Goal: Information Seeking & Learning: Learn about a topic

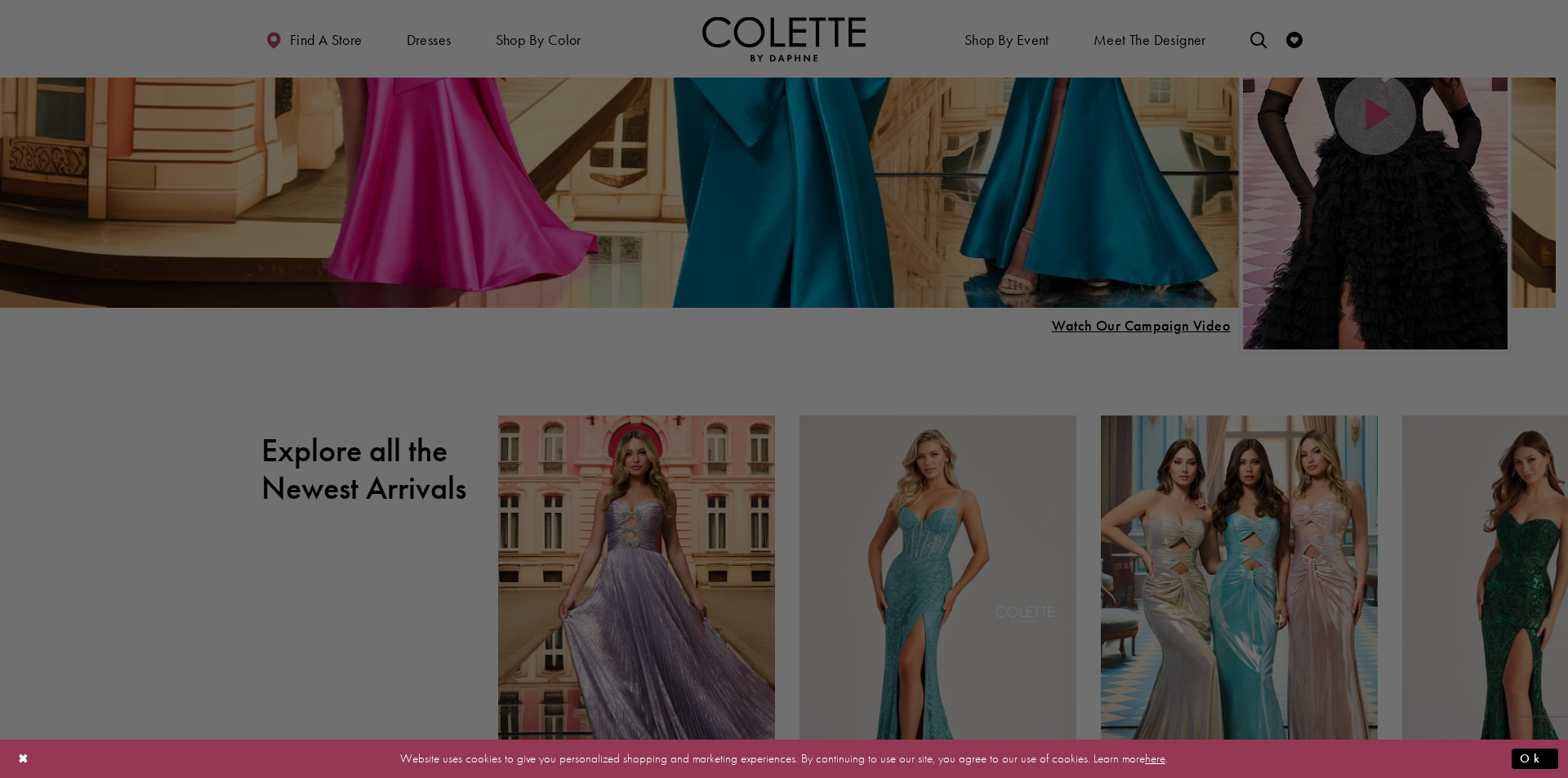
click at [1066, 368] on div at bounding box center [791, 392] width 1584 height 786
click at [315, 392] on div at bounding box center [791, 392] width 1584 height 786
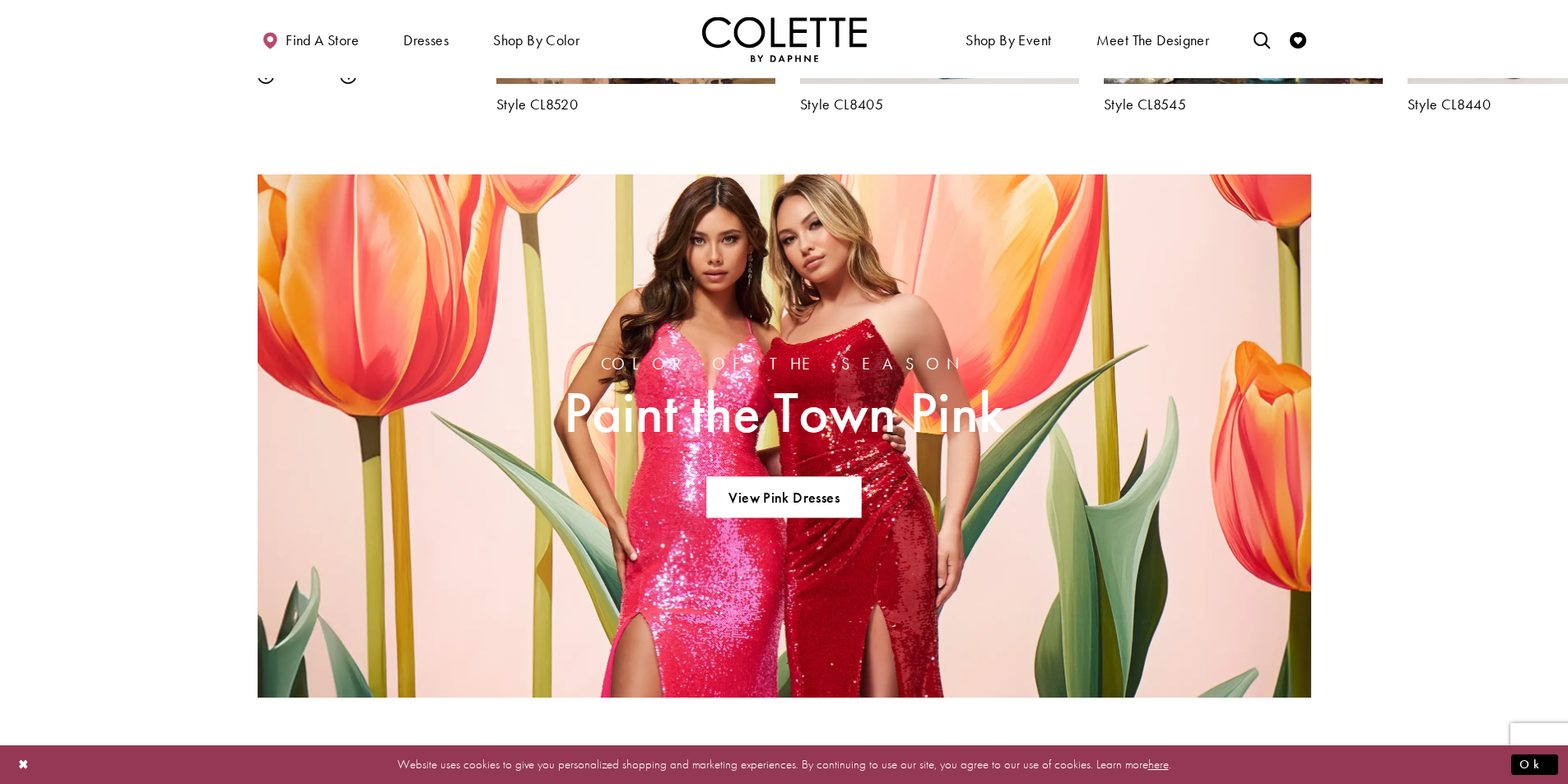
scroll to position [1563, 0]
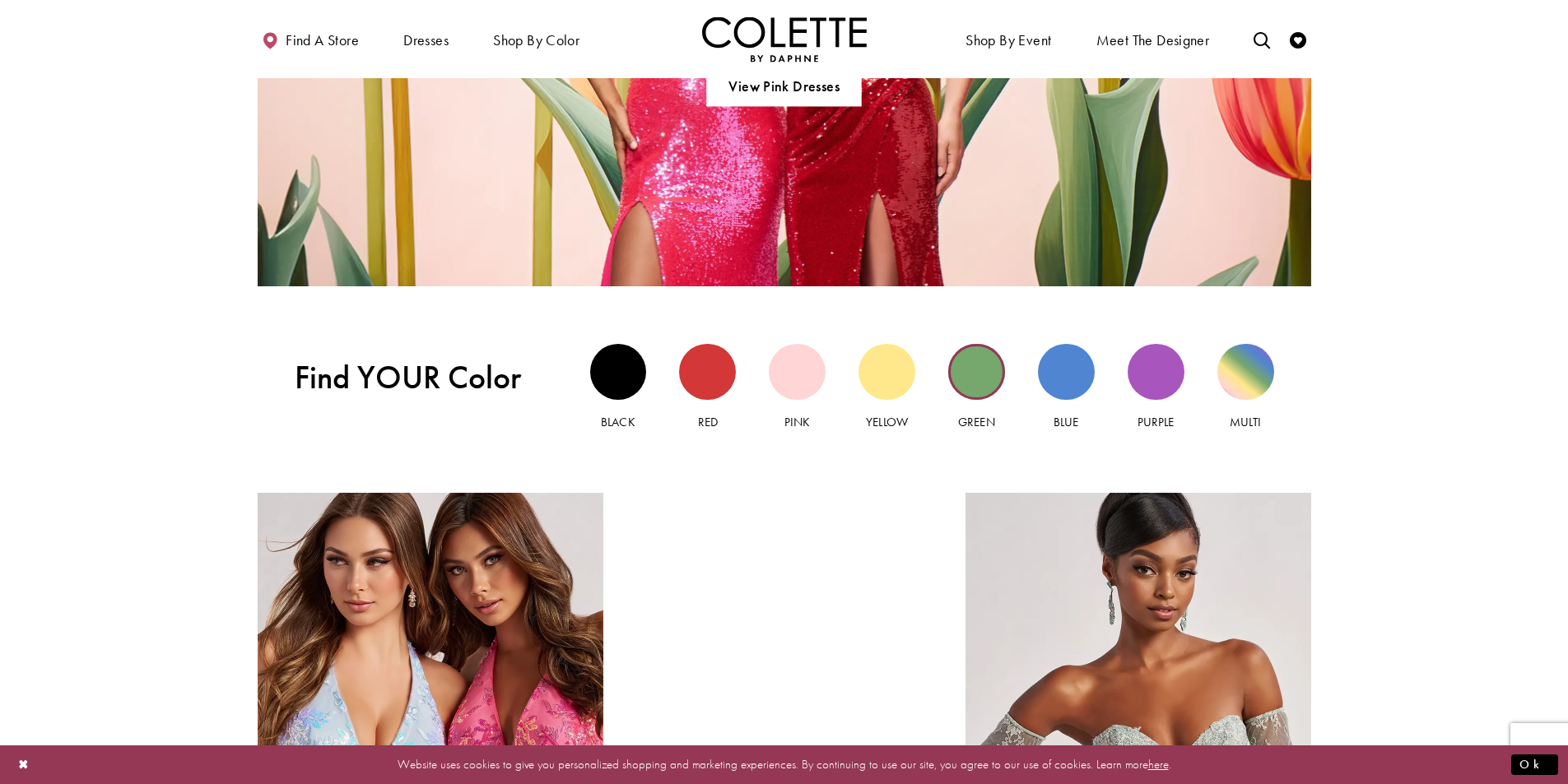
click at [966, 382] on div "Green view" at bounding box center [977, 372] width 56 height 56
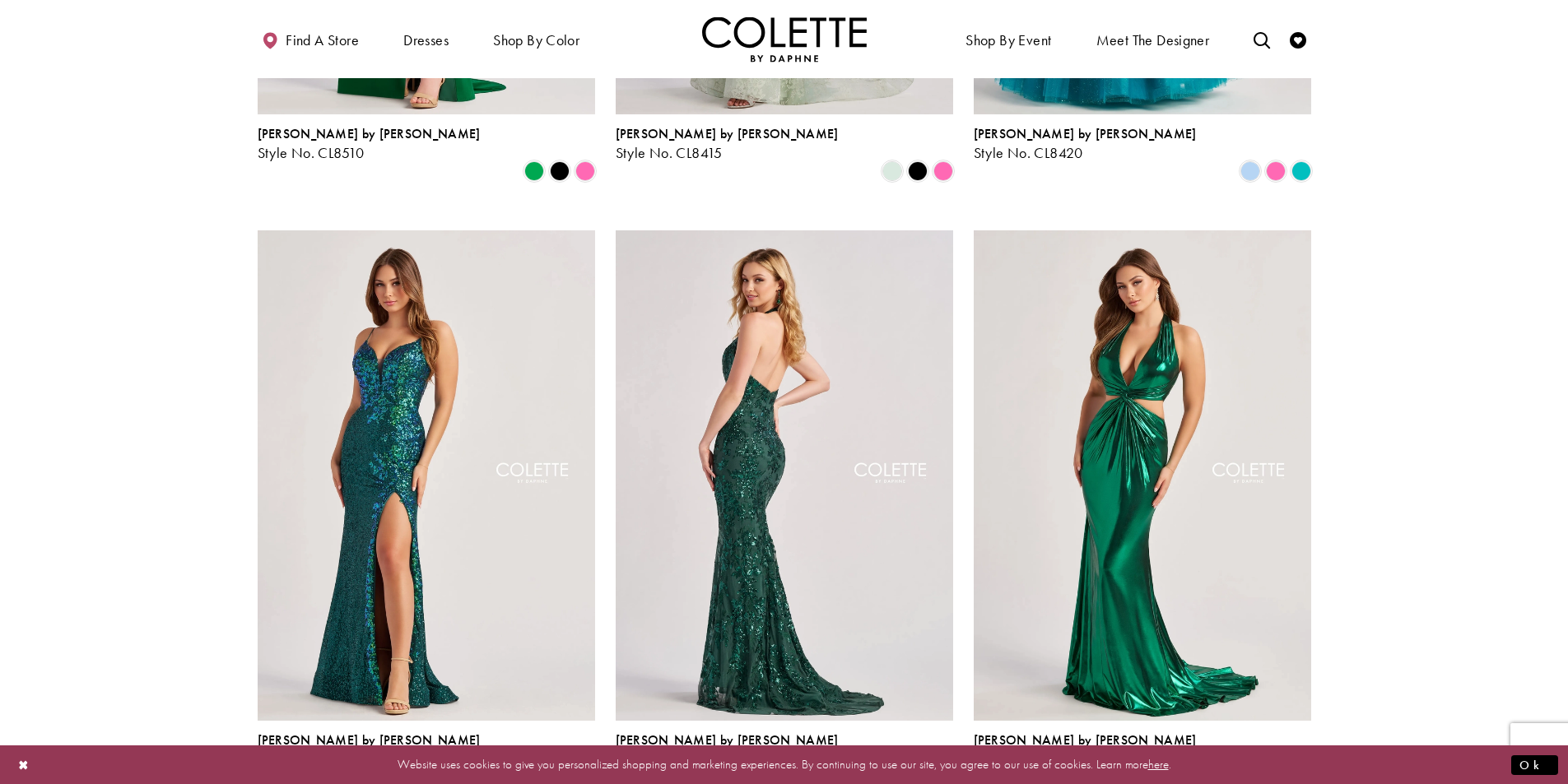
scroll to position [1234, 0]
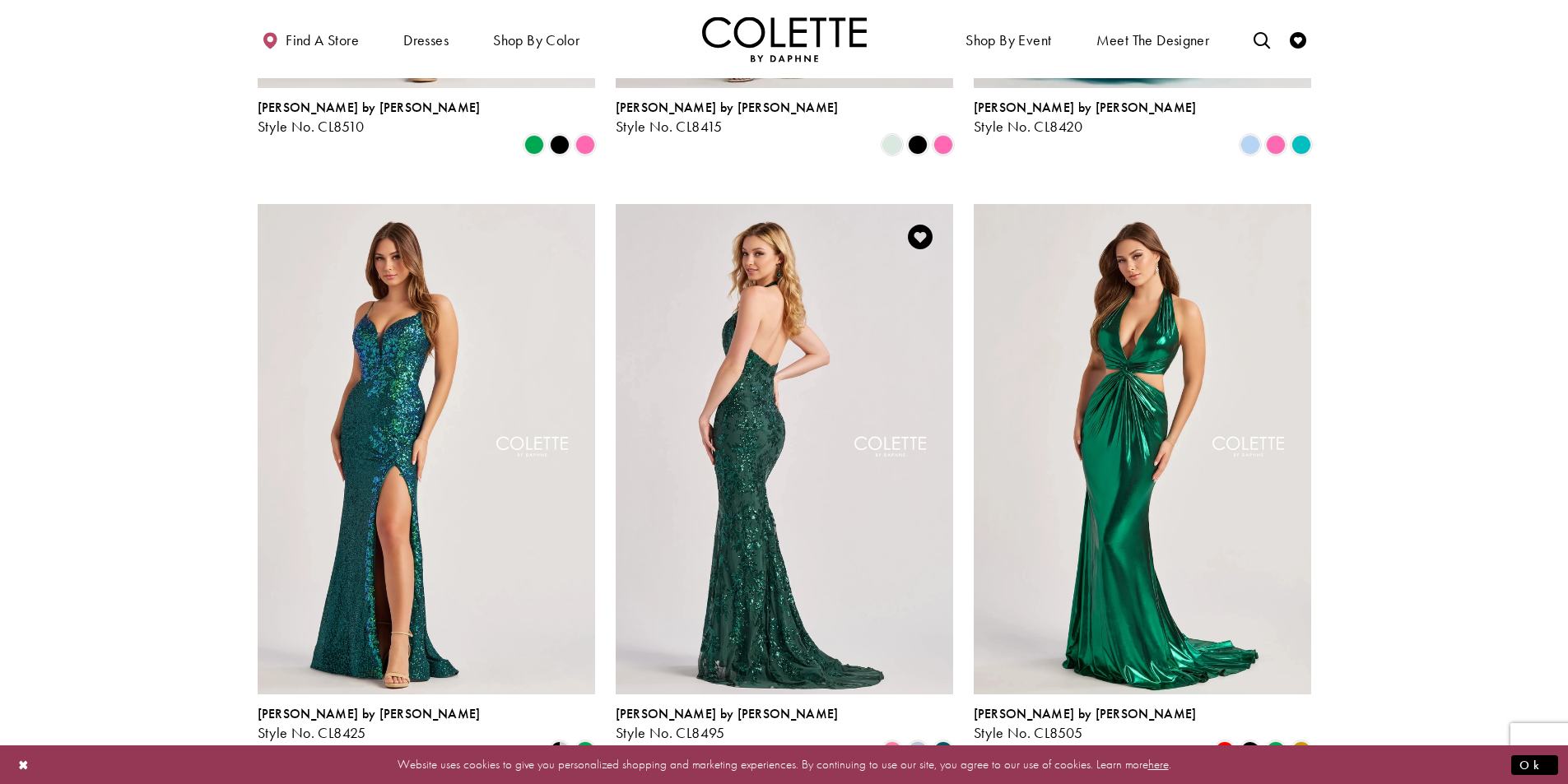
click at [787, 353] on img "Visit Colette by Daphne Style No. CL8495 Page" at bounding box center [784, 449] width 338 height 491
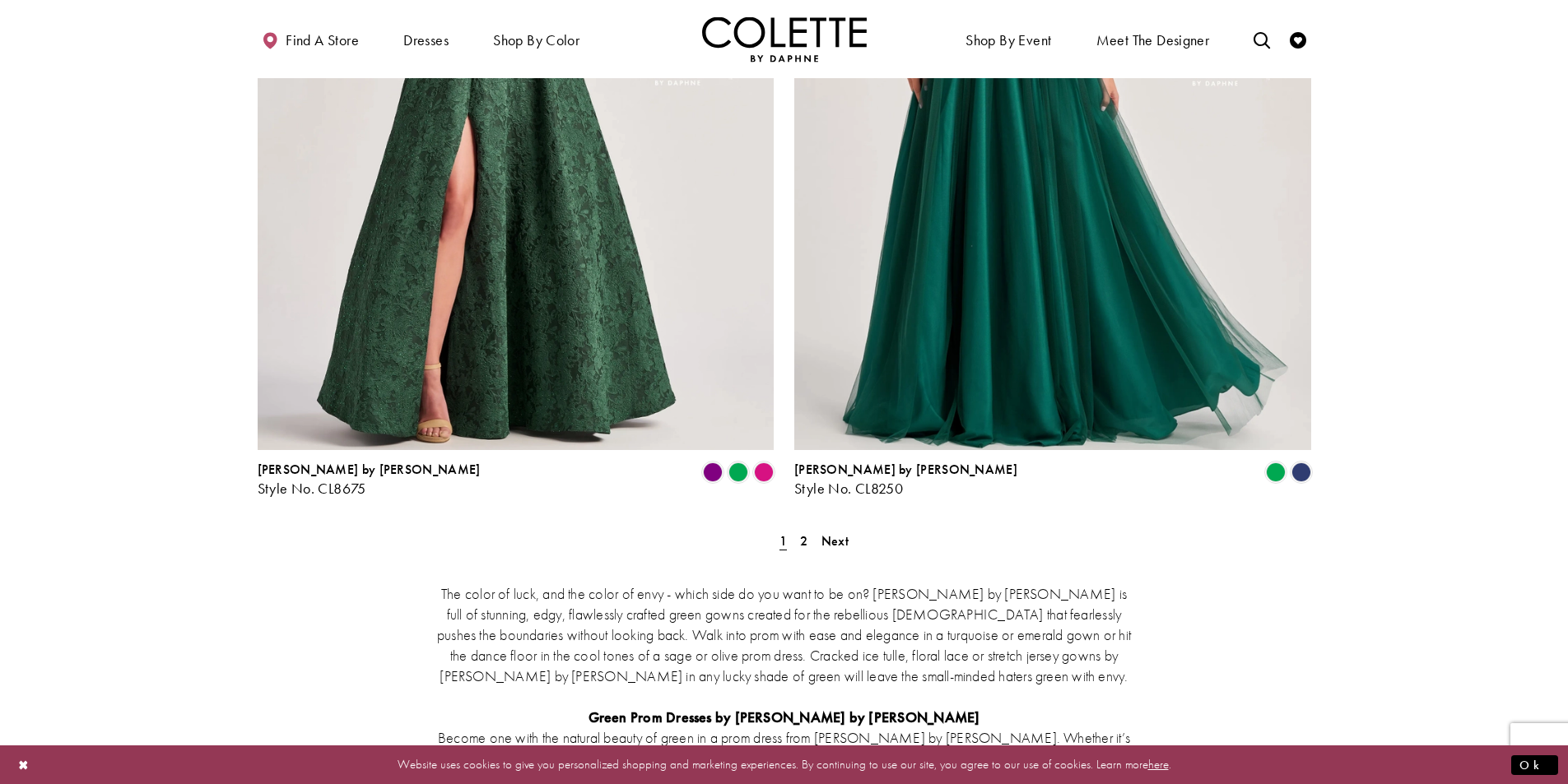
scroll to position [2962, 0]
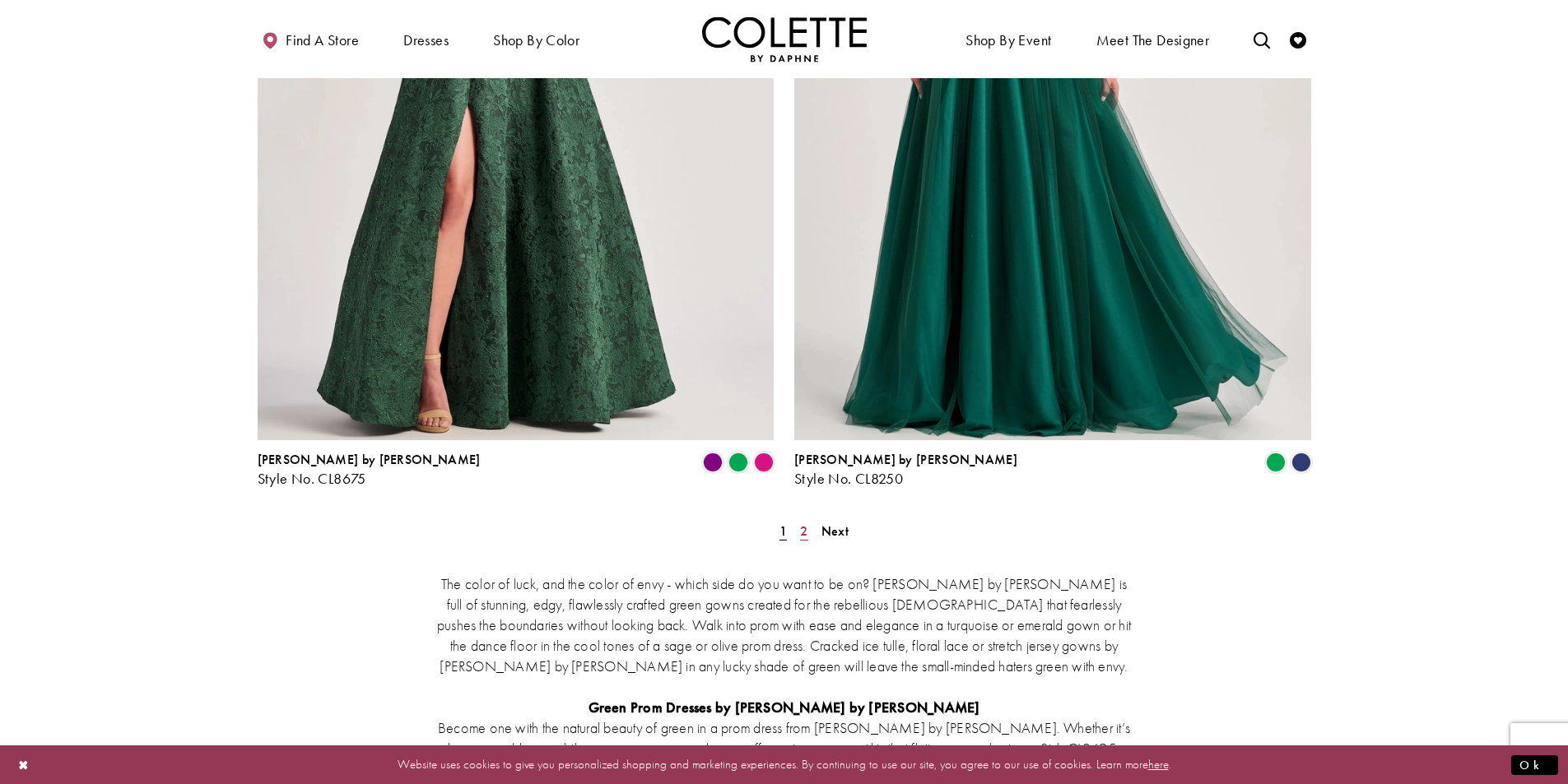
click at [806, 522] on span "2" at bounding box center [804, 531] width 7 height 18
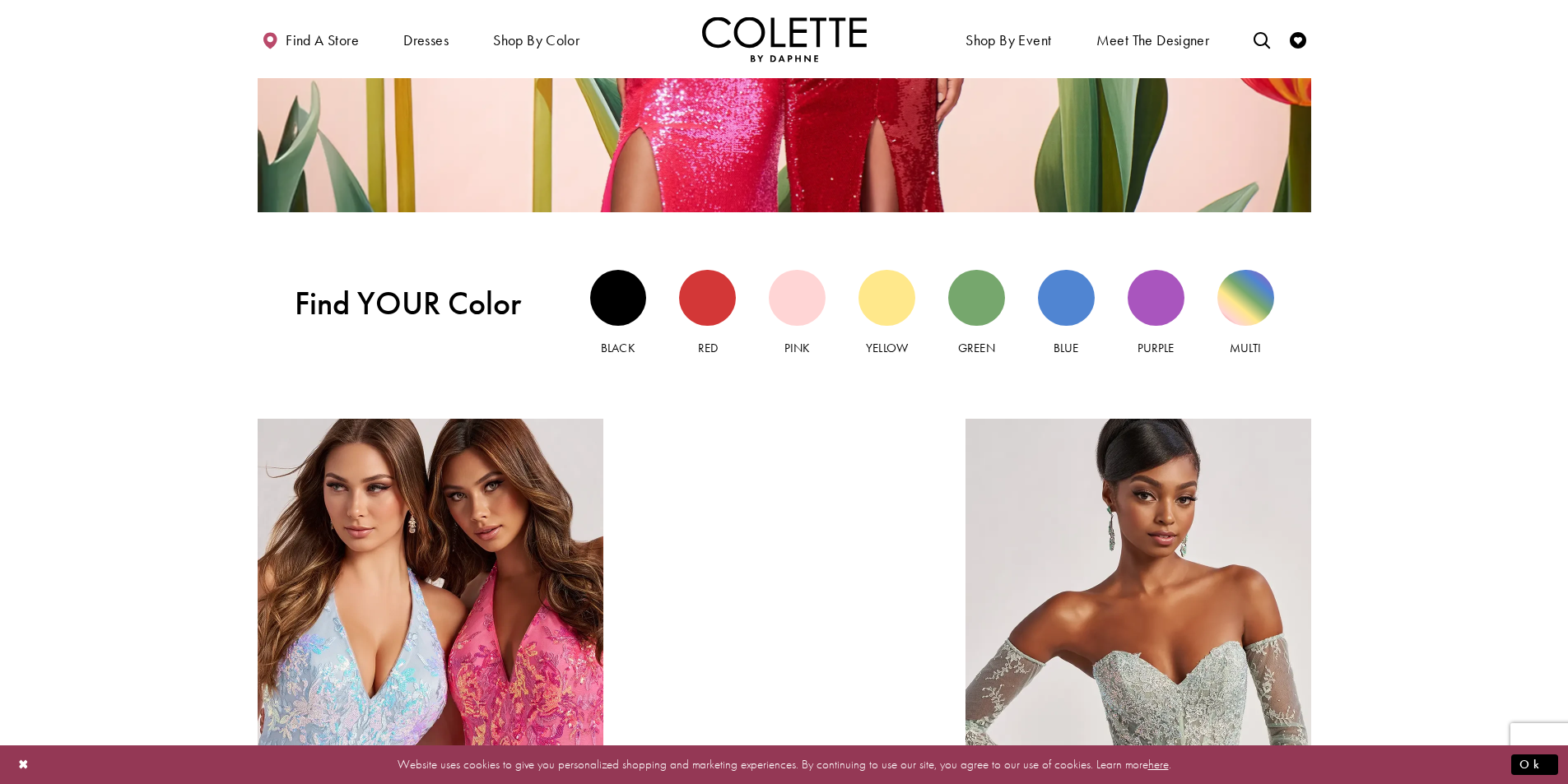
scroll to position [1634, 0]
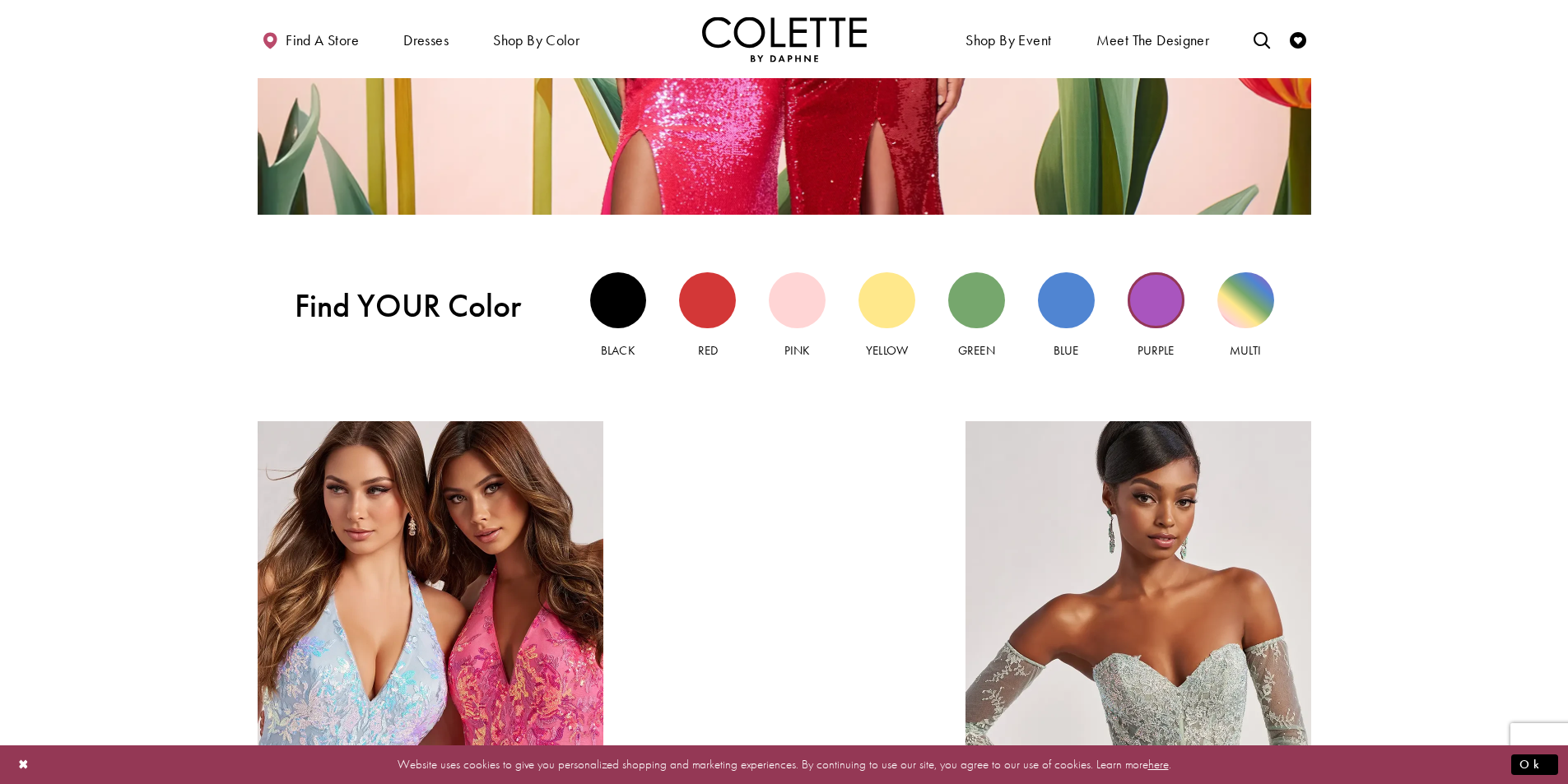
click at [1161, 307] on div "Purple view" at bounding box center [1156, 300] width 56 height 56
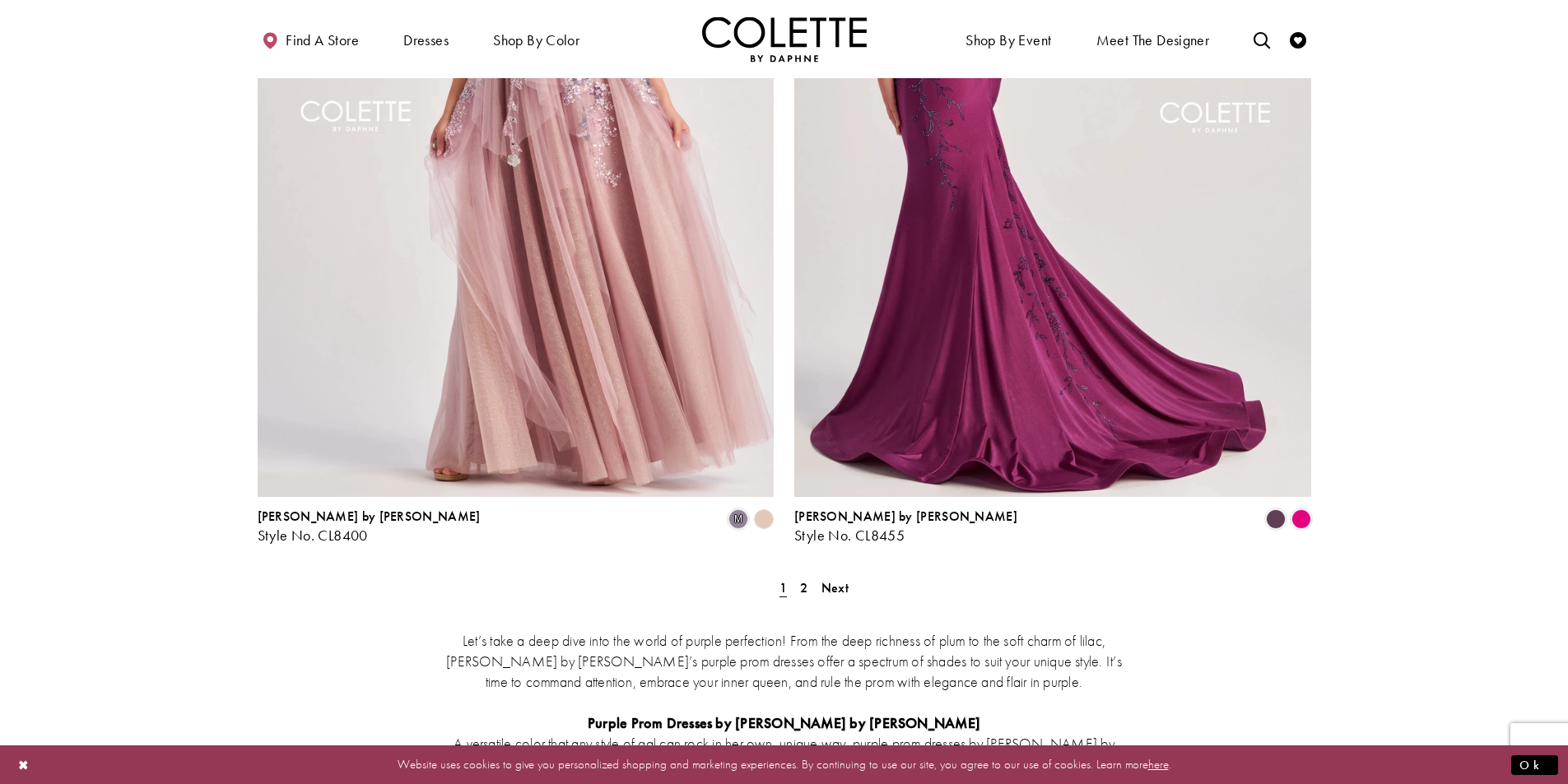
scroll to position [3044, 0]
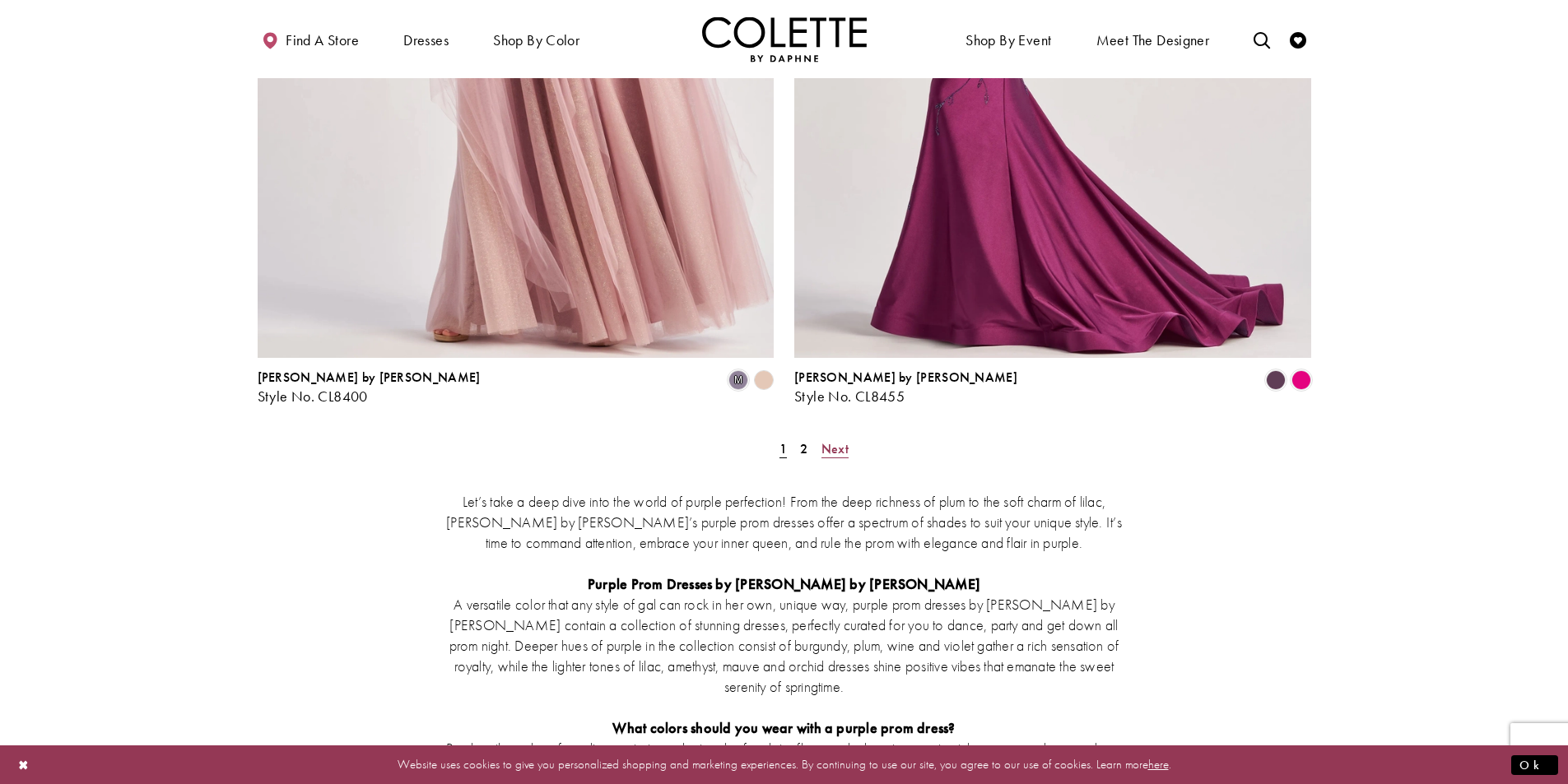
click at [843, 440] on span "Next" at bounding box center [835, 449] width 27 height 18
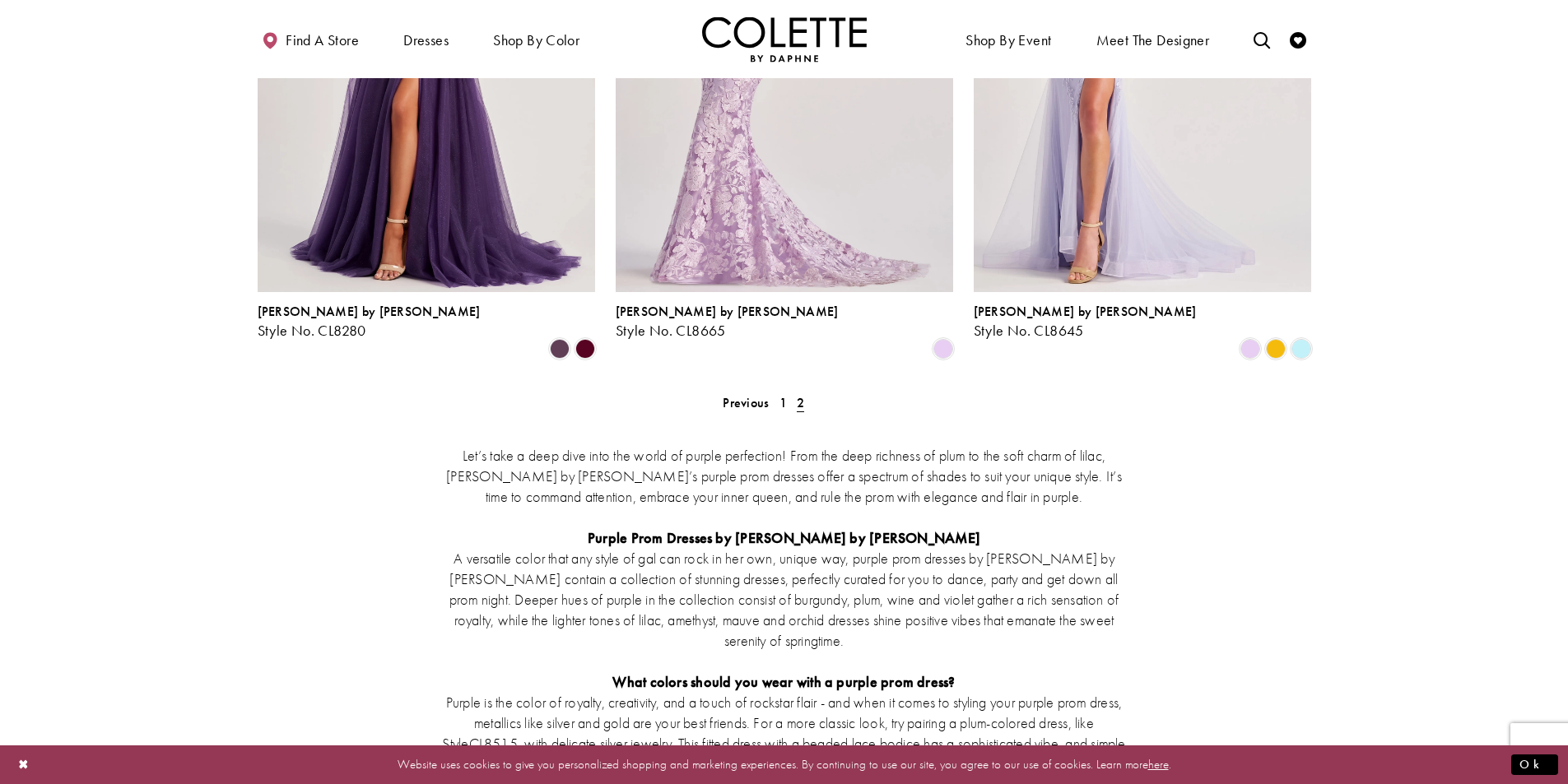
scroll to position [1076, 0]
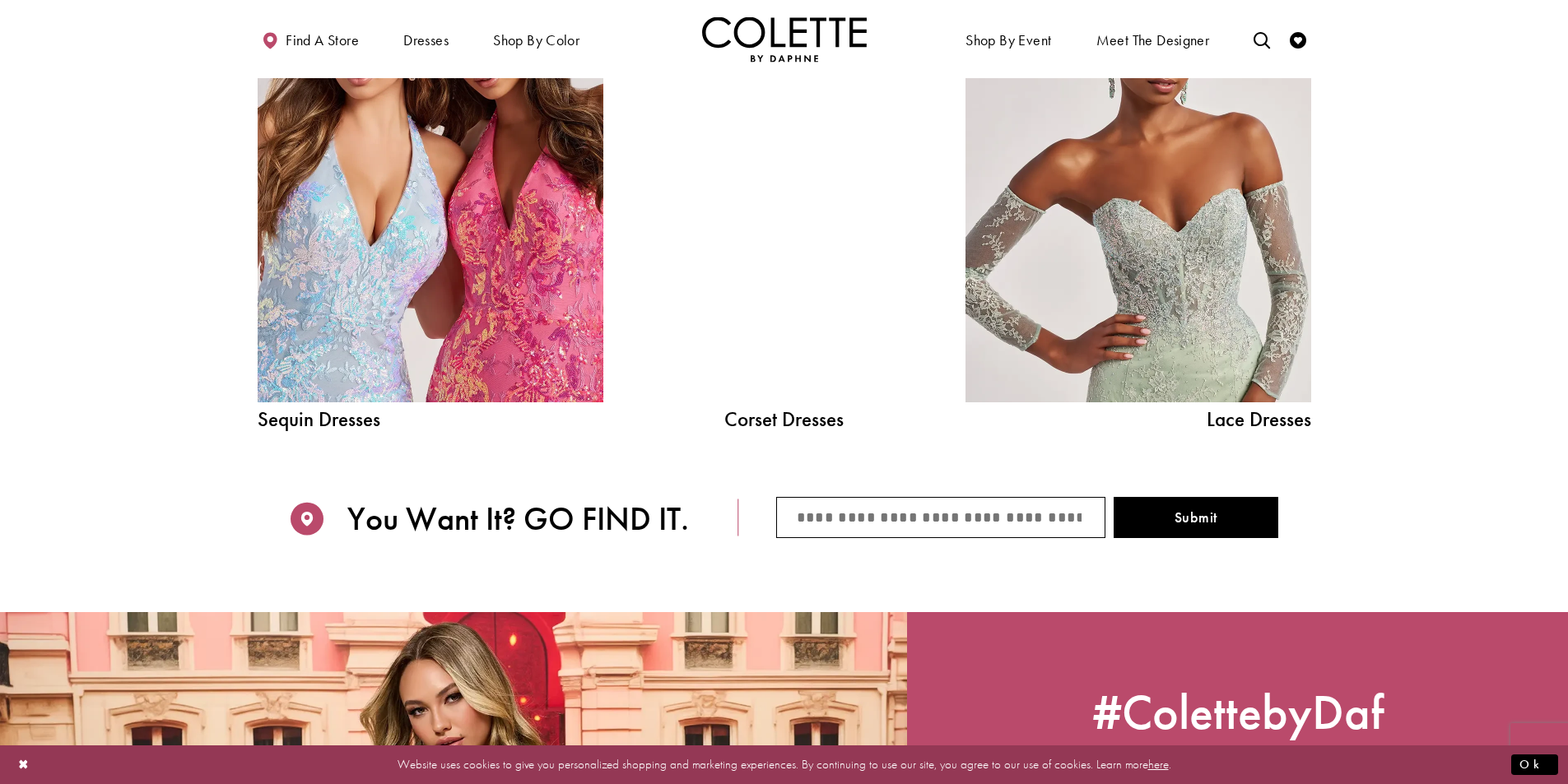
scroll to position [1806, 0]
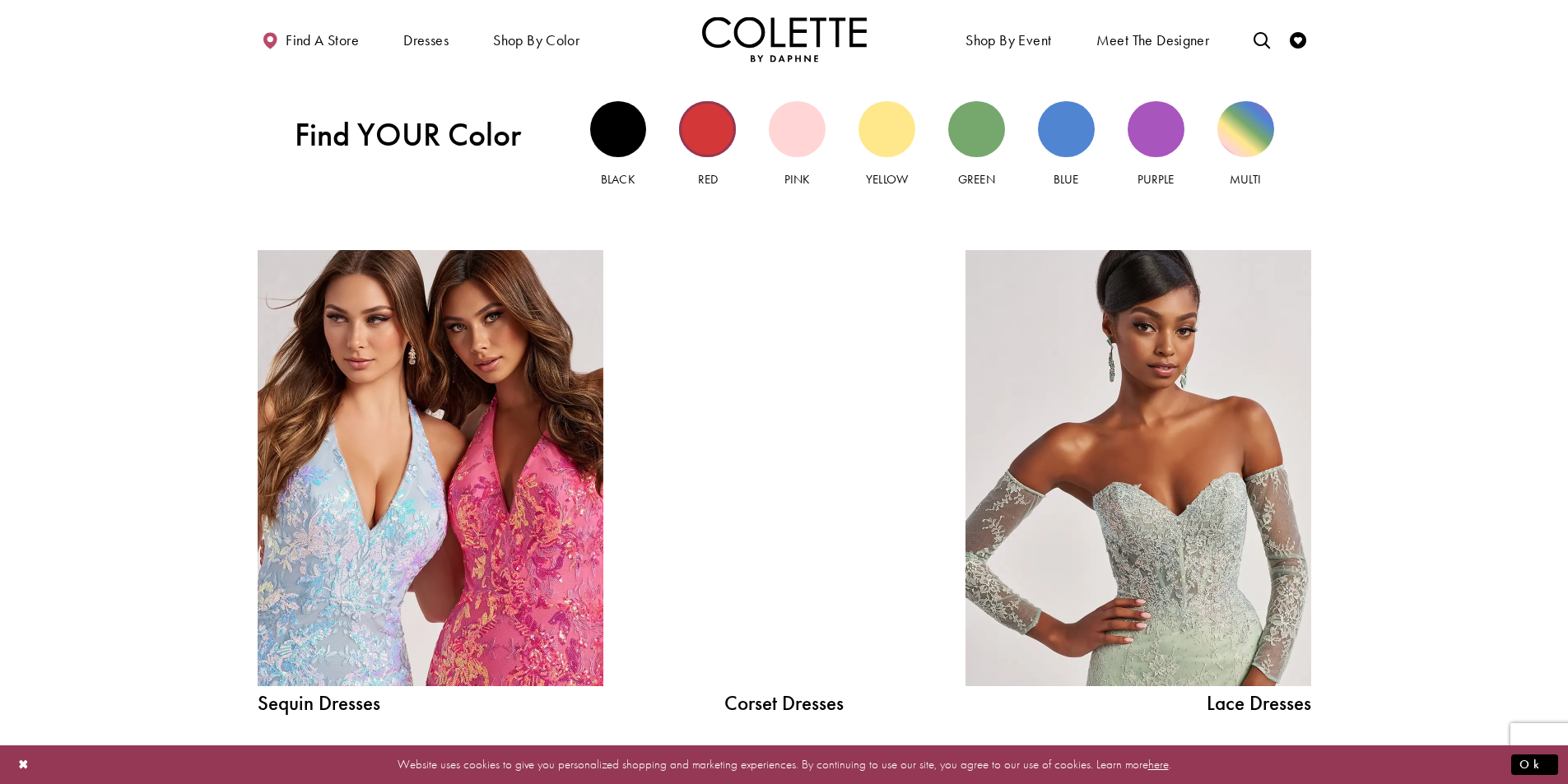
click at [706, 128] on div "Red view" at bounding box center [707, 129] width 56 height 56
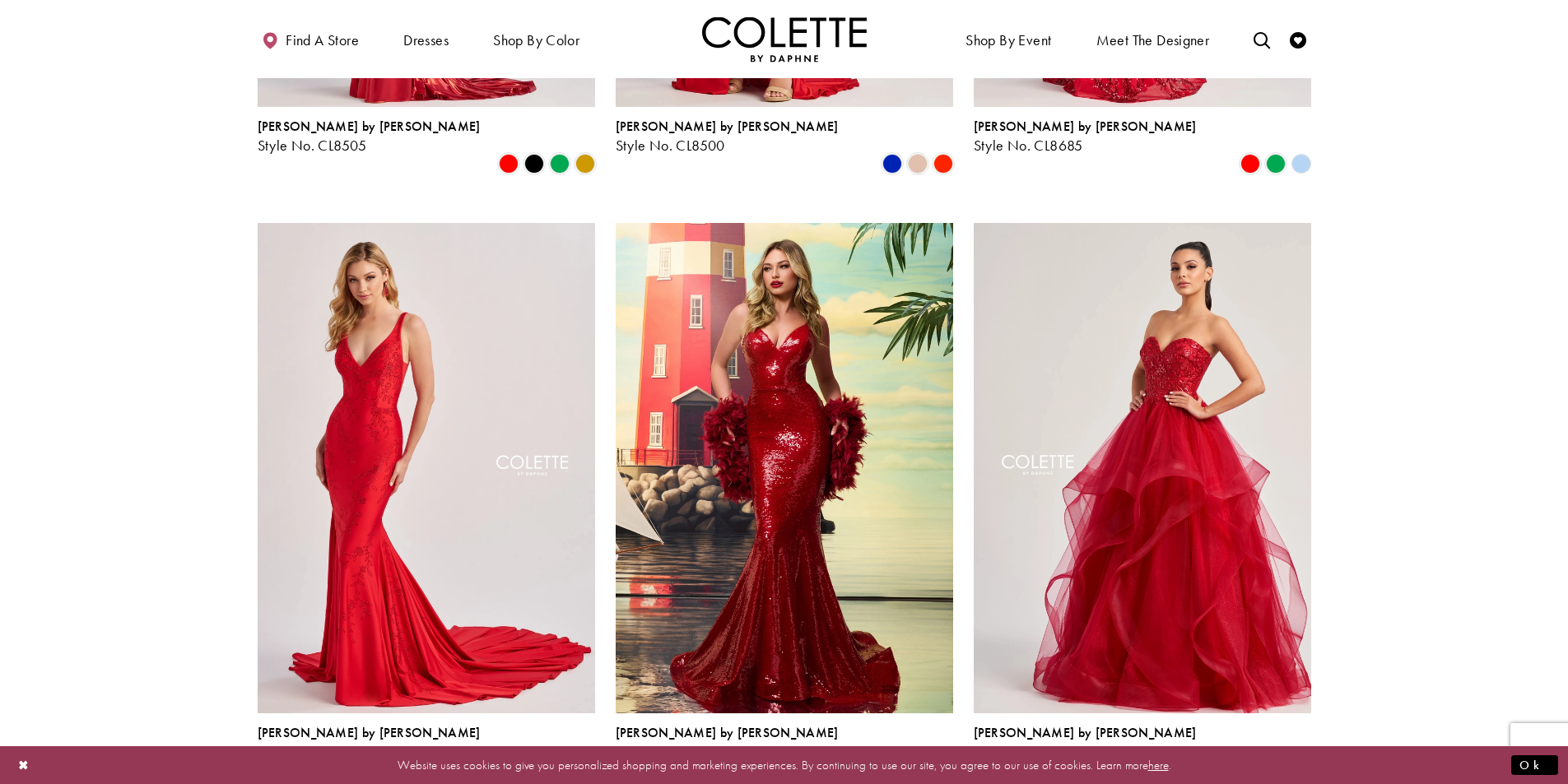
scroll to position [1234, 0]
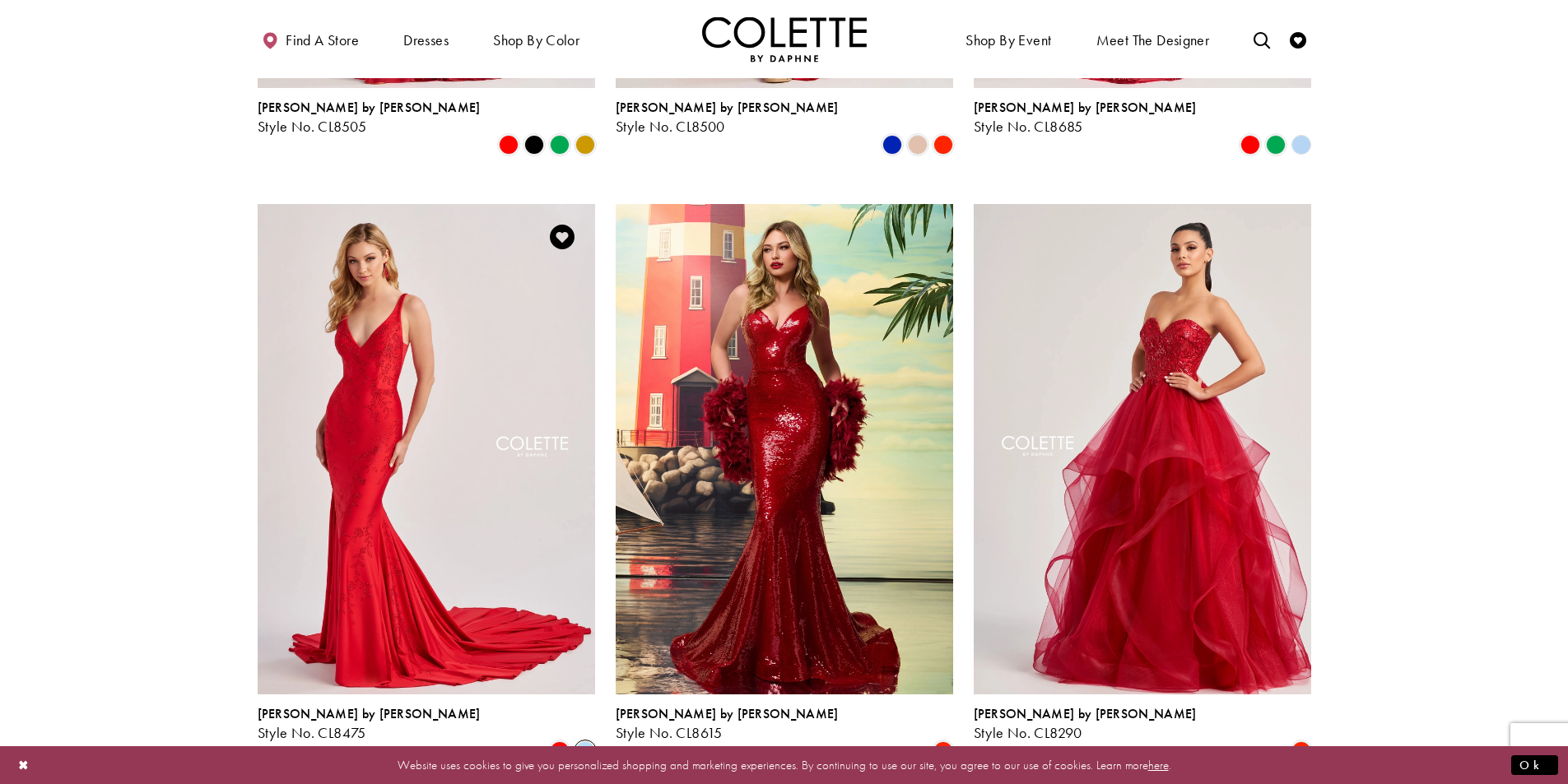
click at [588, 741] on span "Product List" at bounding box center [585, 751] width 19 height 19
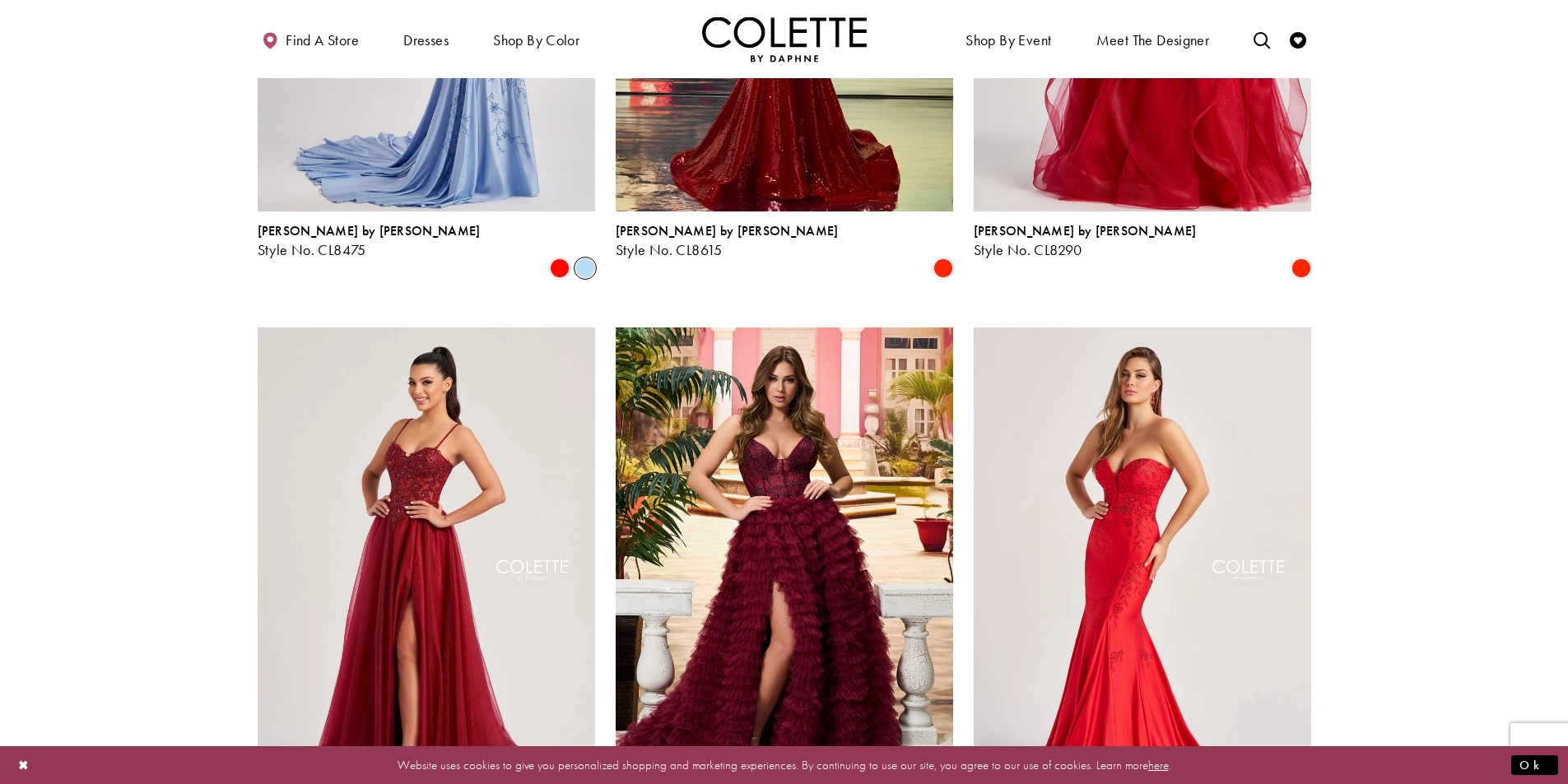
scroll to position [1809, 0]
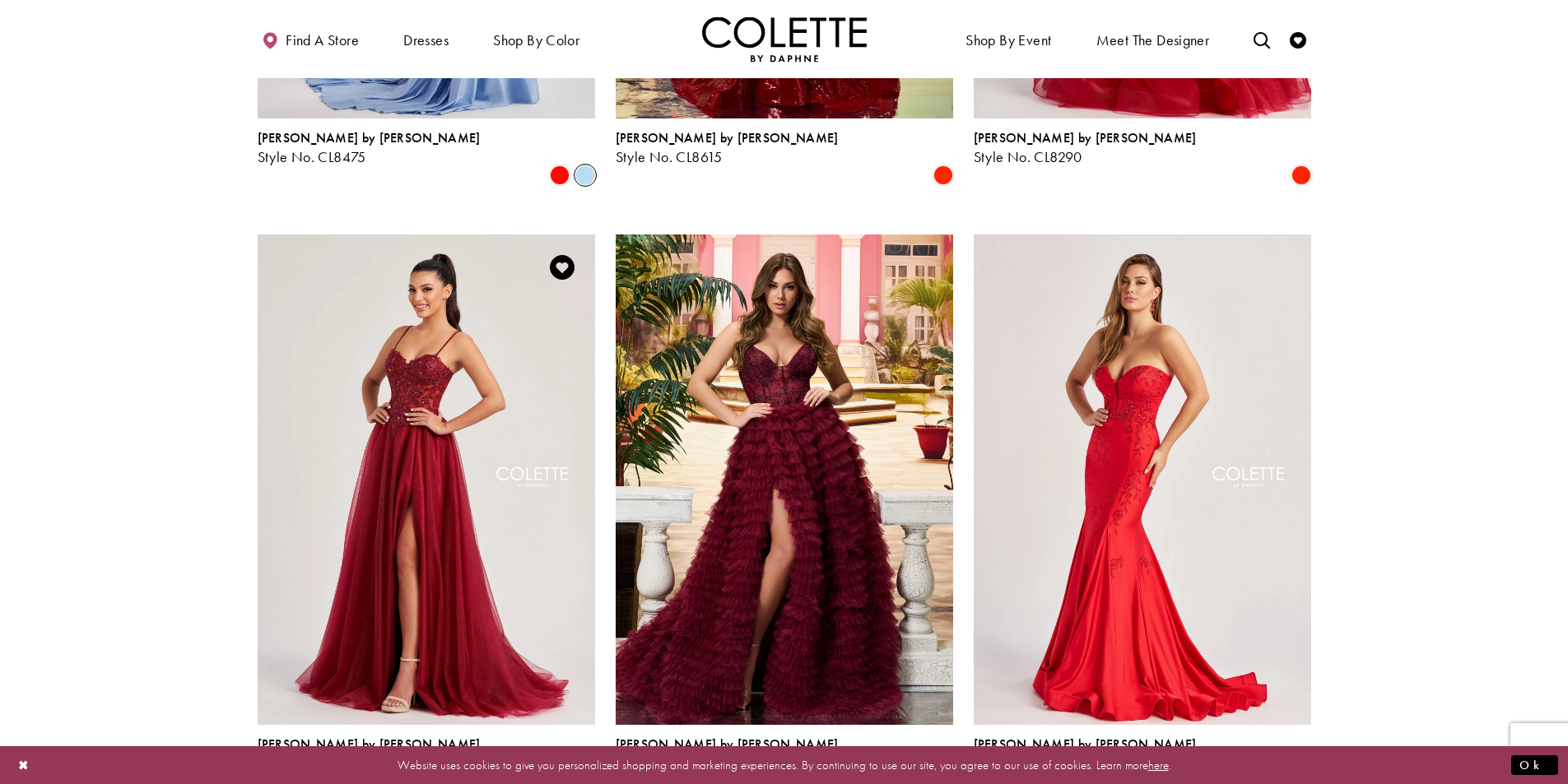
click at [565, 772] on span "Product List" at bounding box center [560, 781] width 19 height 19
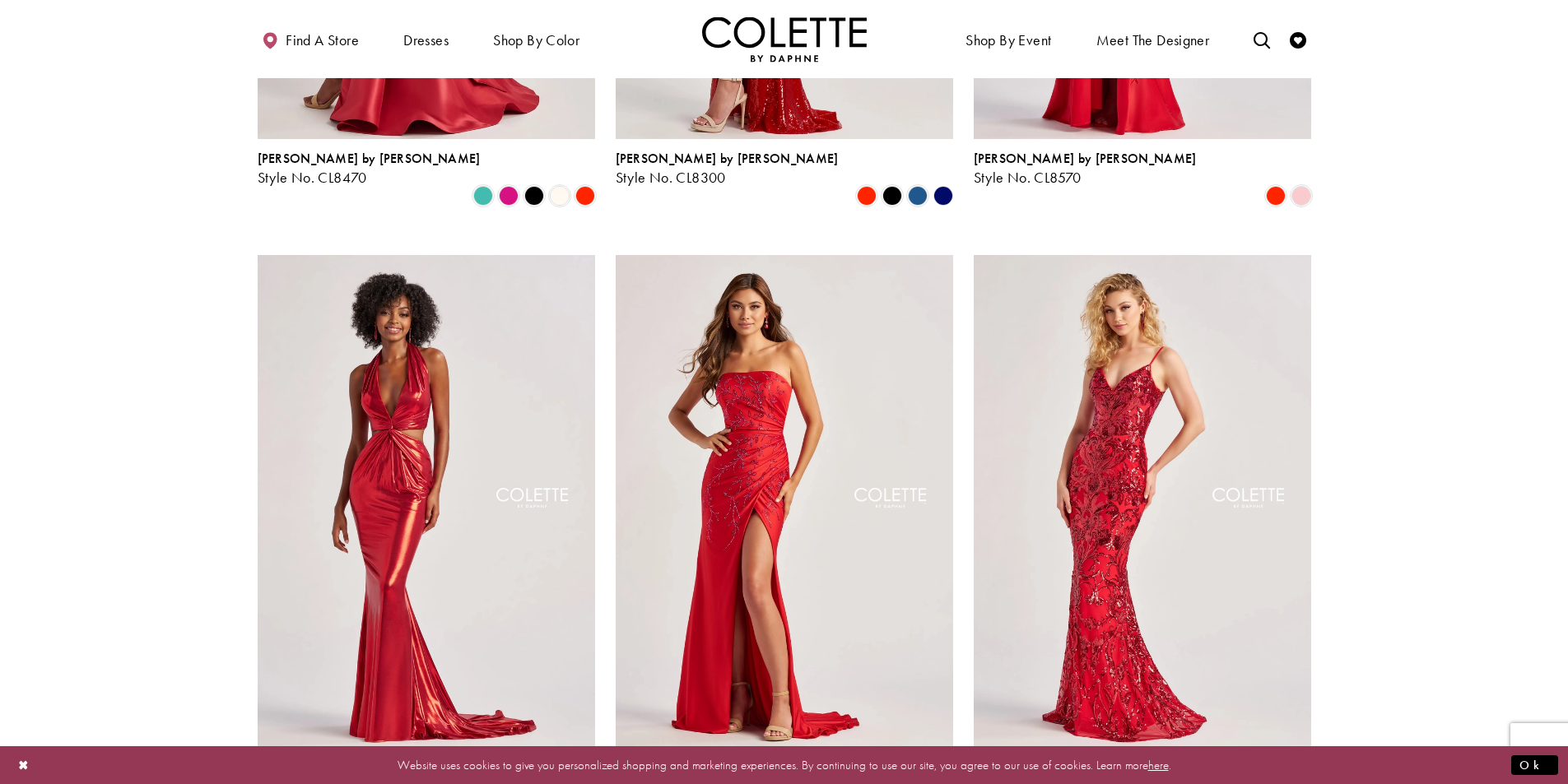
scroll to position [0, 0]
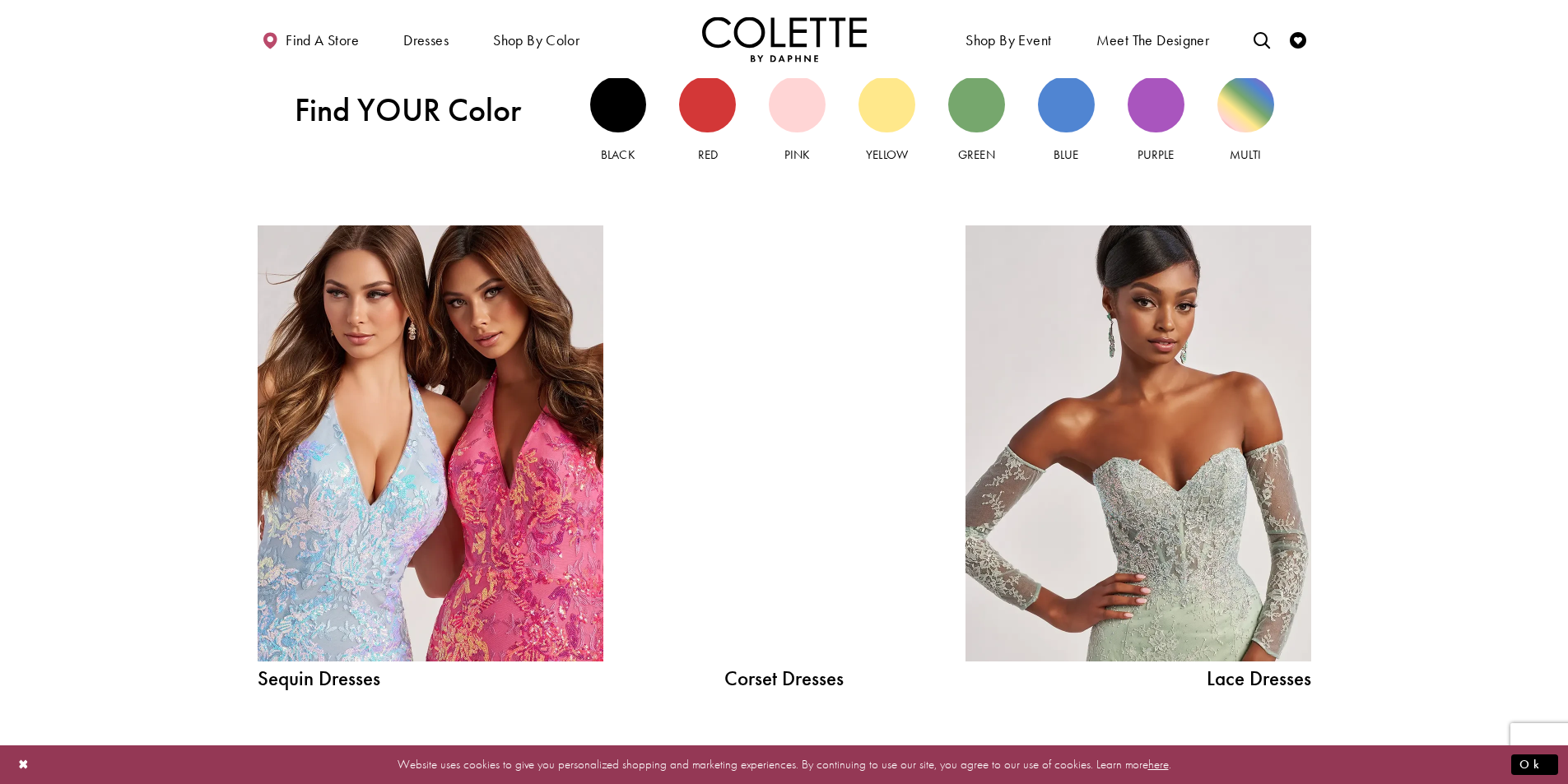
scroll to position [1476, 0]
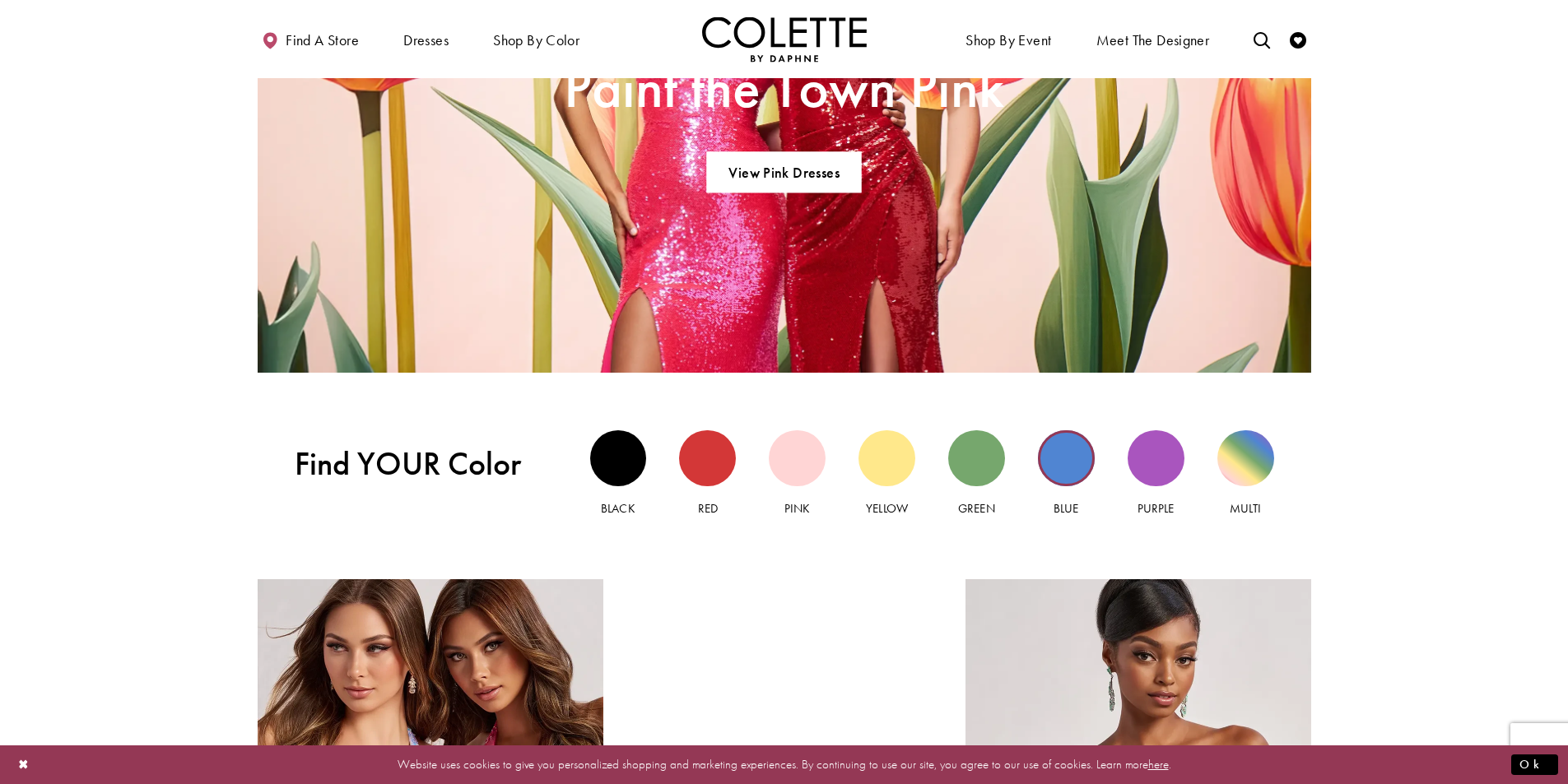
click at [1052, 449] on div "Blue view" at bounding box center [1066, 458] width 56 height 56
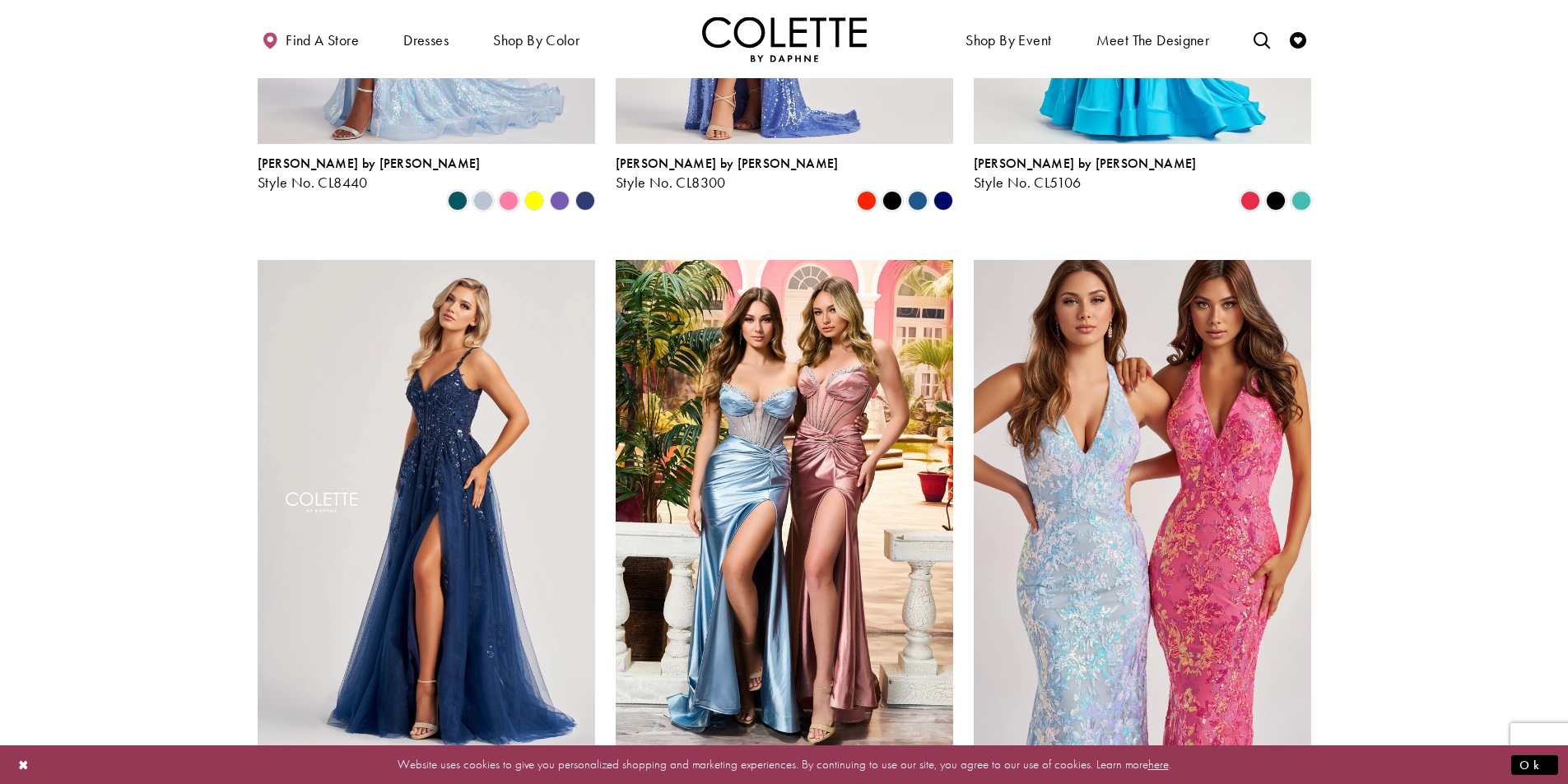
scroll to position [576, 0]
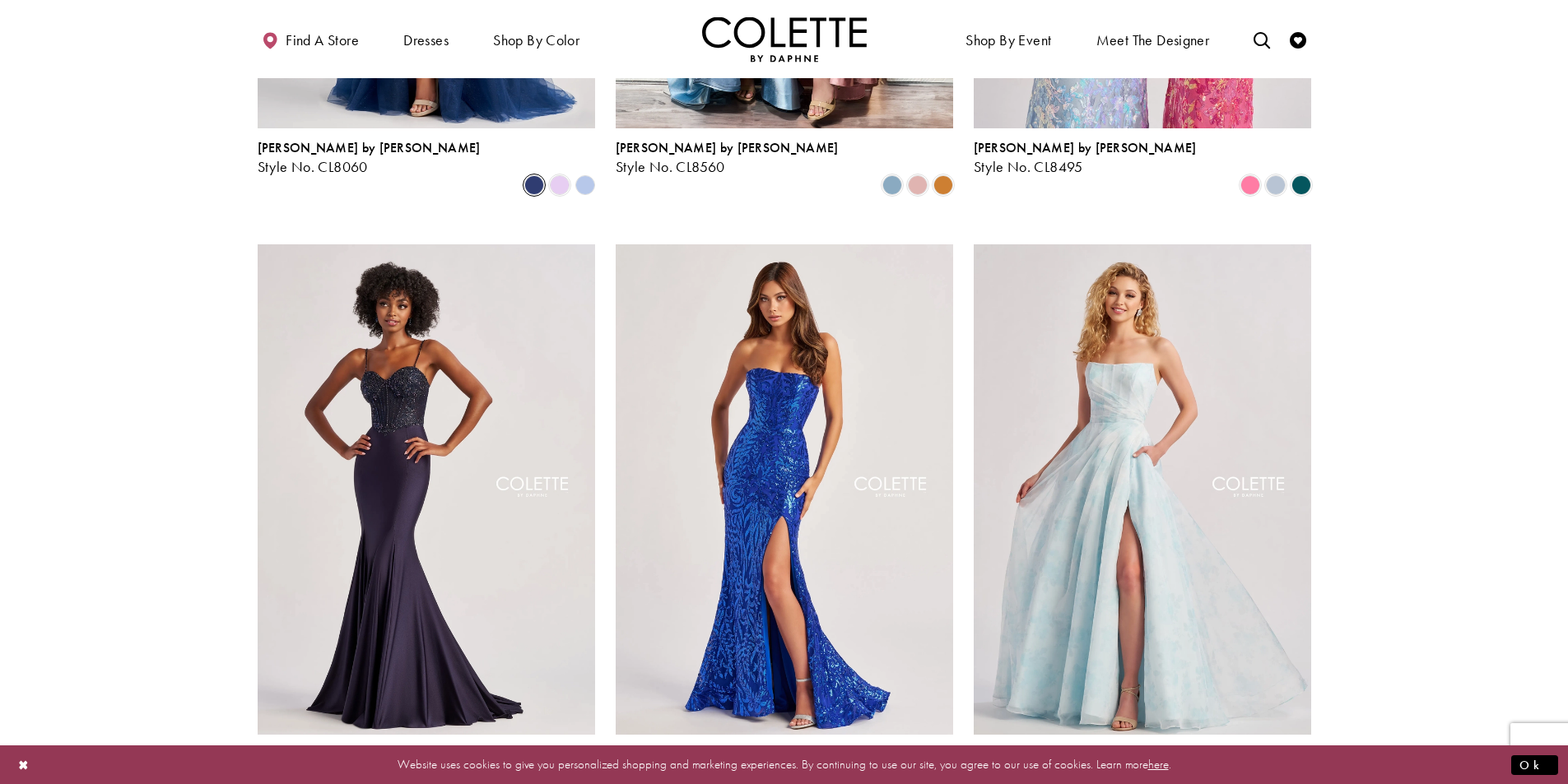
scroll to position [1234, 0]
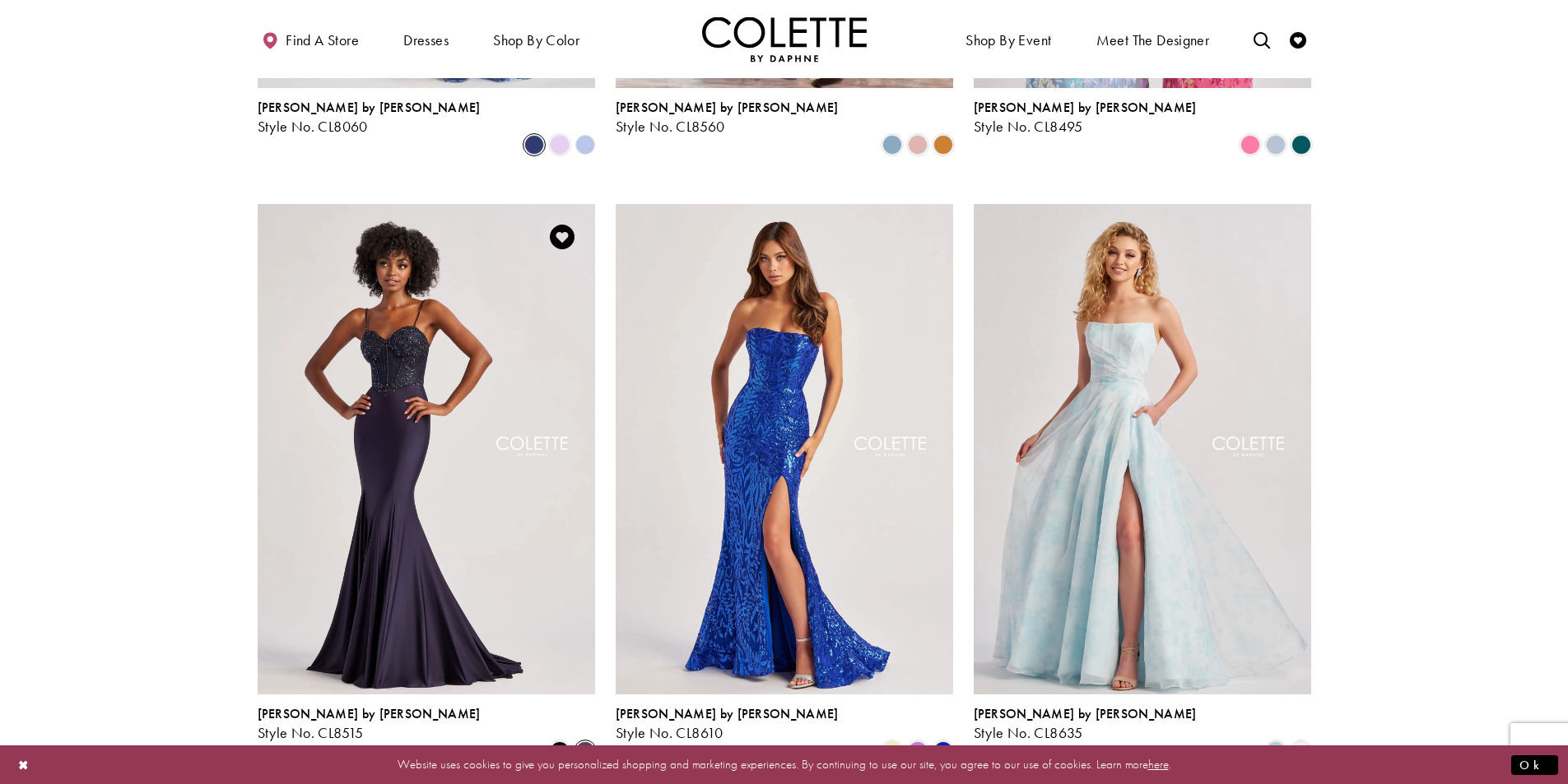
click at [589, 741] on span "Product List" at bounding box center [585, 751] width 19 height 19
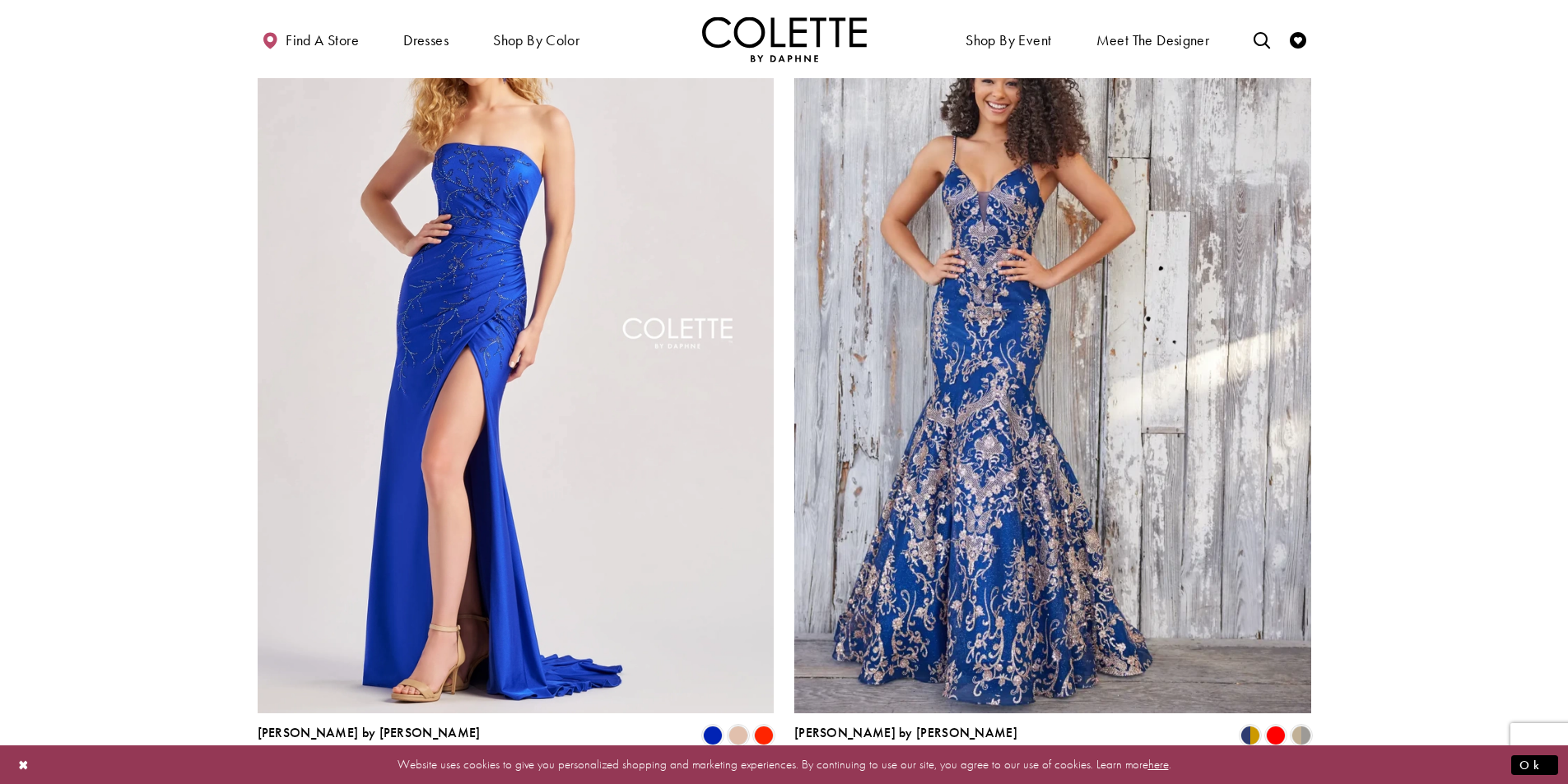
scroll to position [2879, 0]
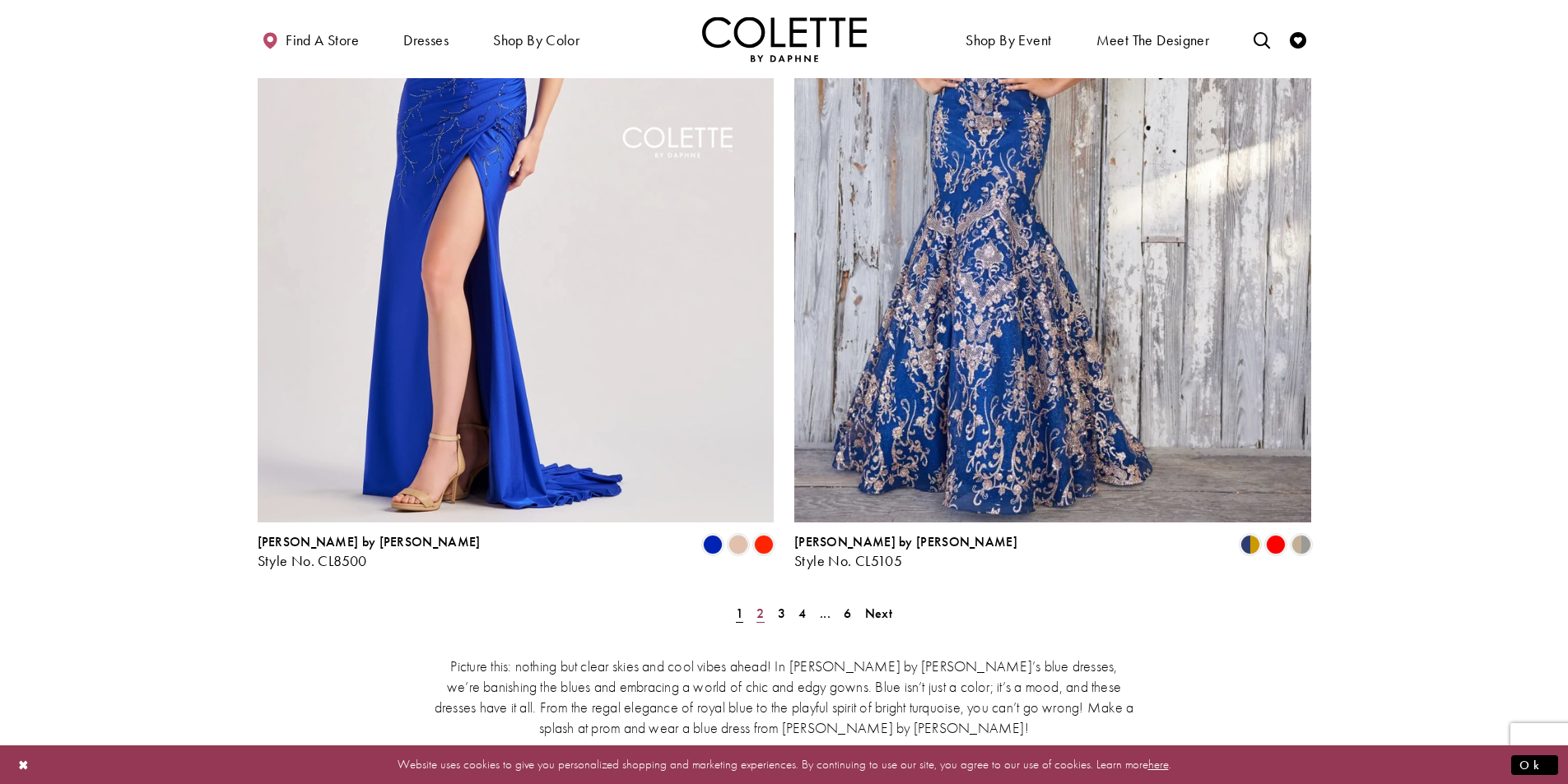
click at [764, 602] on link "2" at bounding box center [761, 613] width 18 height 24
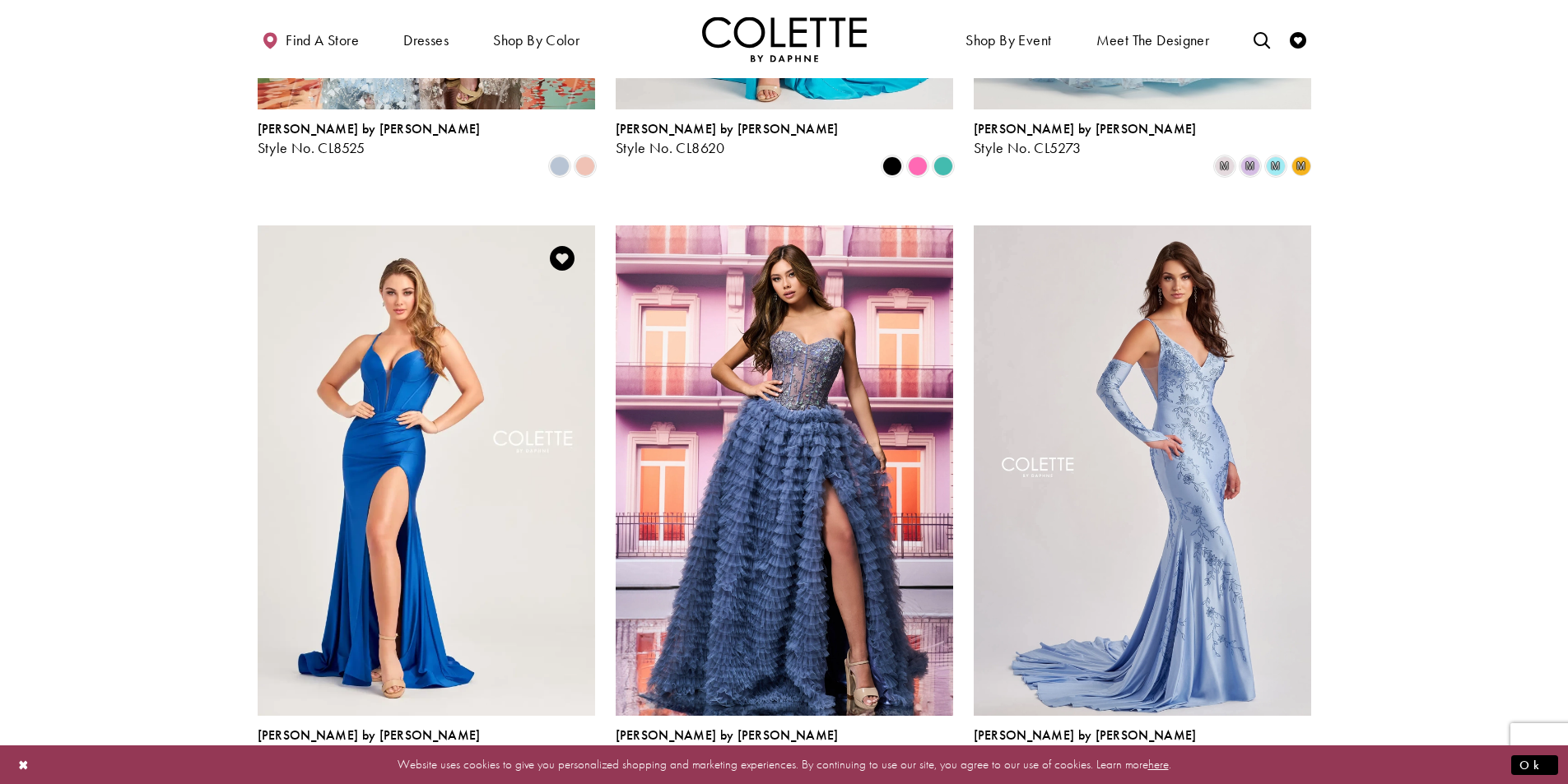
scroll to position [1240, 0]
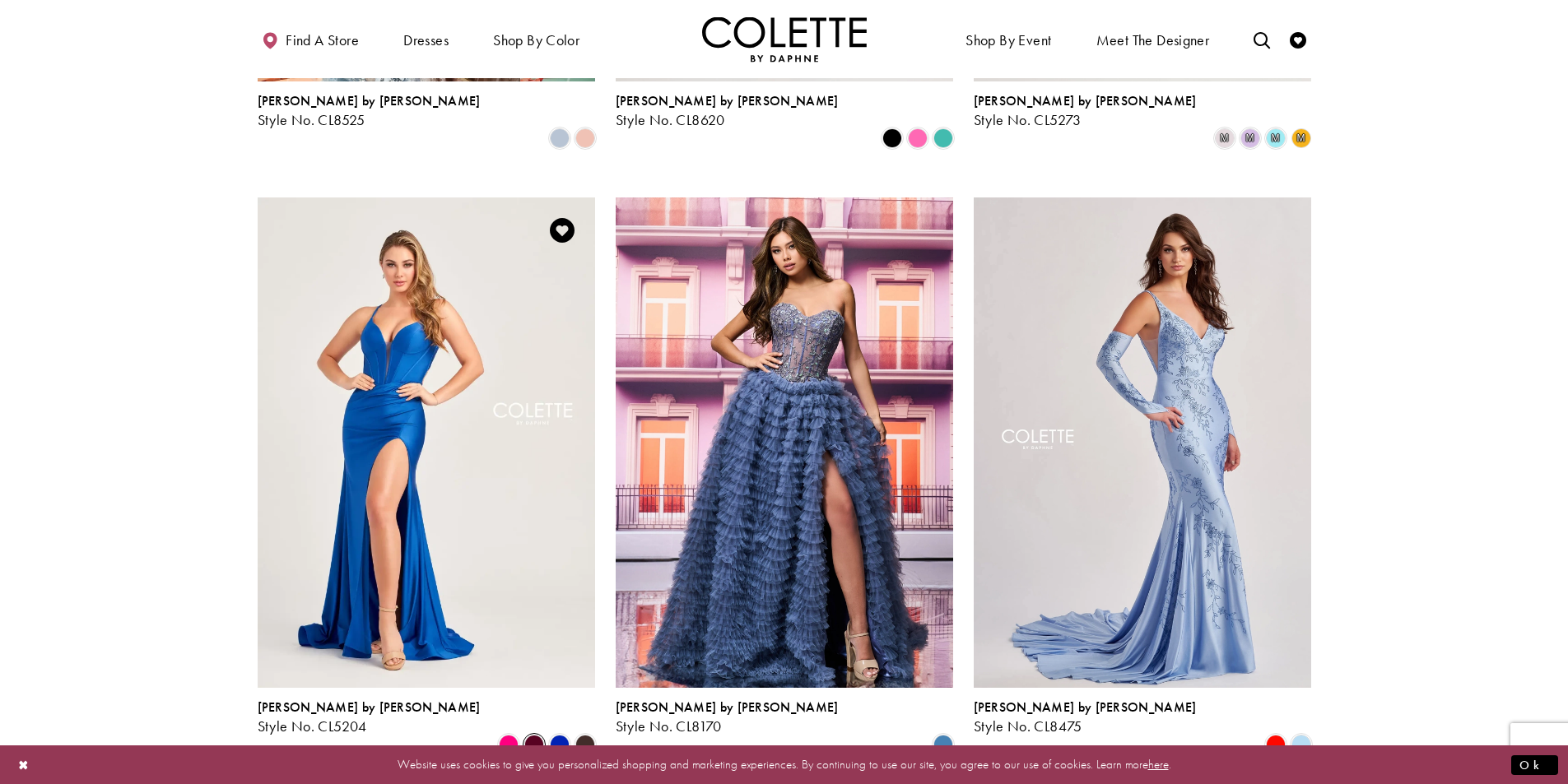
click at [537, 735] on span "Product List" at bounding box center [534, 744] width 19 height 19
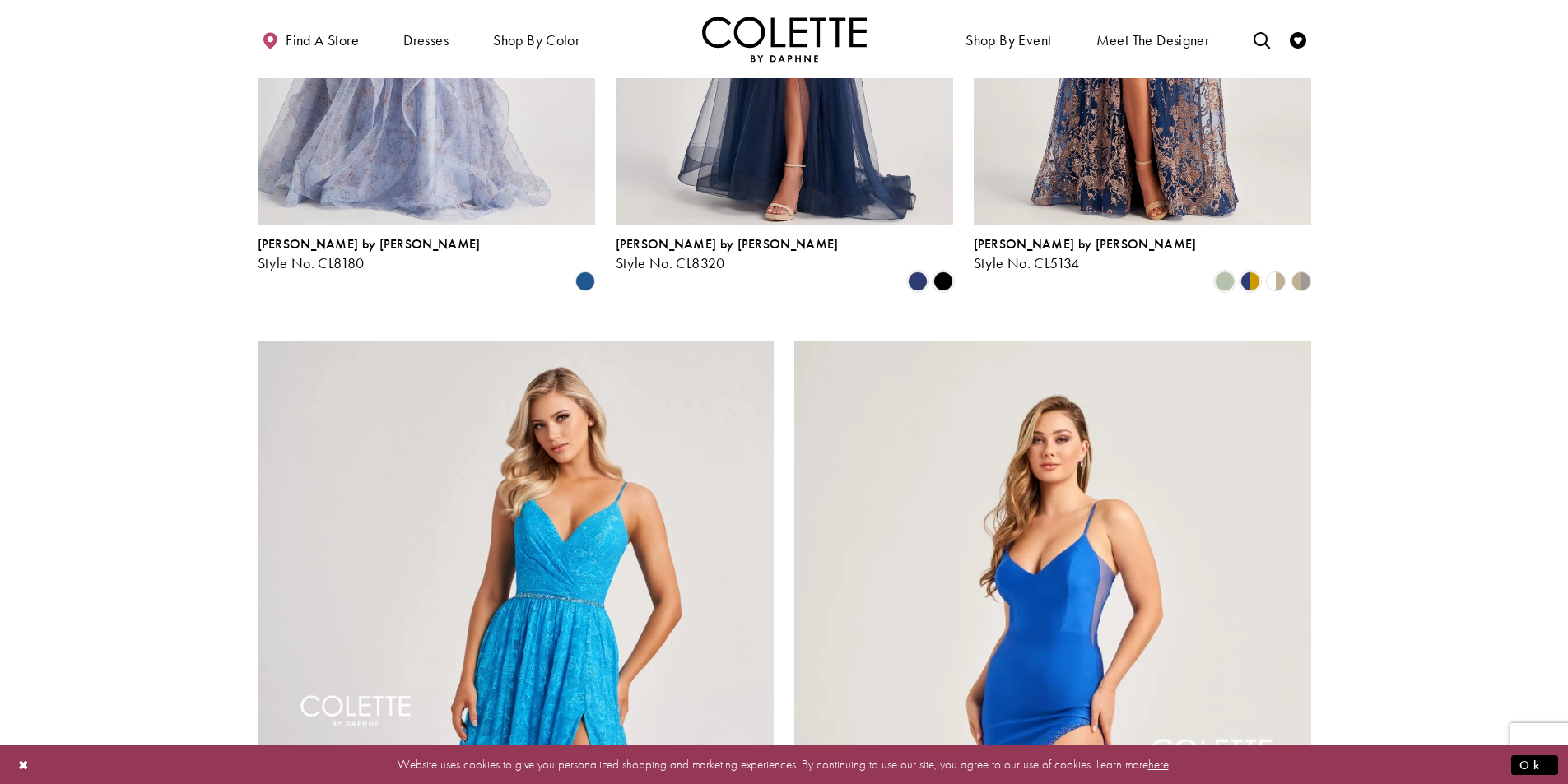
scroll to position [2803, 0]
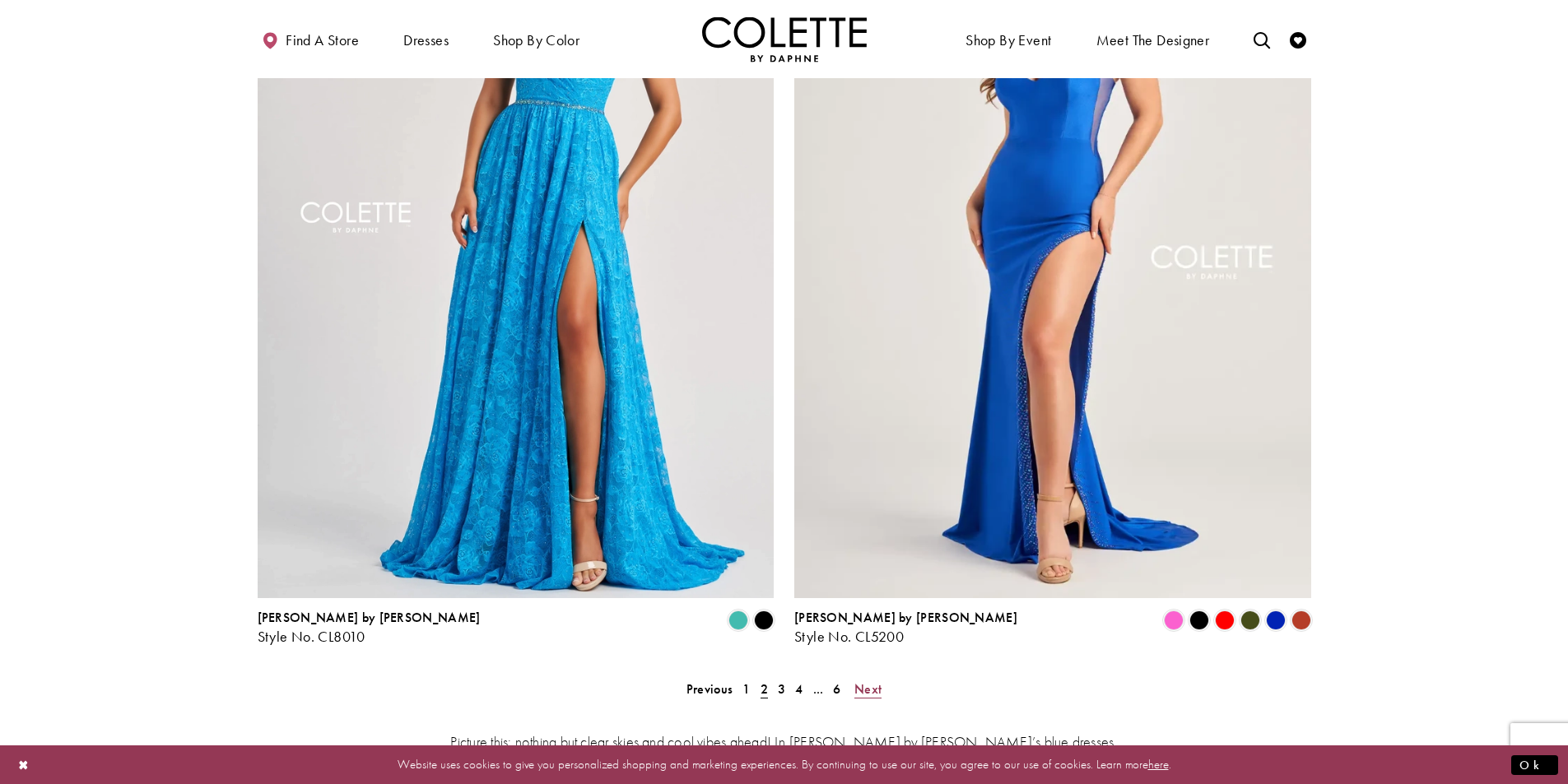
click at [865, 680] on span "Next" at bounding box center [867, 689] width 27 height 18
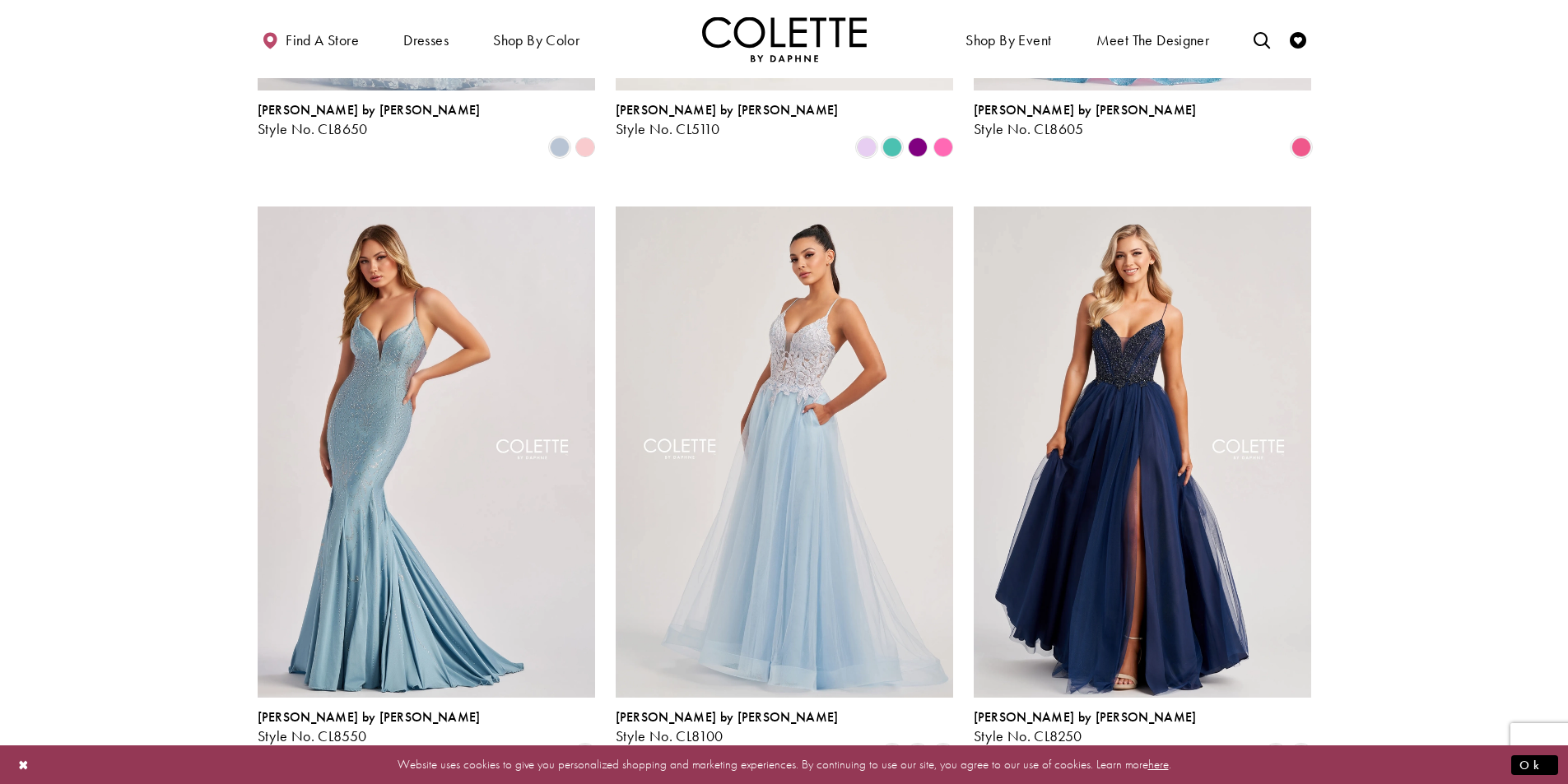
scroll to position [665, 0]
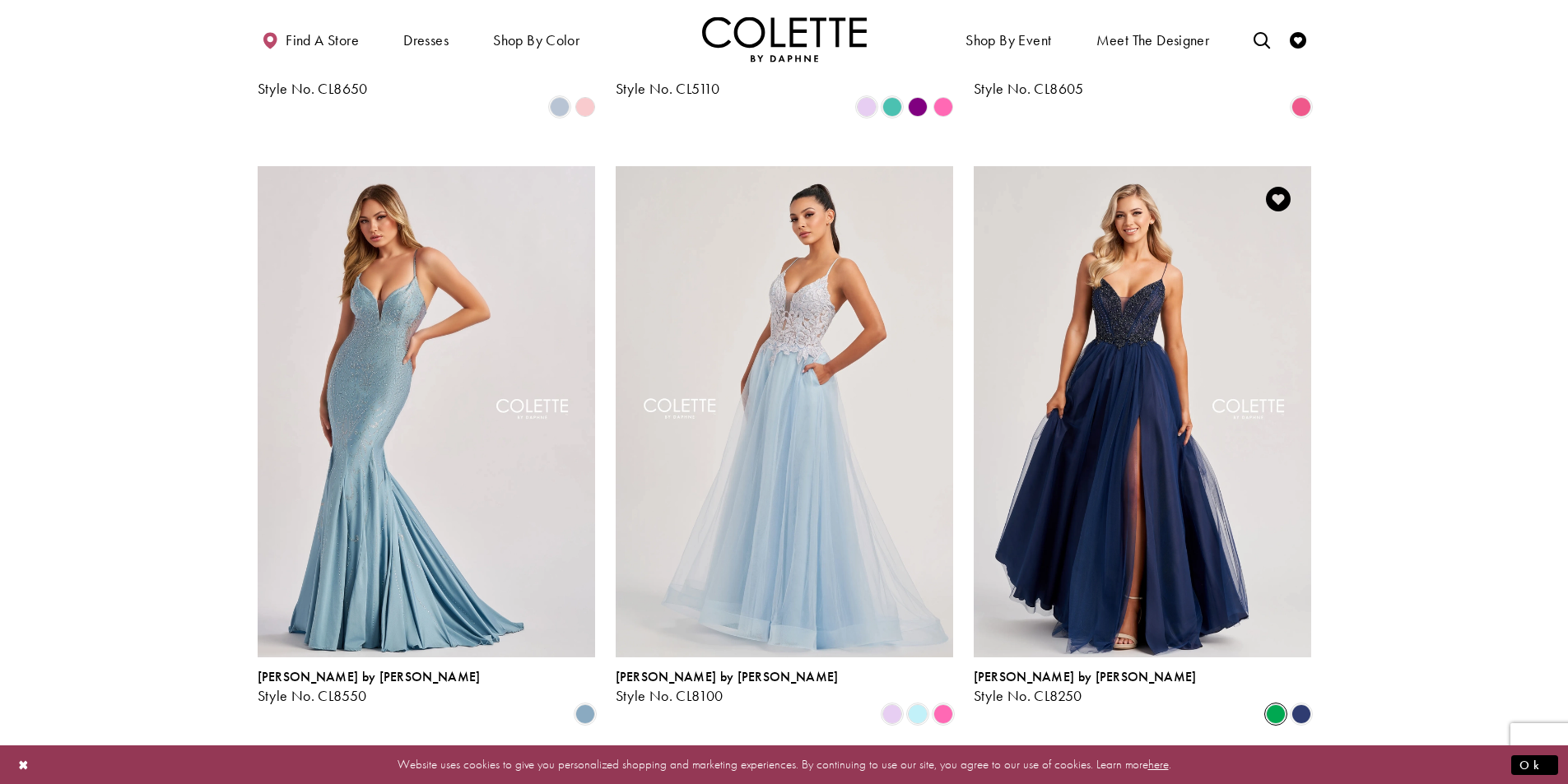
click at [1270, 704] on span "Product List" at bounding box center [1275, 714] width 19 height 19
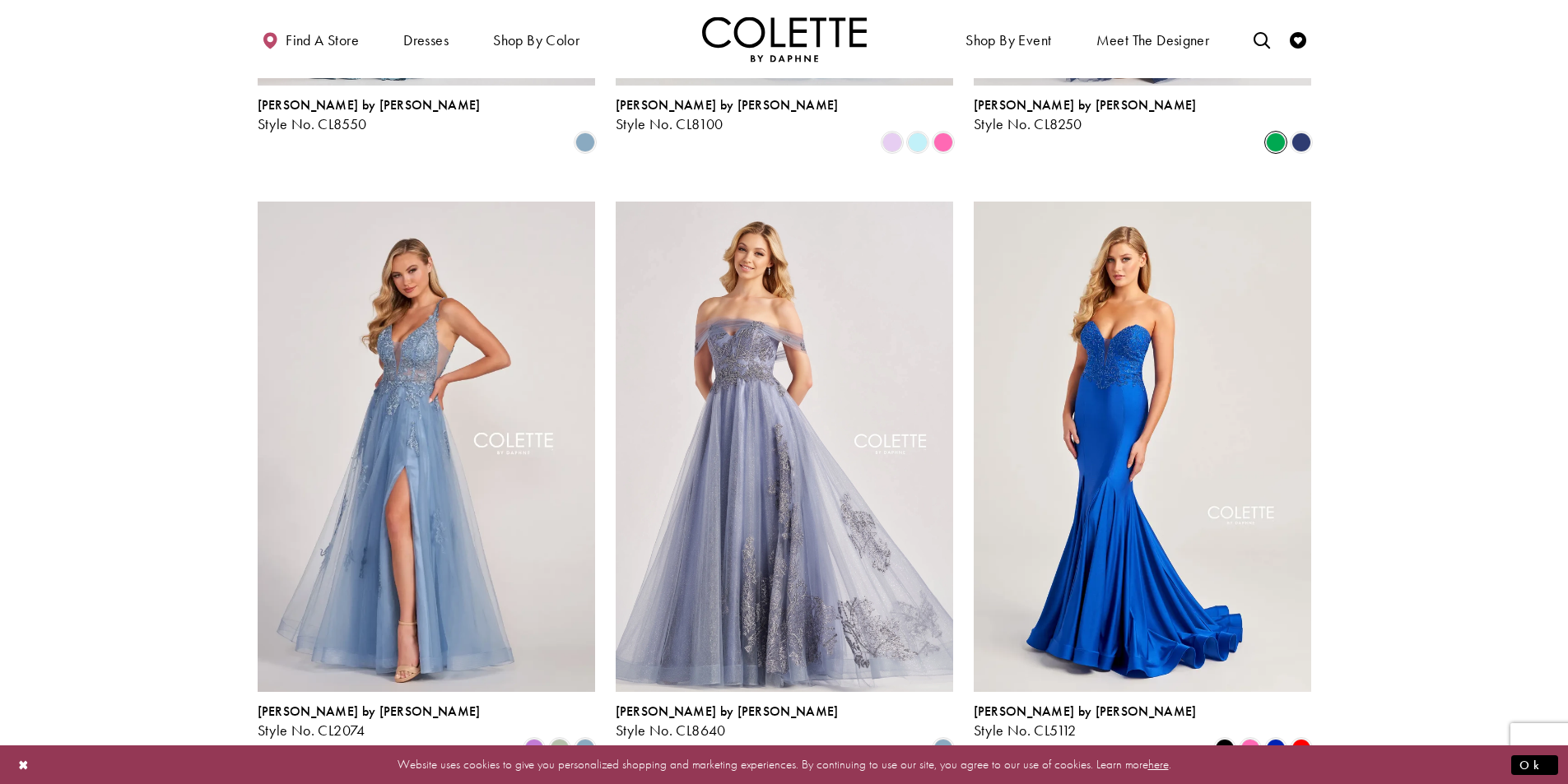
scroll to position [1240, 0]
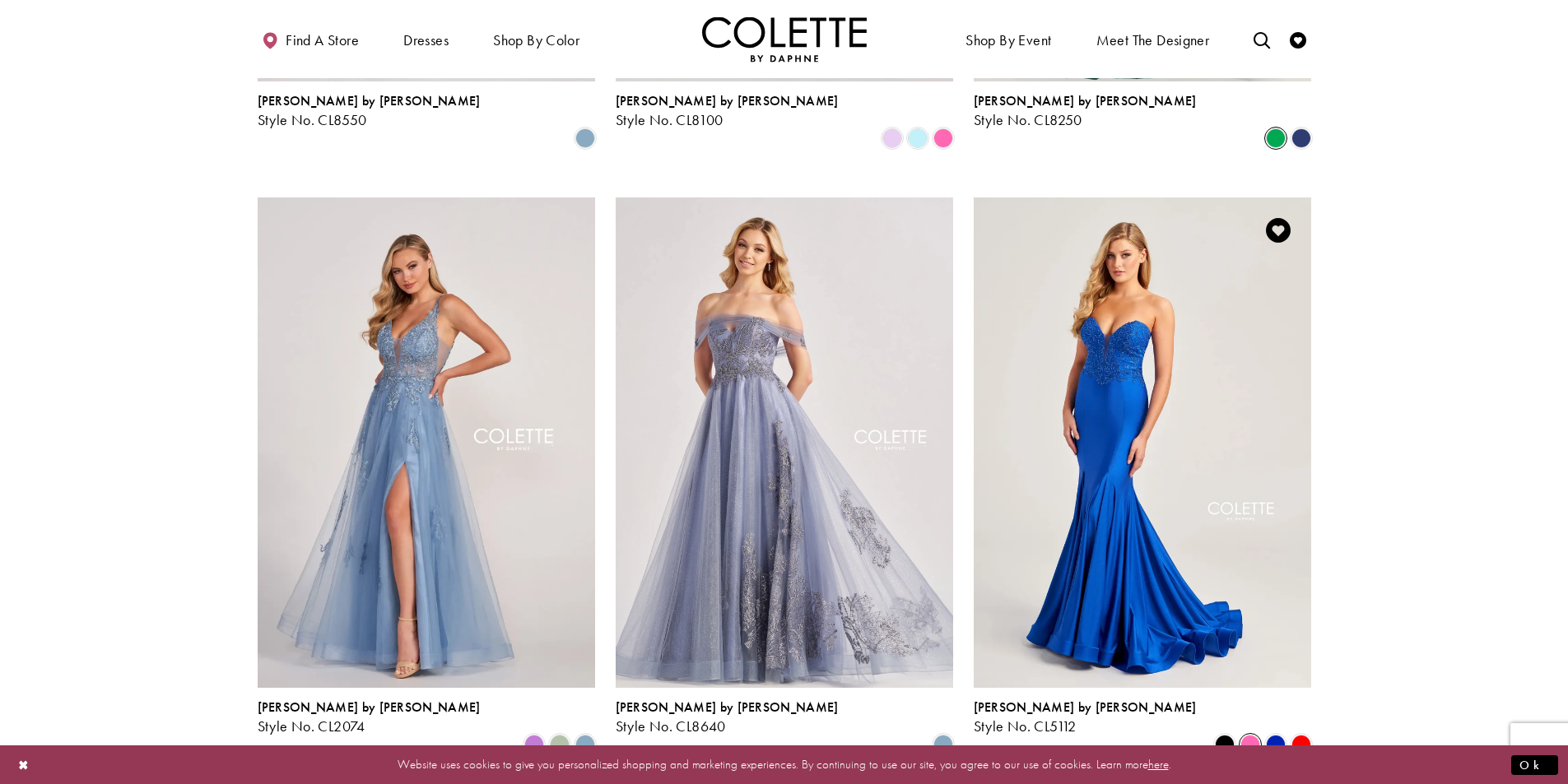
click at [1252, 735] on span "Product List" at bounding box center [1250, 744] width 19 height 19
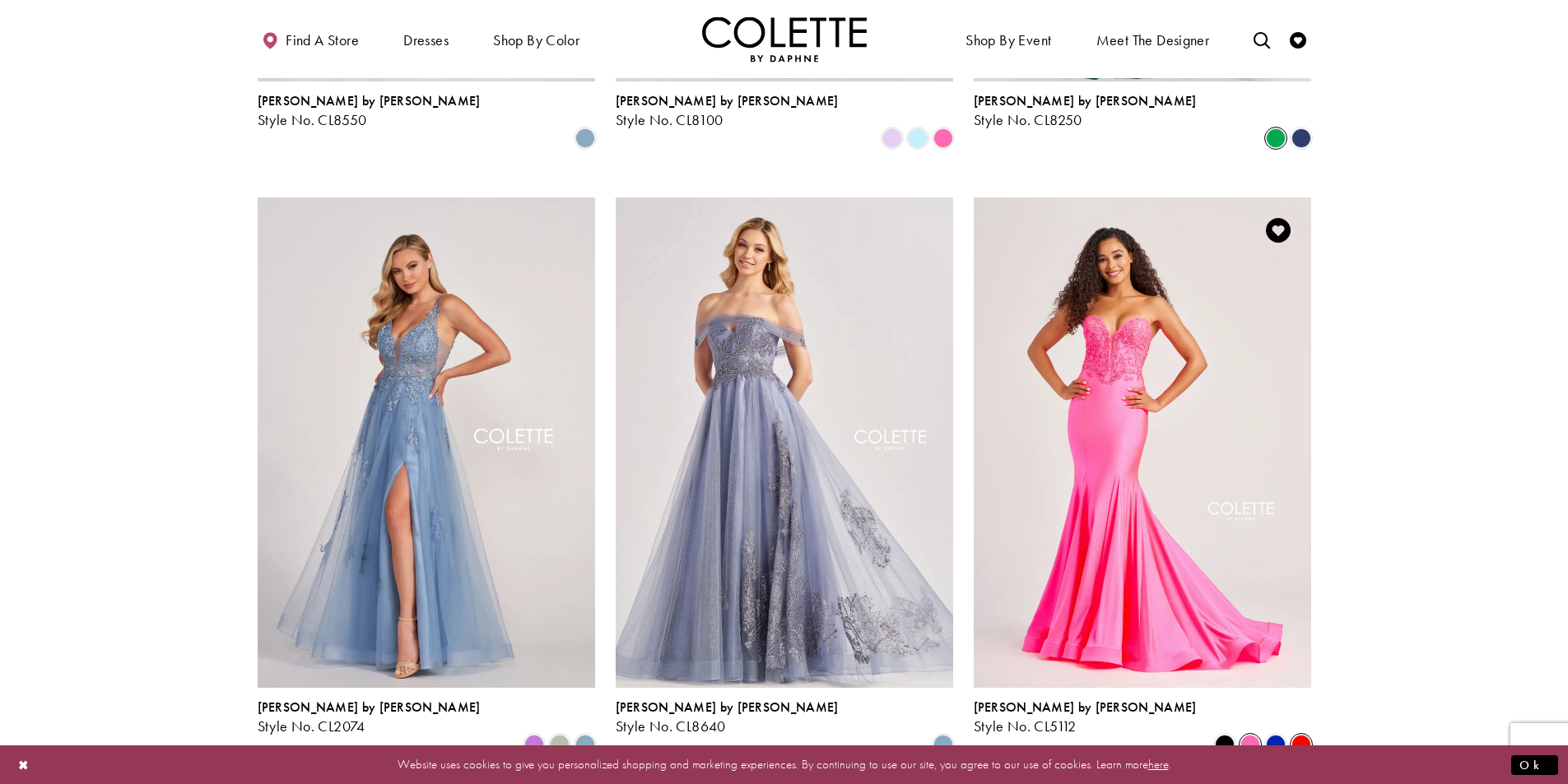
click at [1305, 735] on span "Product List" at bounding box center [1301, 744] width 19 height 19
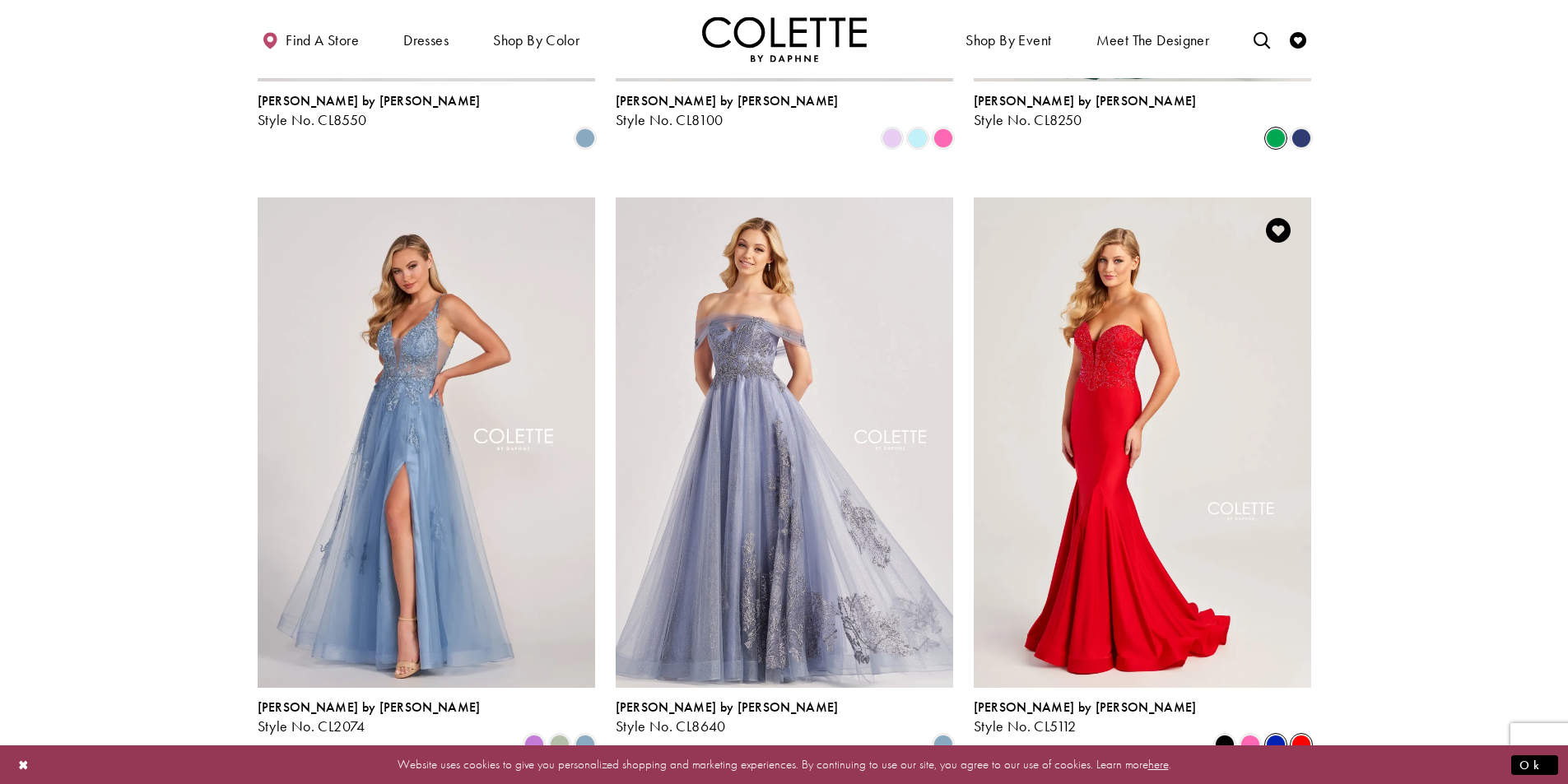
click at [1274, 735] on span "Product List" at bounding box center [1275, 744] width 19 height 19
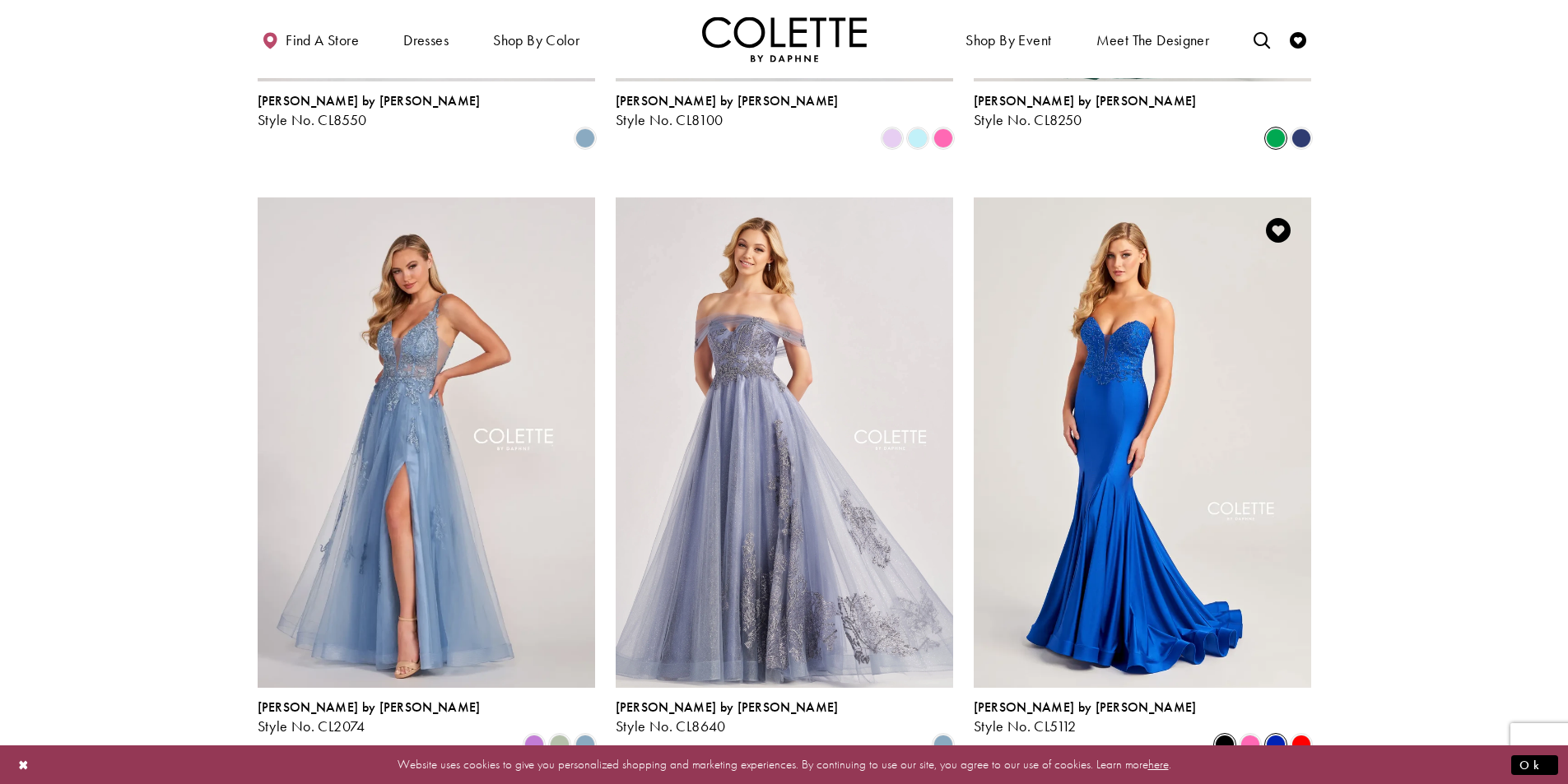
click at [1229, 735] on span "Product List" at bounding box center [1224, 744] width 19 height 19
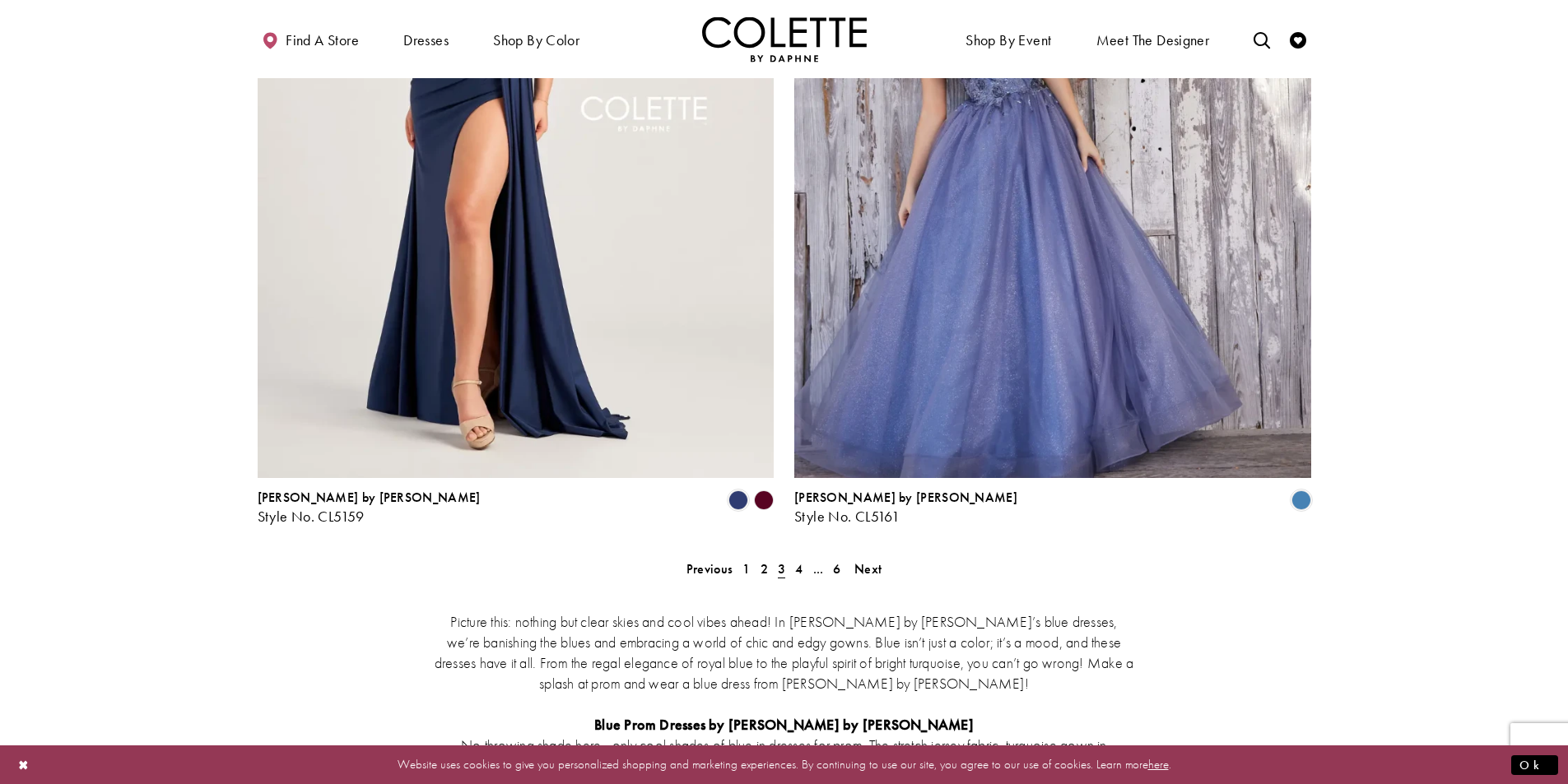
scroll to position [2968, 0]
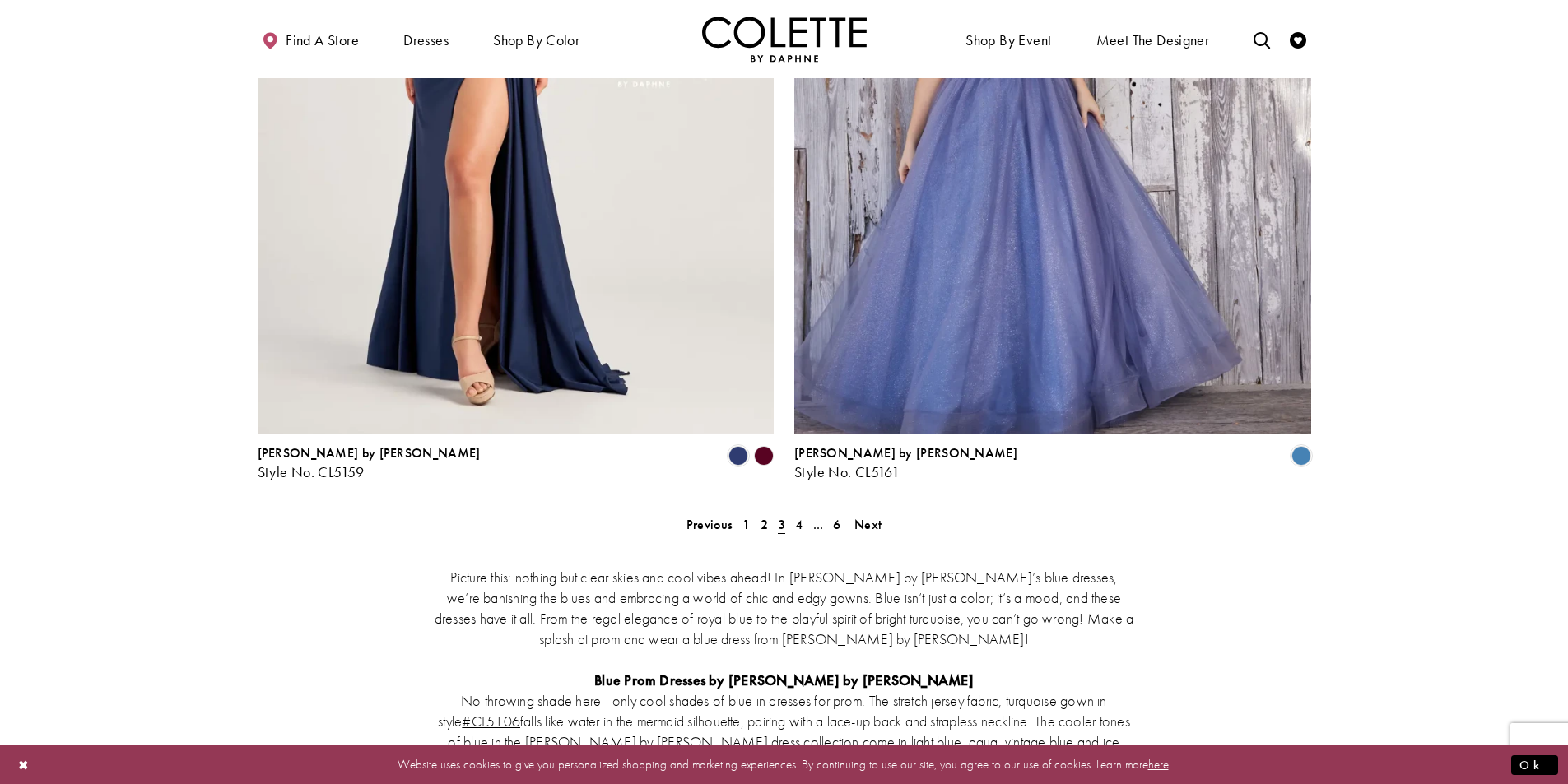
click at [803, 513] on link "4" at bounding box center [799, 524] width 18 height 24
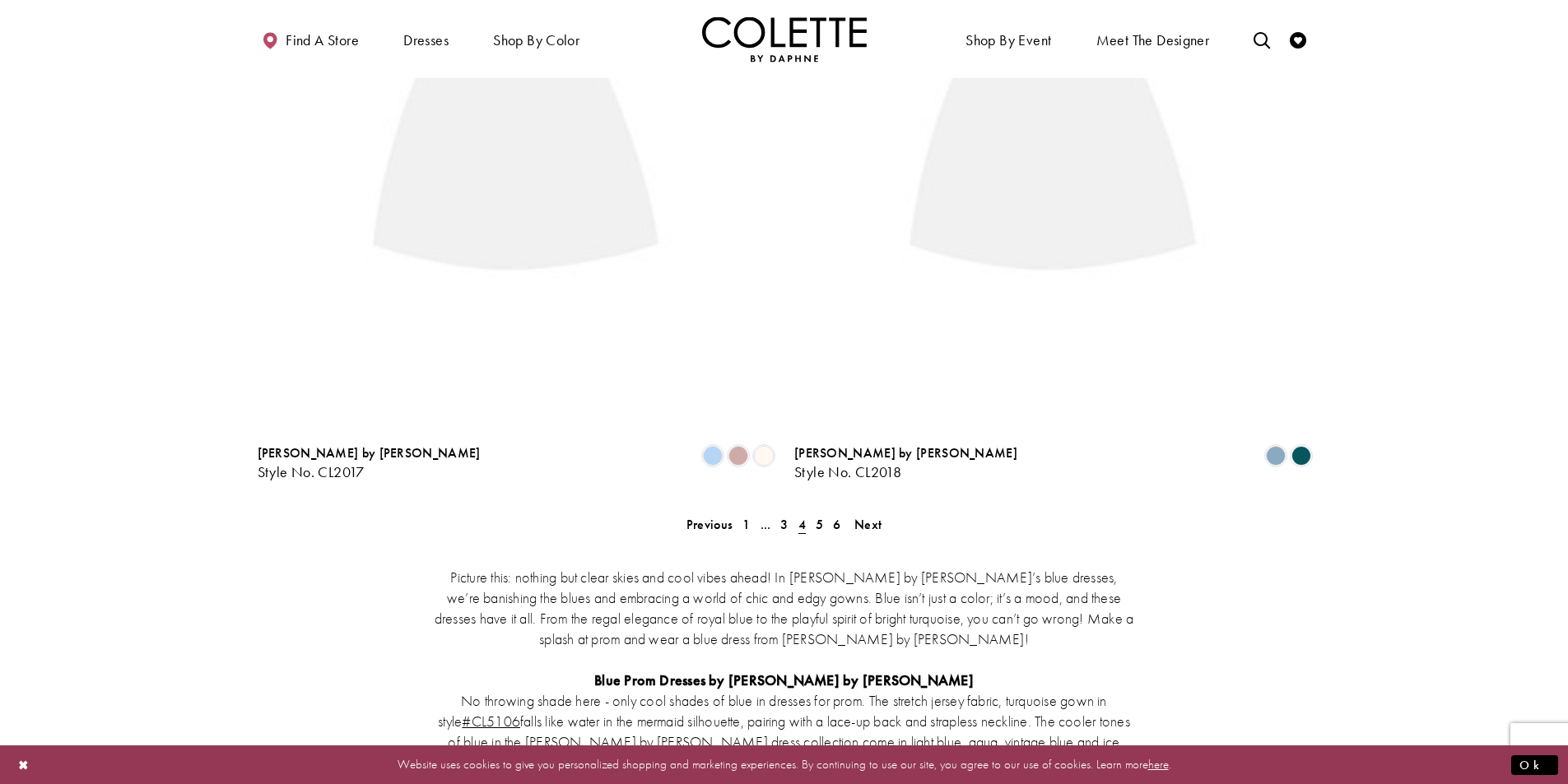
scroll to position [89, 0]
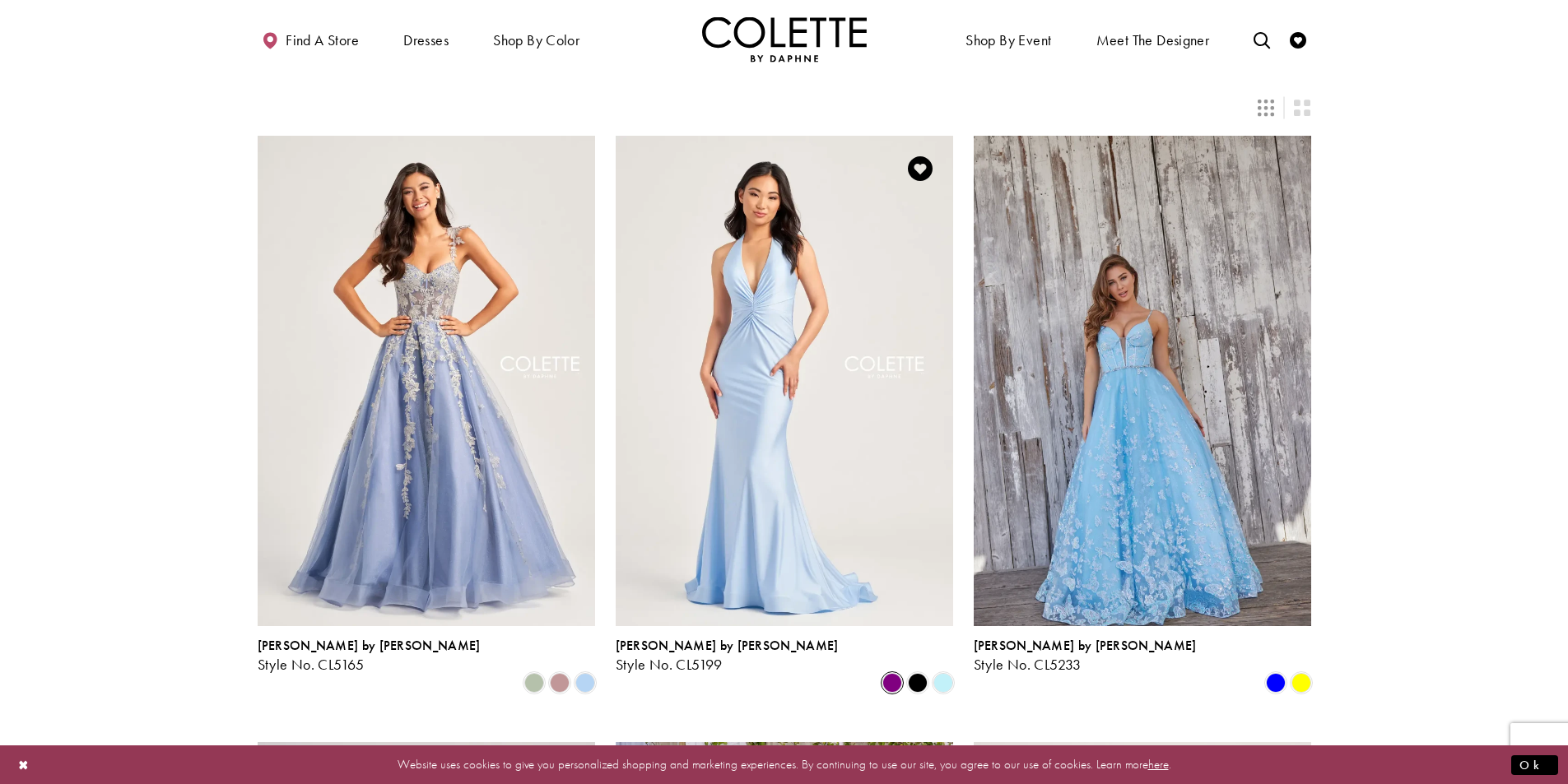
click at [894, 673] on span "Product List" at bounding box center [892, 683] width 19 height 19
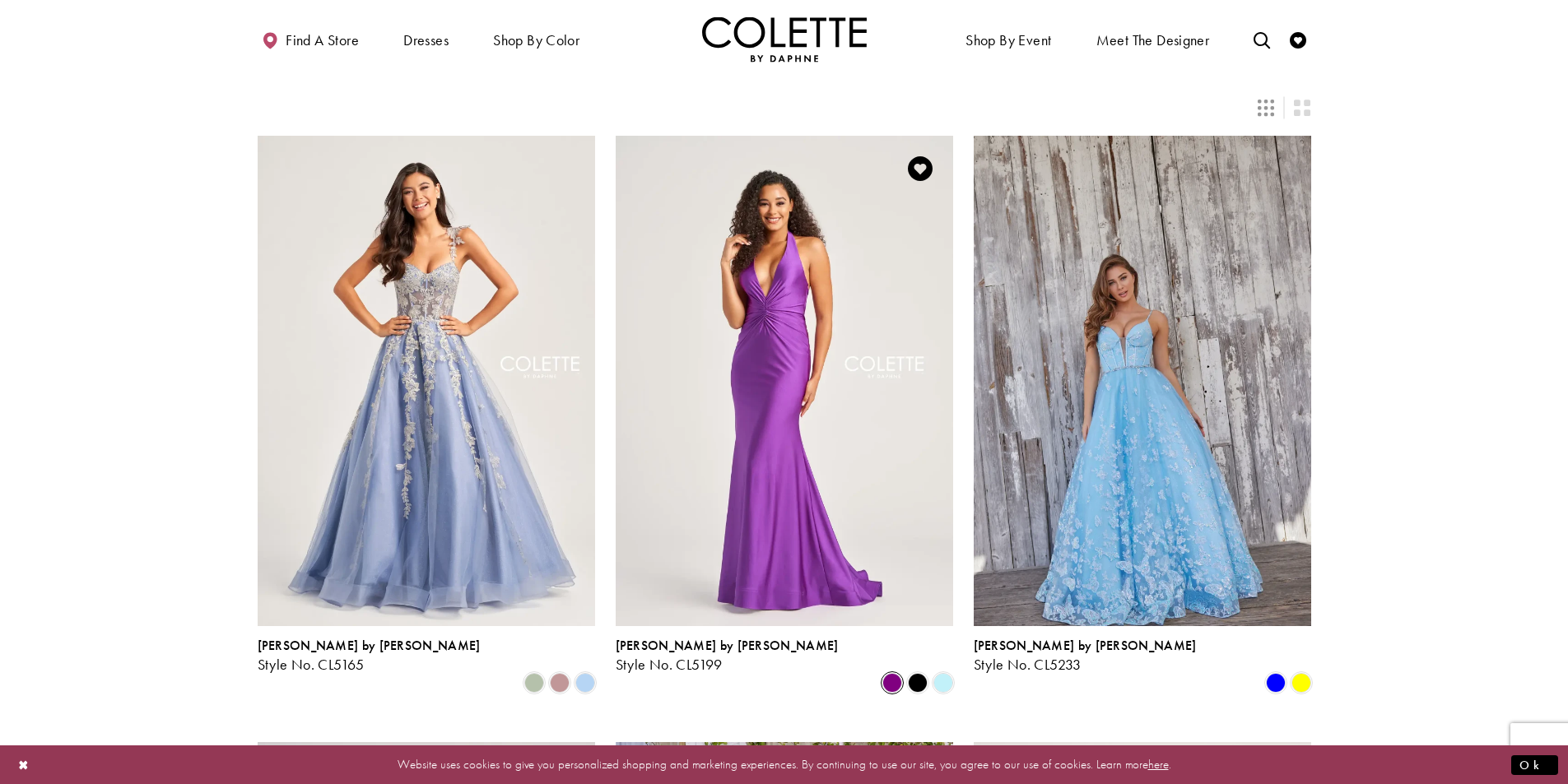
scroll to position [582, 0]
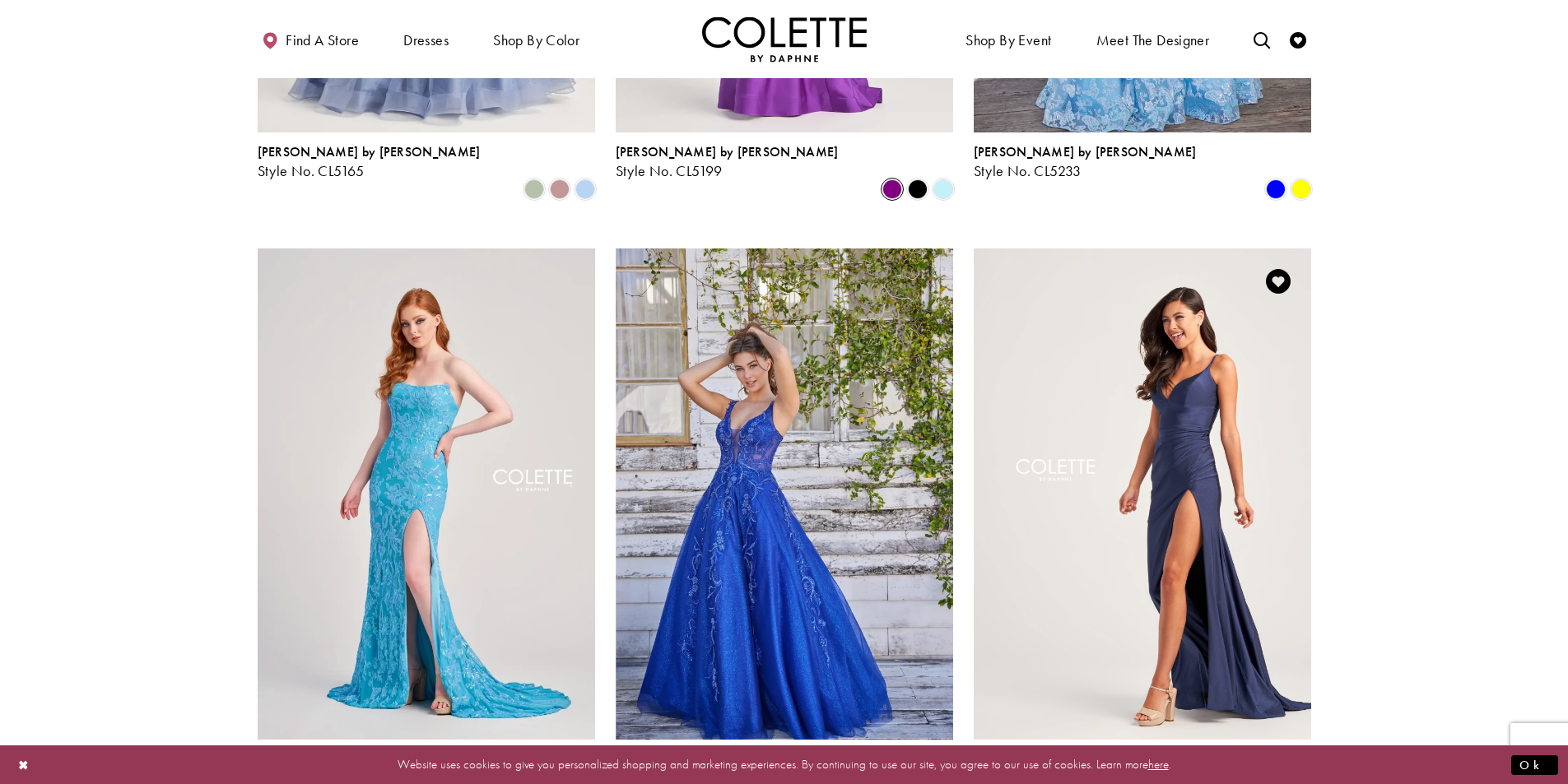
click at [1276, 783] on polygon "Product List" at bounding box center [1274, 795] width 26 height 26
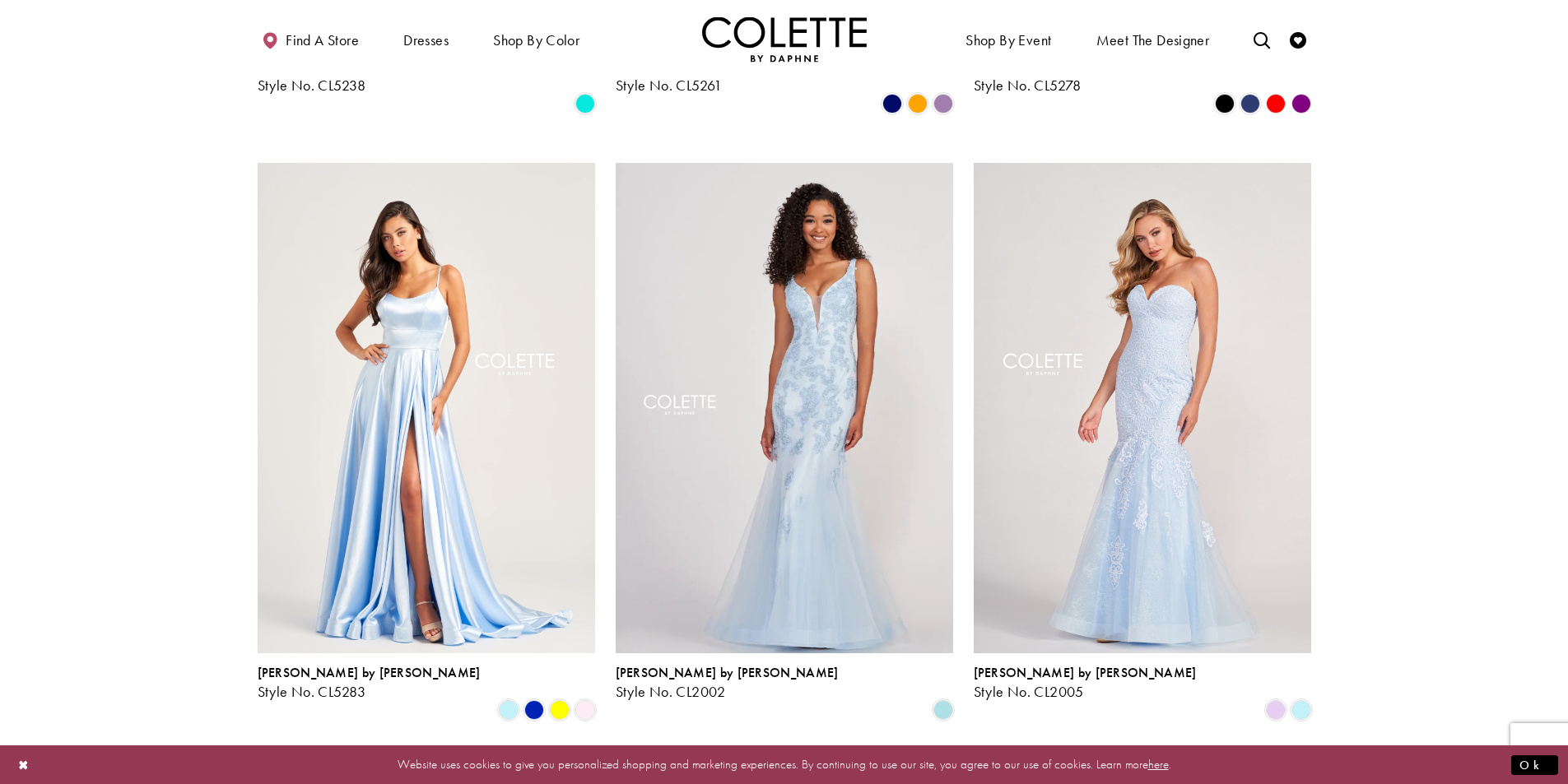
scroll to position [1323, 0]
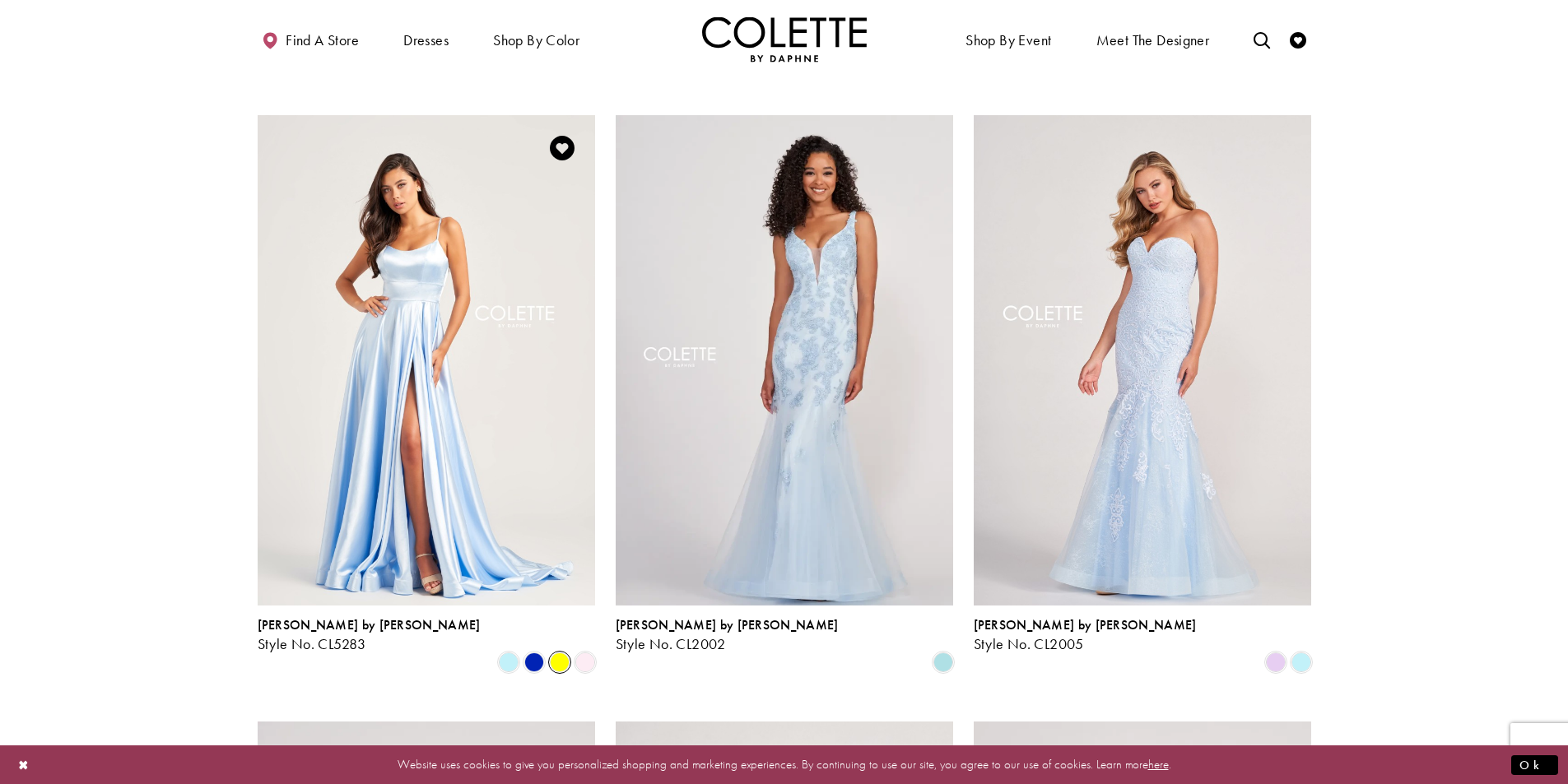
click at [561, 653] on span "Product List" at bounding box center [560, 662] width 19 height 19
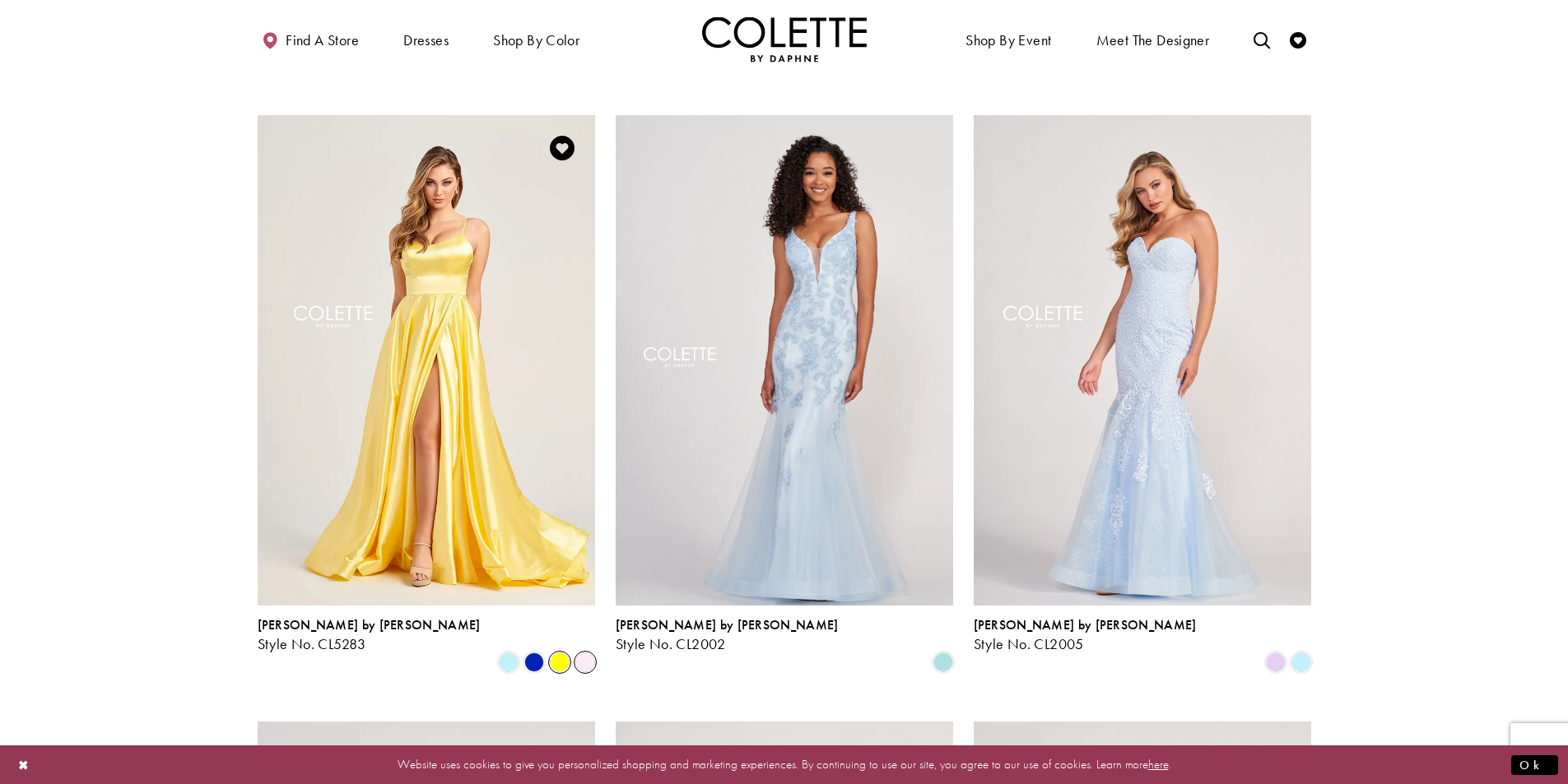
click at [591, 653] on span "Product List" at bounding box center [585, 662] width 19 height 19
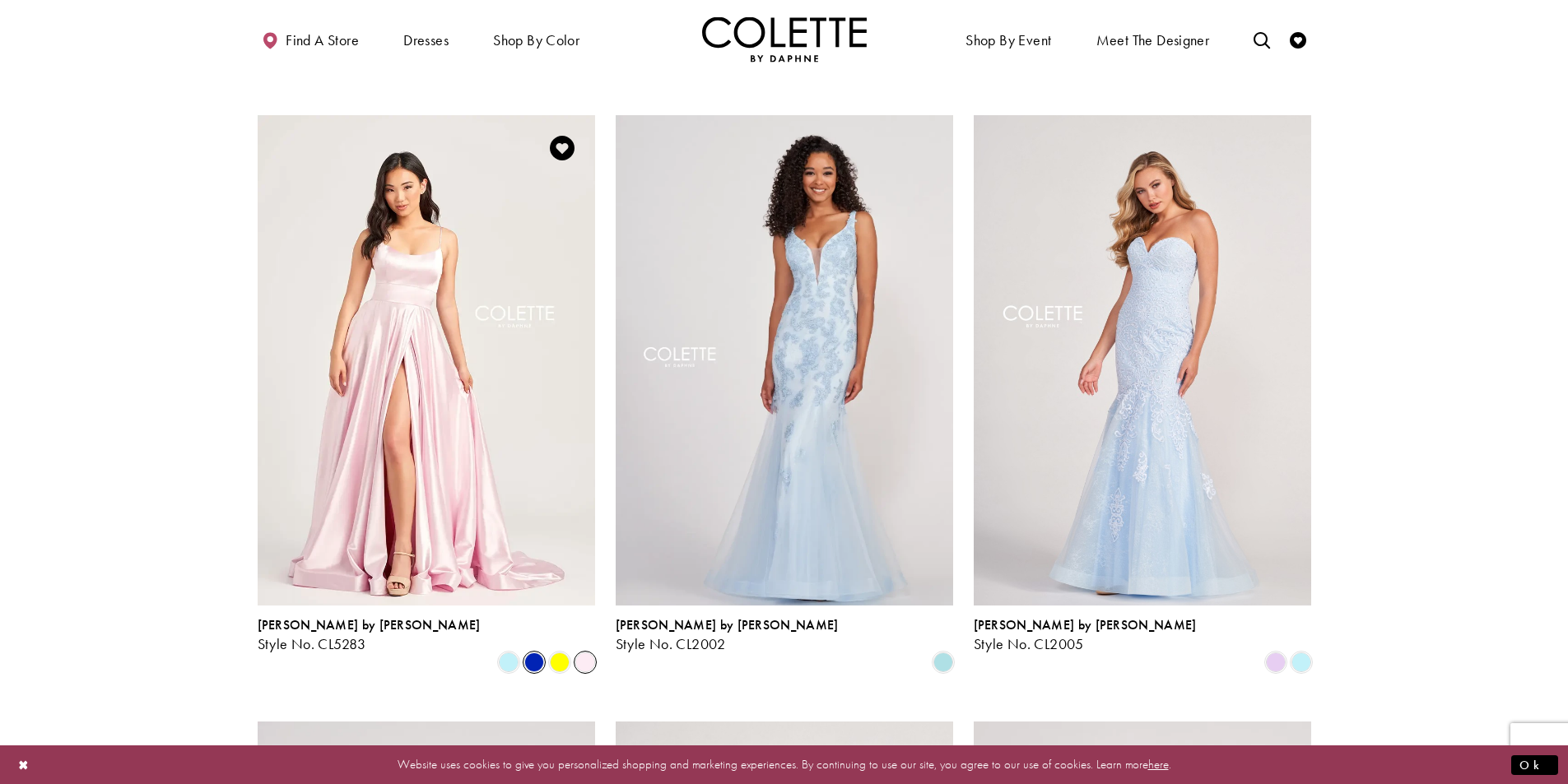
click at [539, 653] on span "Product List" at bounding box center [534, 662] width 19 height 19
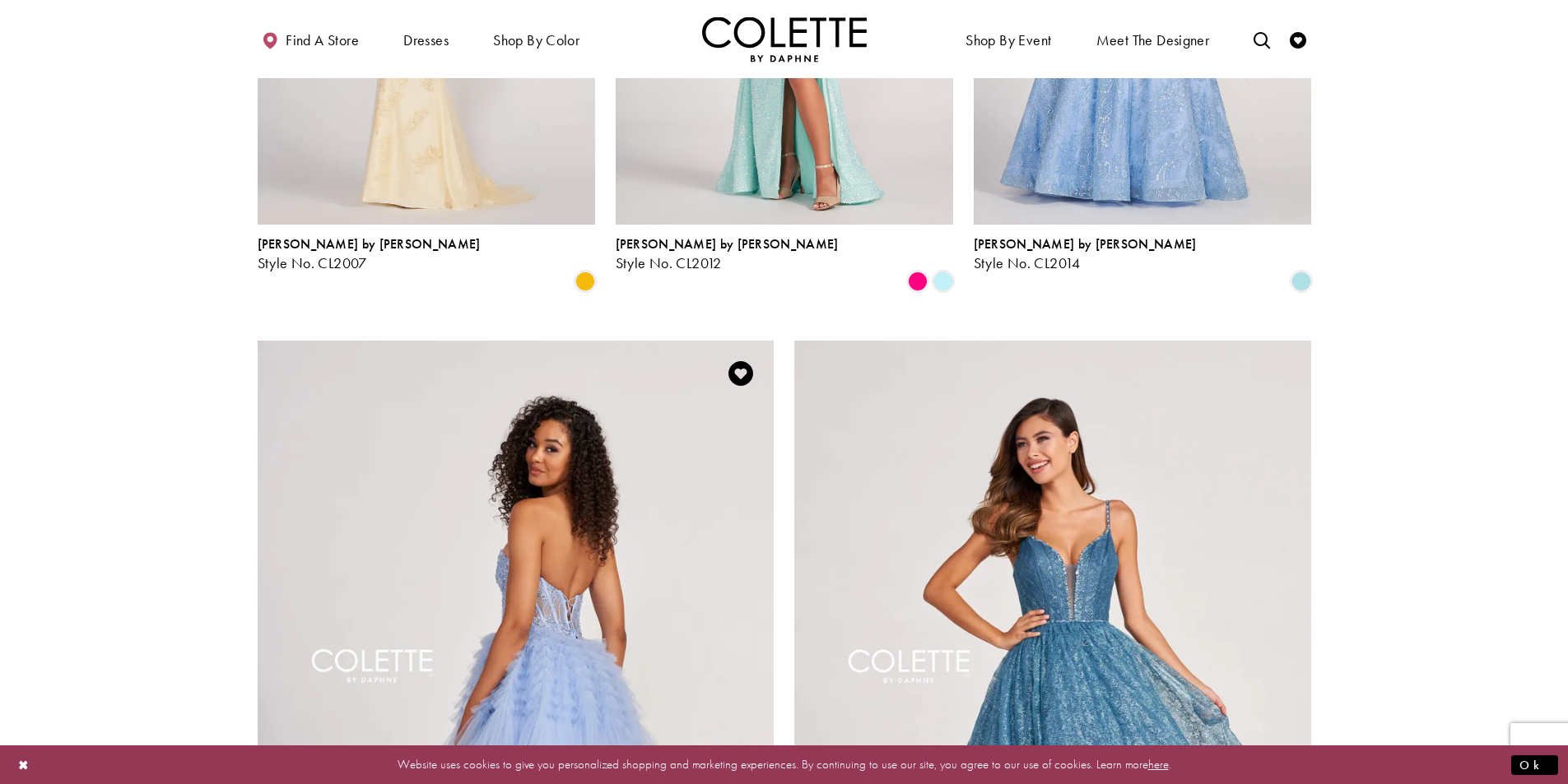
scroll to position [2721, 0]
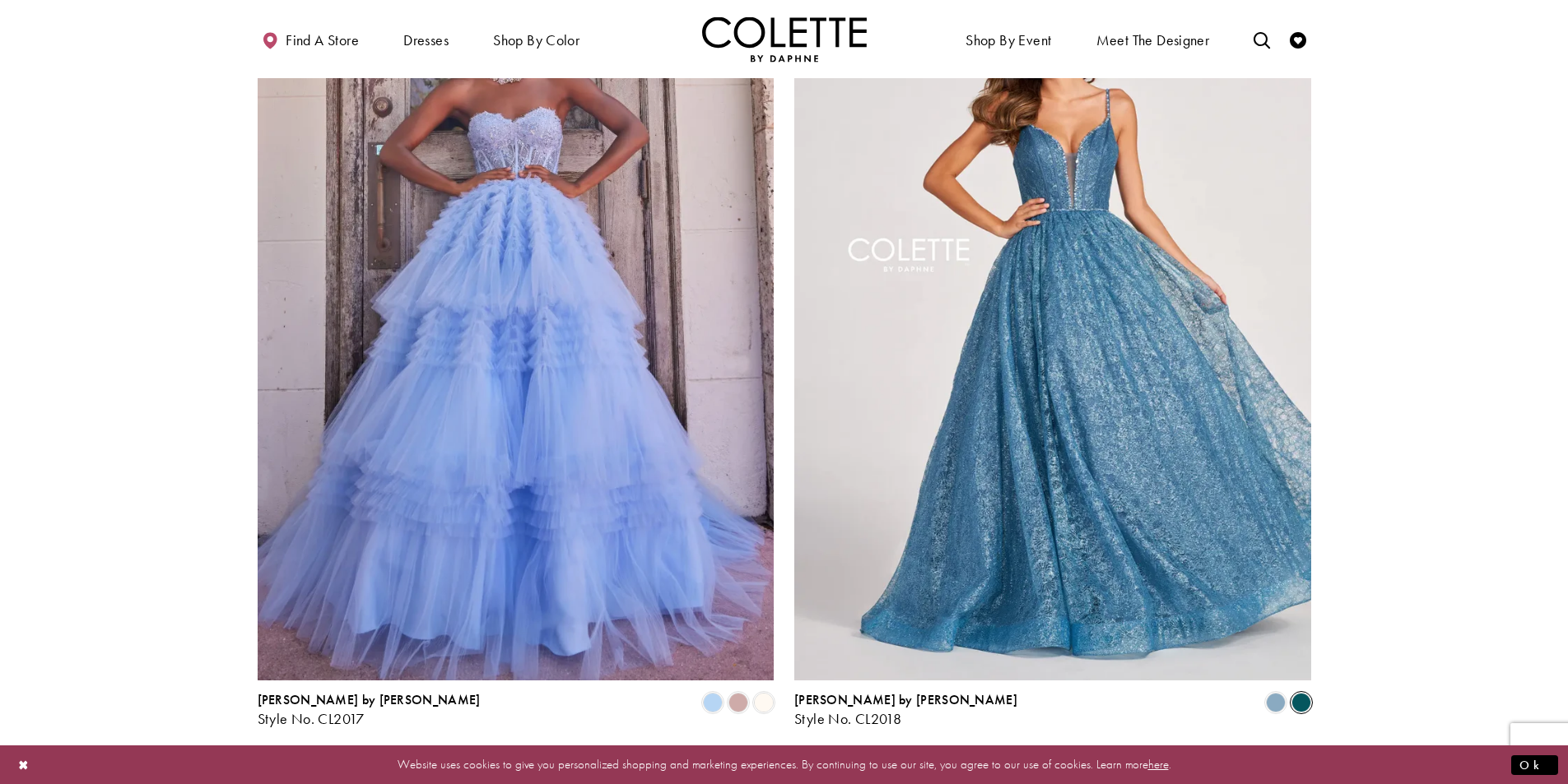
click at [1304, 692] on span "Product List" at bounding box center [1301, 702] width 19 height 19
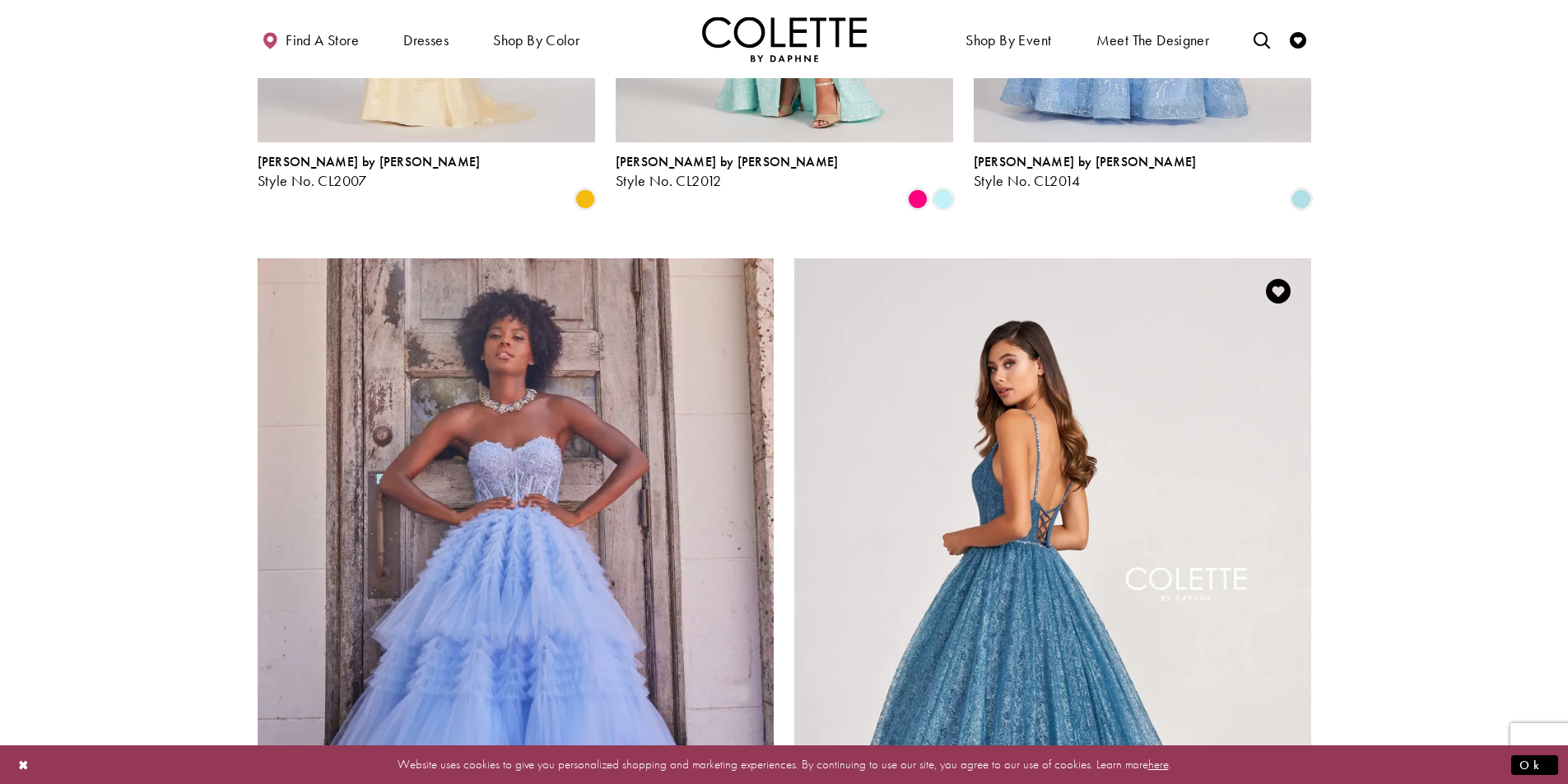
scroll to position [2886, 0]
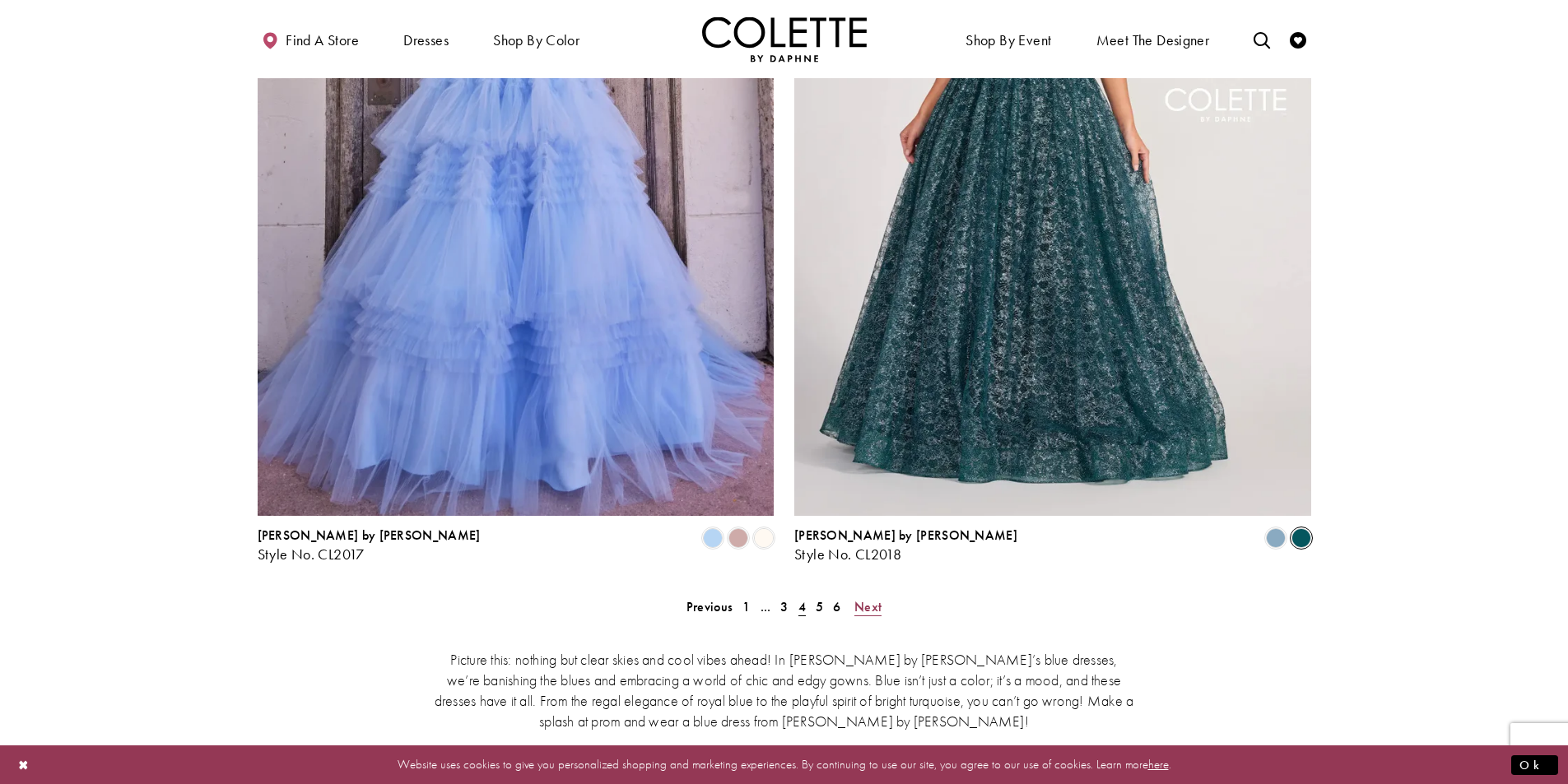
click at [867, 598] on span "Next" at bounding box center [867, 607] width 27 height 18
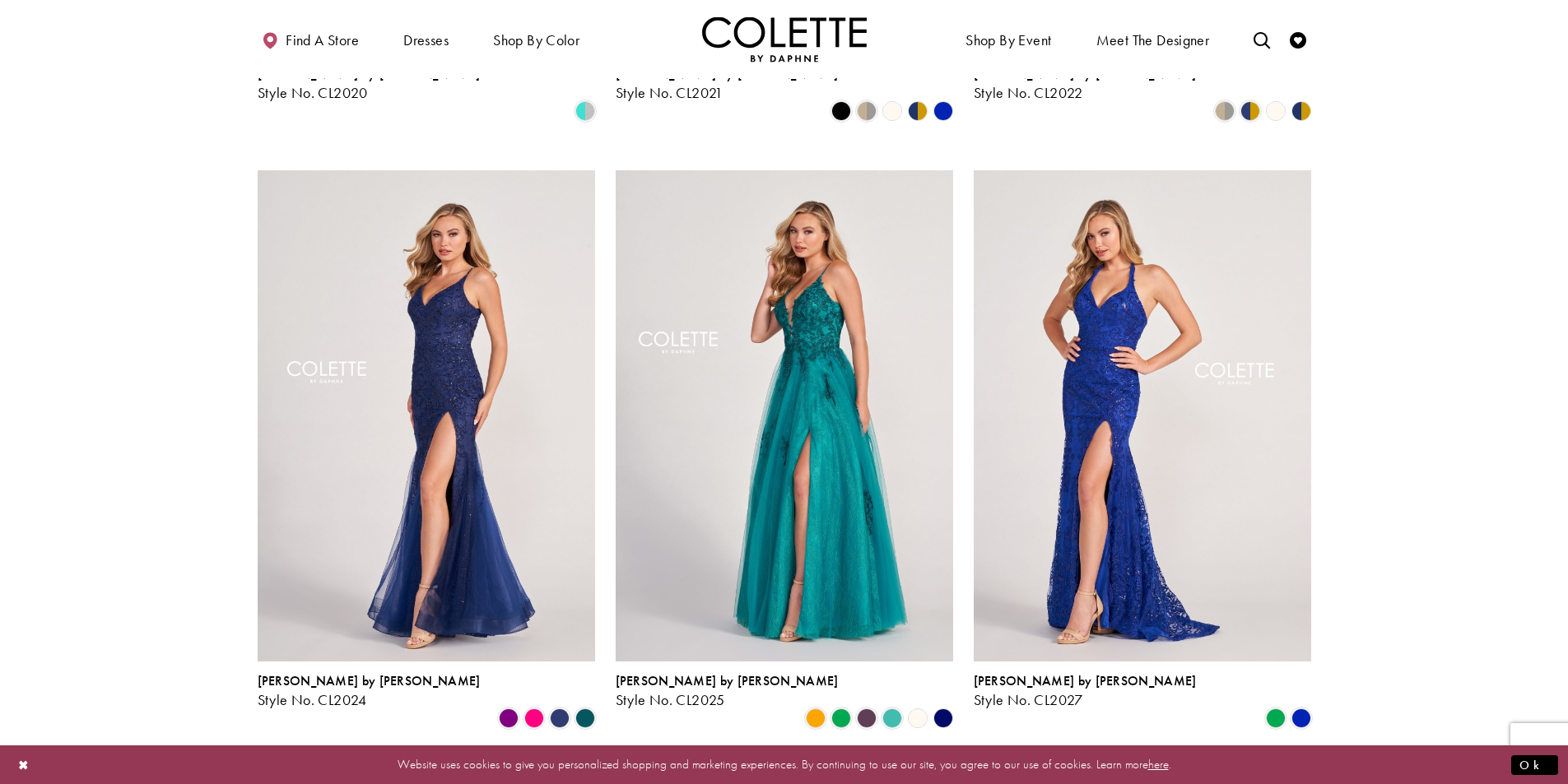
scroll to position [665, 0]
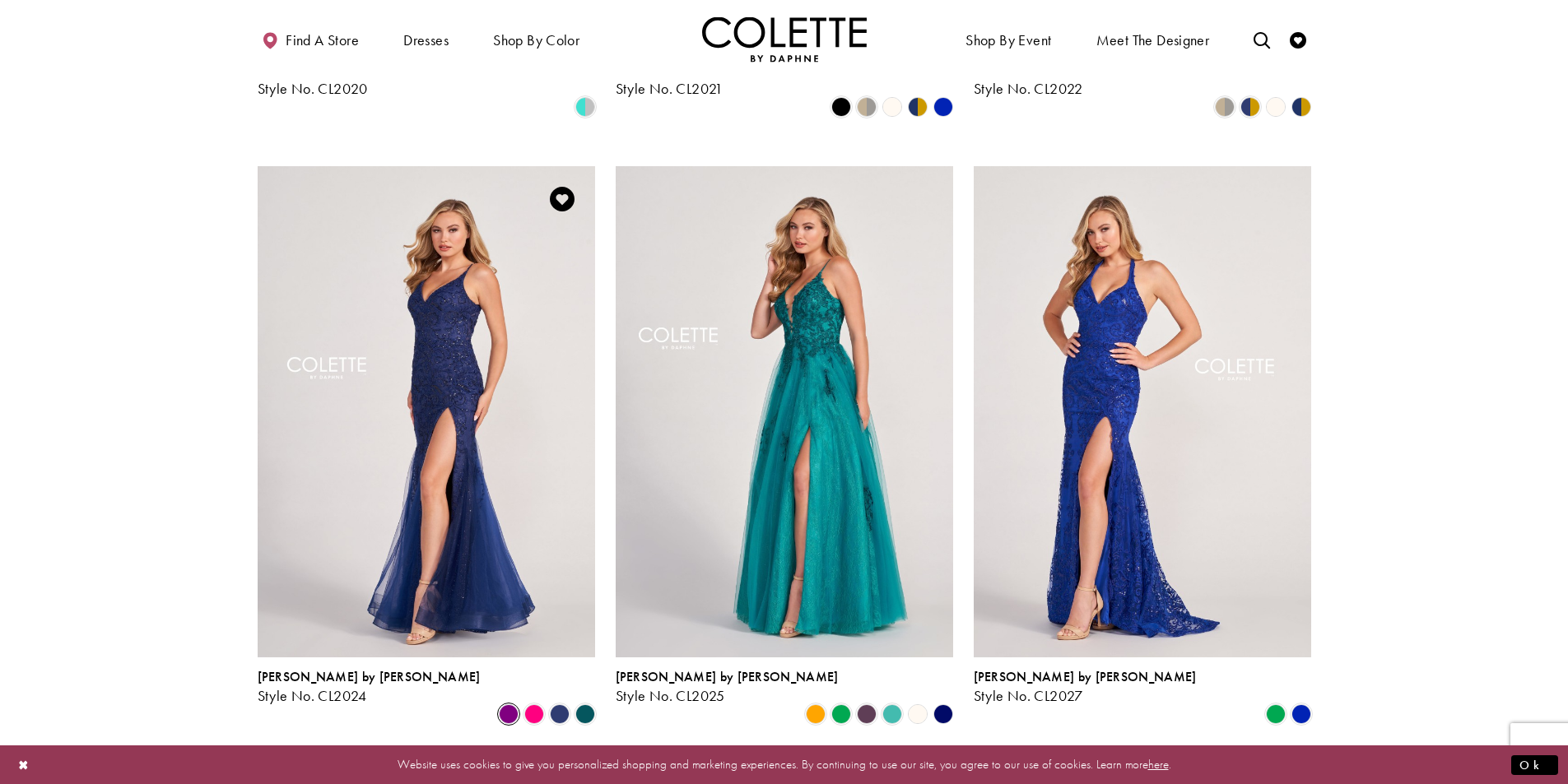
click at [512, 704] on span "Product List" at bounding box center [509, 714] width 19 height 19
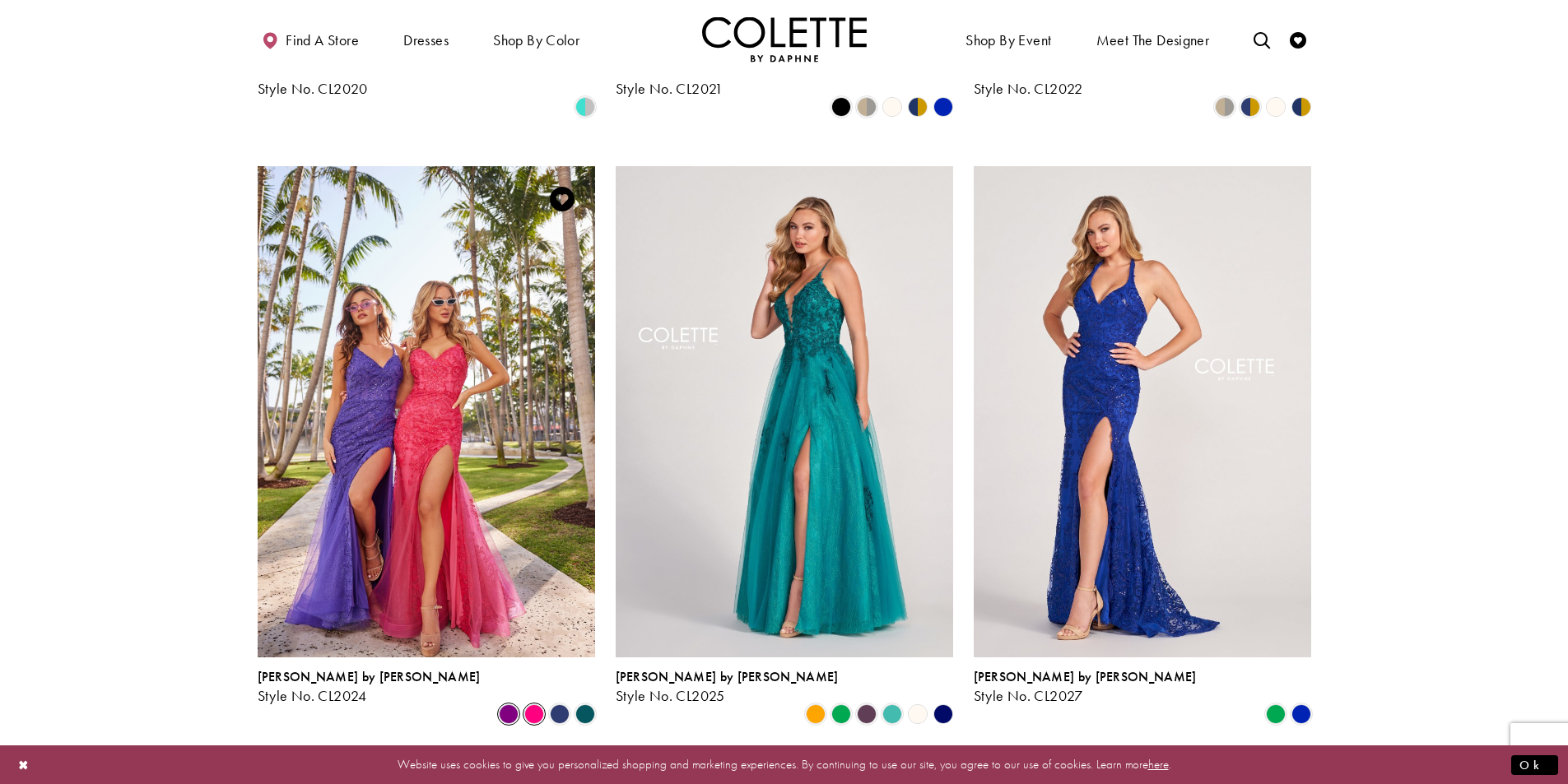
click at [538, 704] on span "Product List" at bounding box center [534, 714] width 19 height 19
click at [552, 704] on span "Product List" at bounding box center [560, 714] width 19 height 19
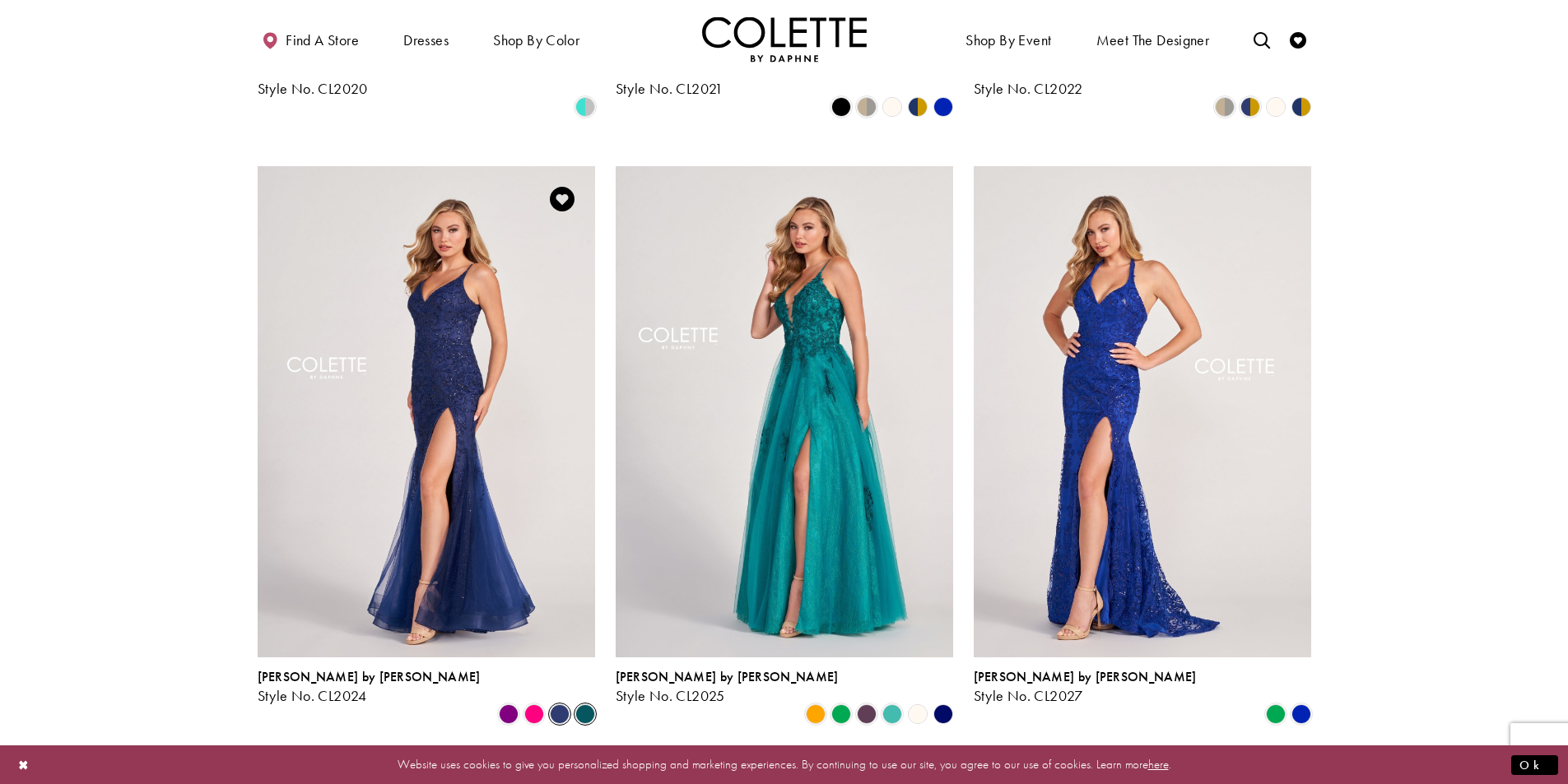
click at [583, 704] on span "Product List" at bounding box center [585, 714] width 19 height 19
click at [479, 263] on img "Visit Colette by Daphne Style No. CL2024 Page" at bounding box center [426, 411] width 338 height 491
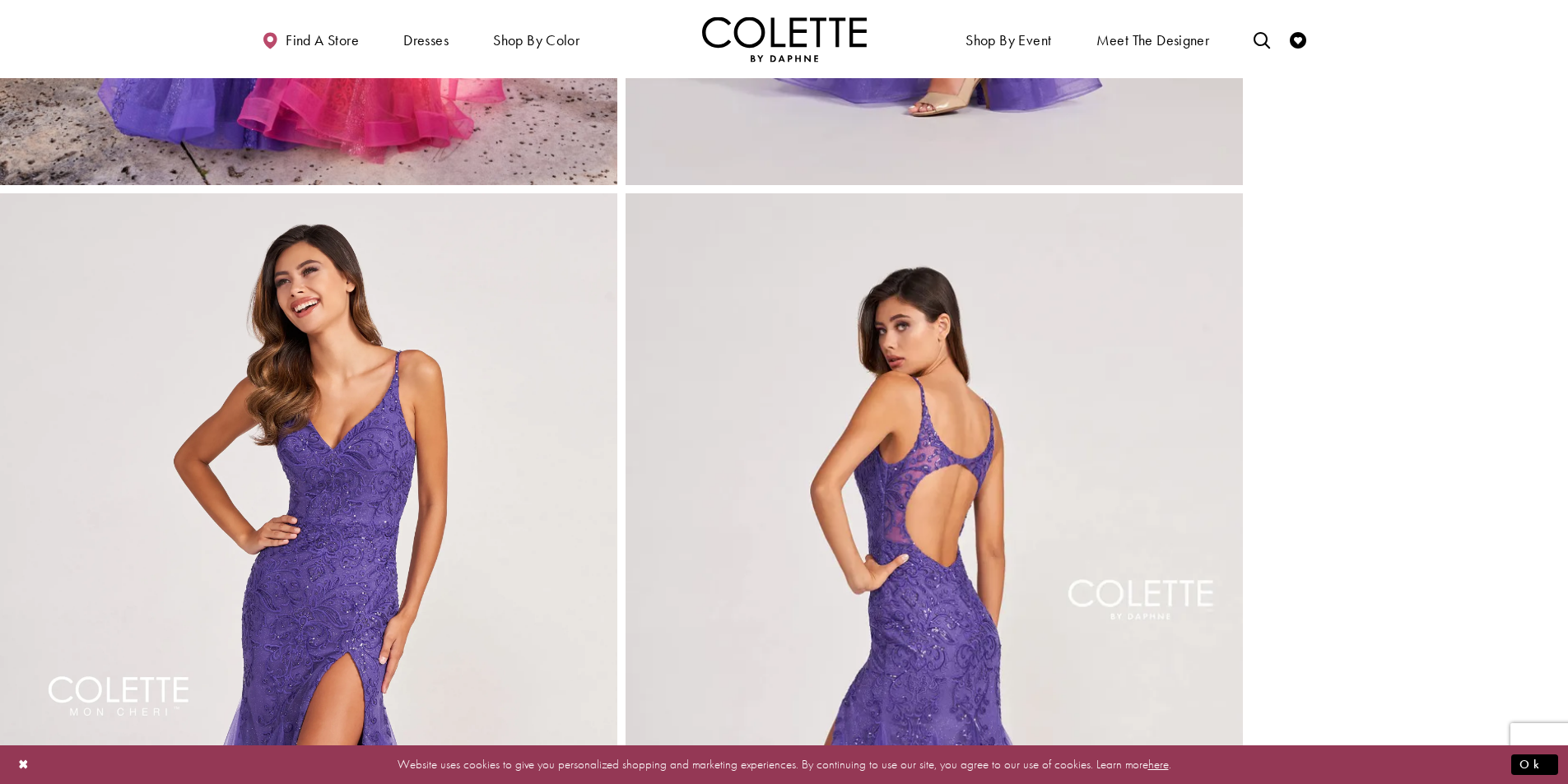
scroll to position [1892, 0]
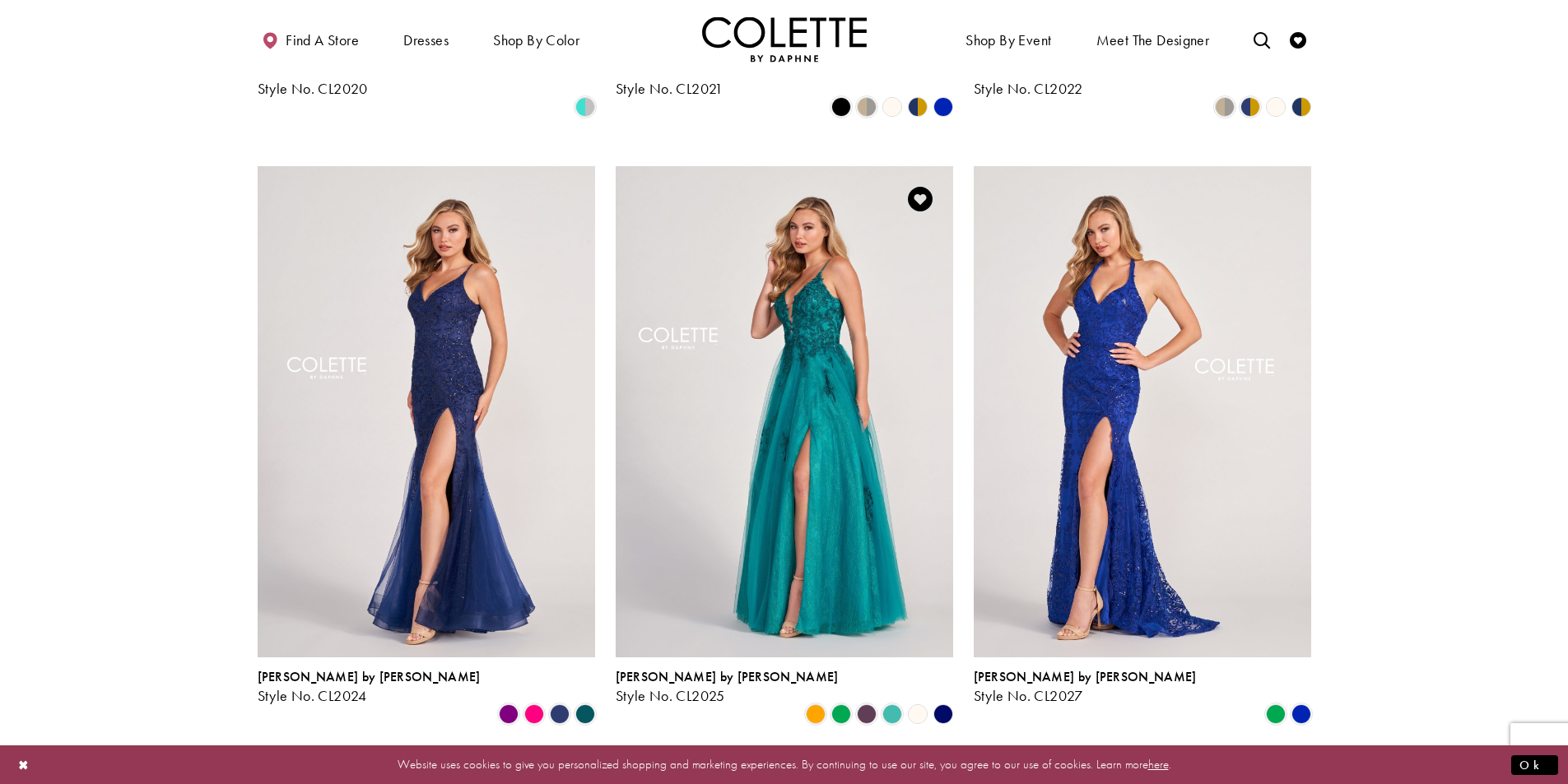
click at [732, 422] on img "Visit Colette by Daphne Style No. CL2025 Page" at bounding box center [784, 411] width 338 height 491
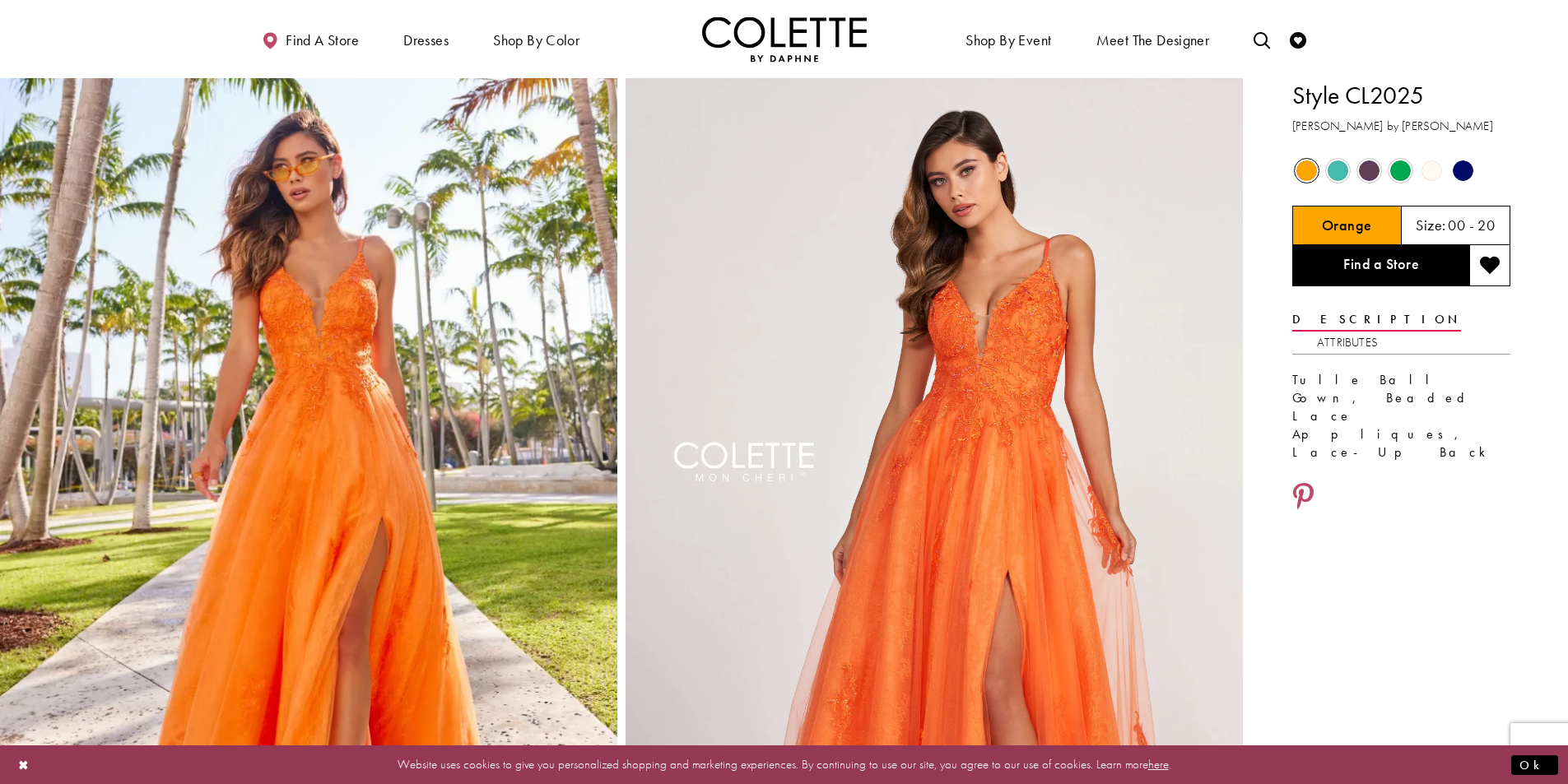
click at [1341, 169] on span "Product color controls state depends on size chosen" at bounding box center [1337, 170] width 20 height 20
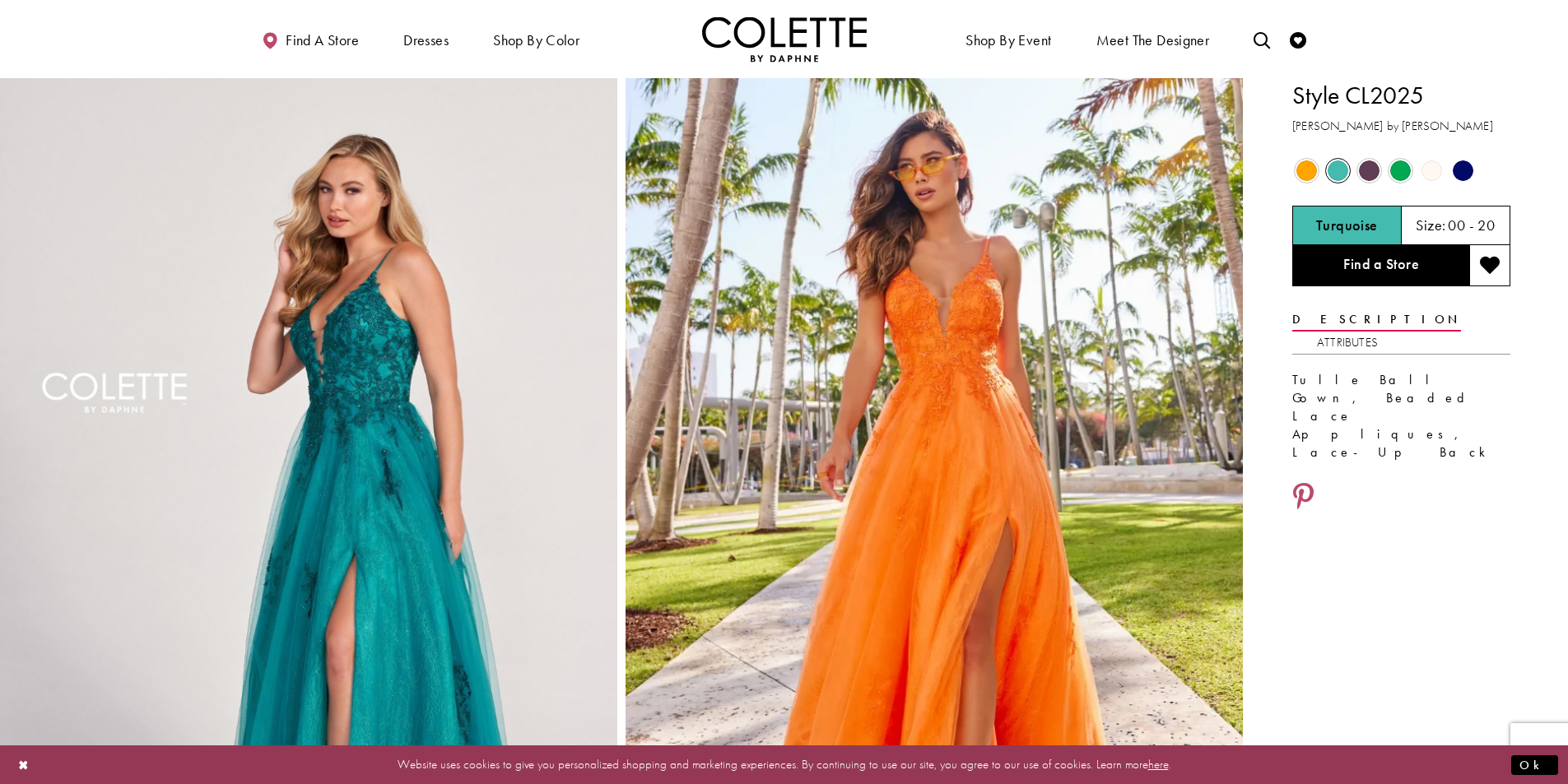
click at [1396, 172] on span "Product color controls state depends on size chosen" at bounding box center [1400, 170] width 20 height 20
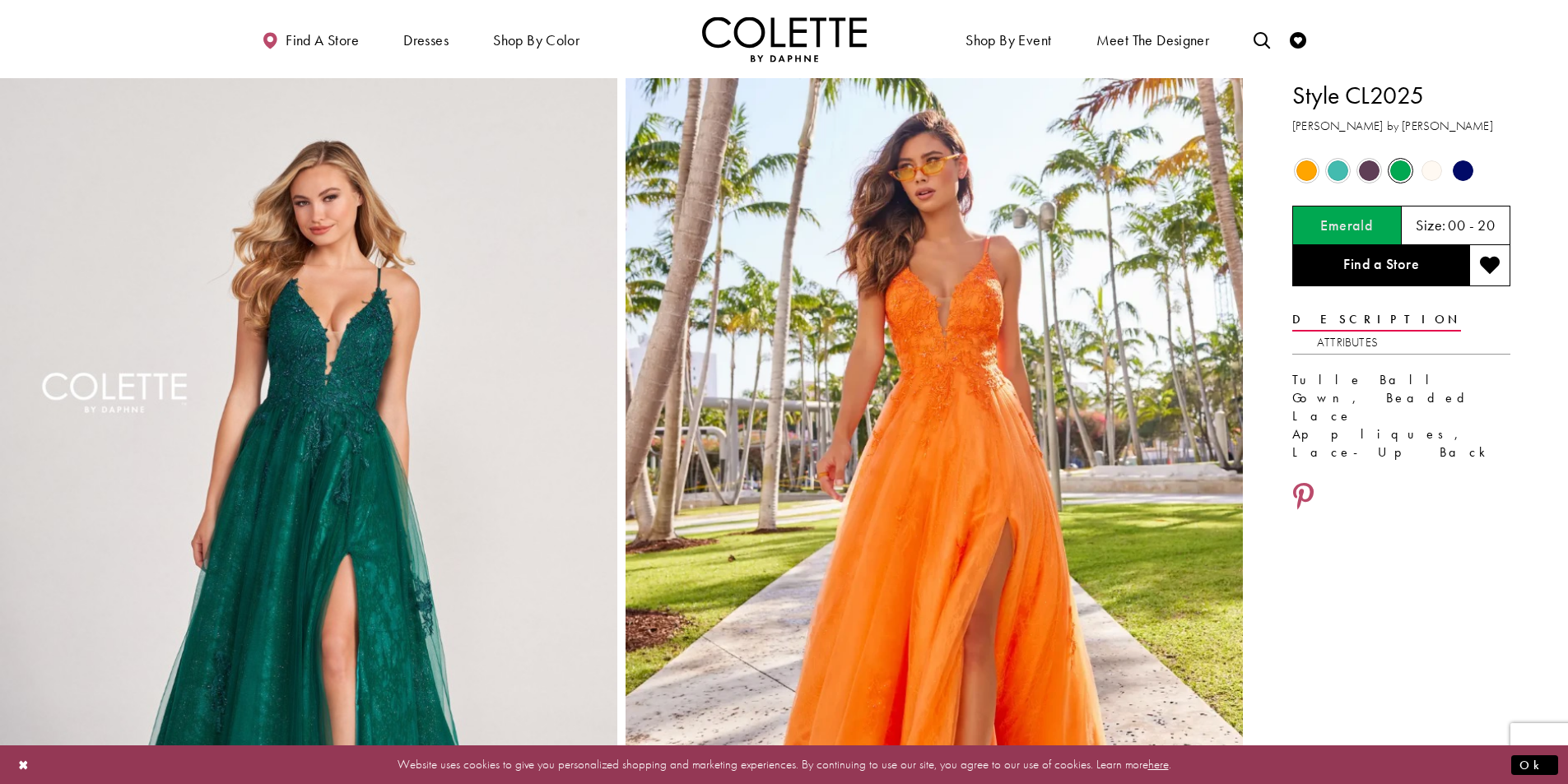
click at [1368, 172] on span "Product color controls state depends on size chosen" at bounding box center [1369, 170] width 20 height 20
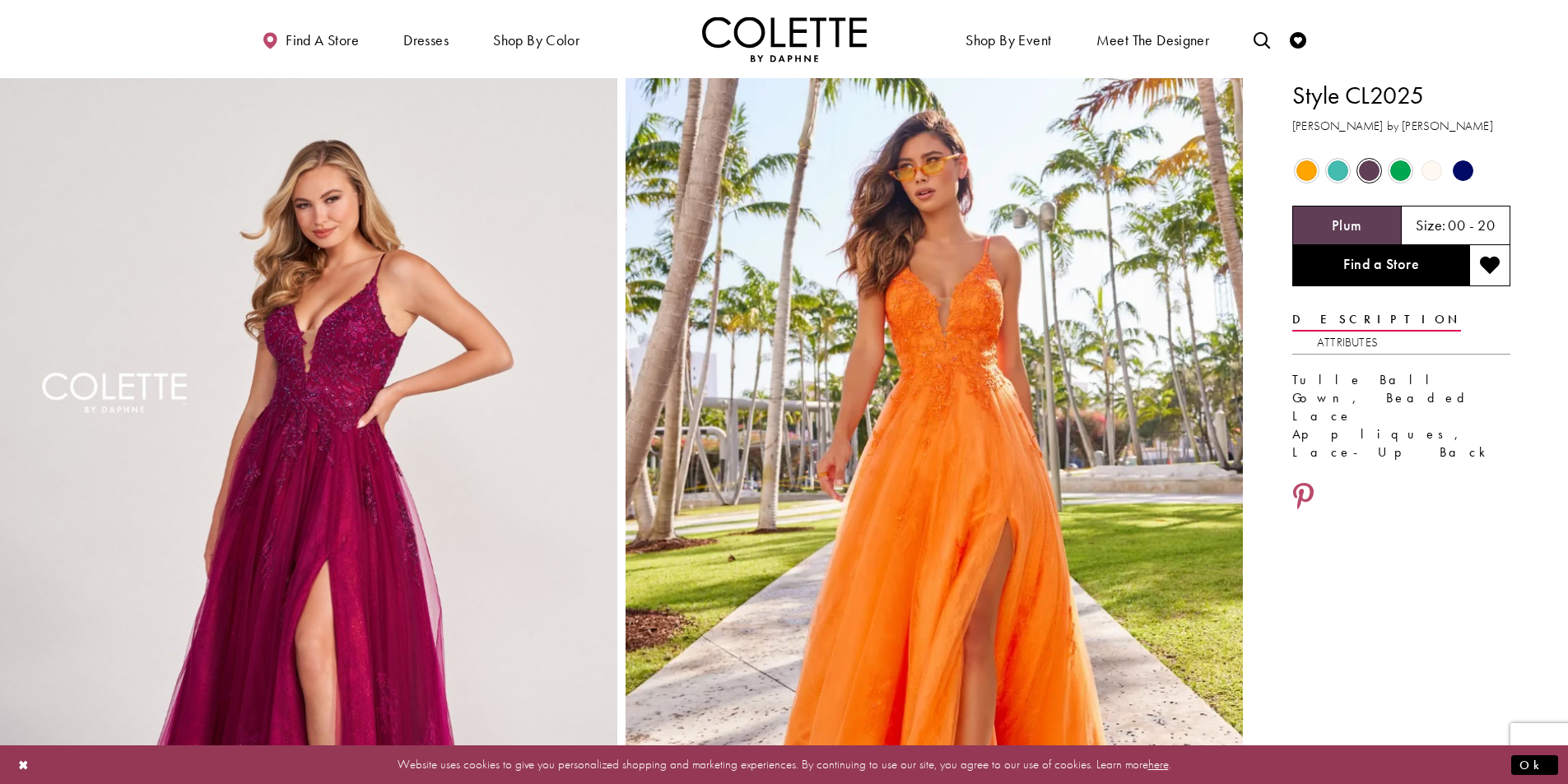
click at [1472, 174] on span "Product color controls state depends on size chosen" at bounding box center [1462, 170] width 20 height 20
click at [1469, 172] on span "Product color controls state depends on size chosen" at bounding box center [1462, 170] width 20 height 20
click at [1461, 173] on span "Product color controls state depends on size chosen" at bounding box center [1462, 170] width 20 height 20
click at [1424, 176] on span "Product color controls state depends on size chosen" at bounding box center [1431, 170] width 20 height 20
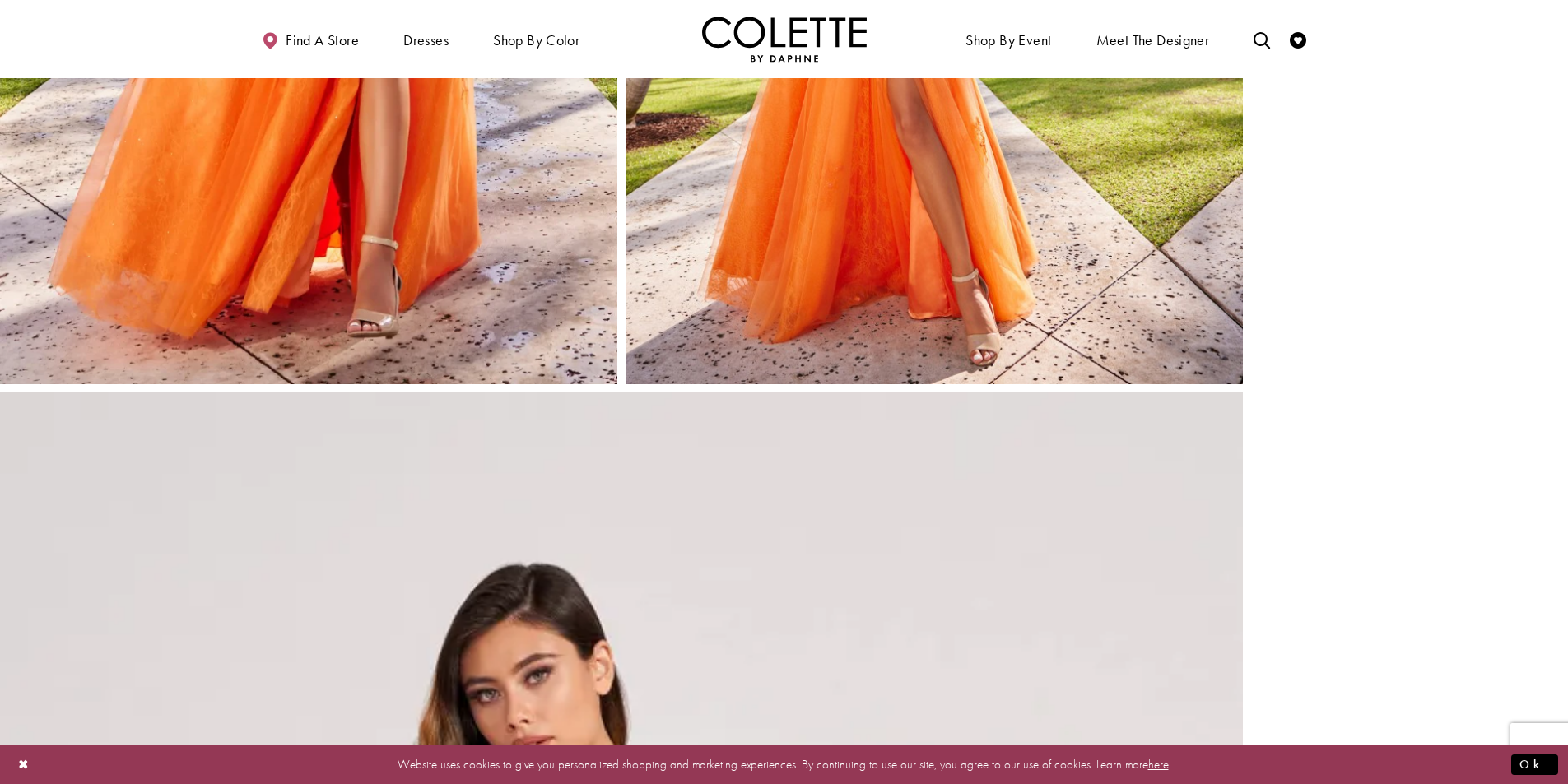
scroll to position [3537, 0]
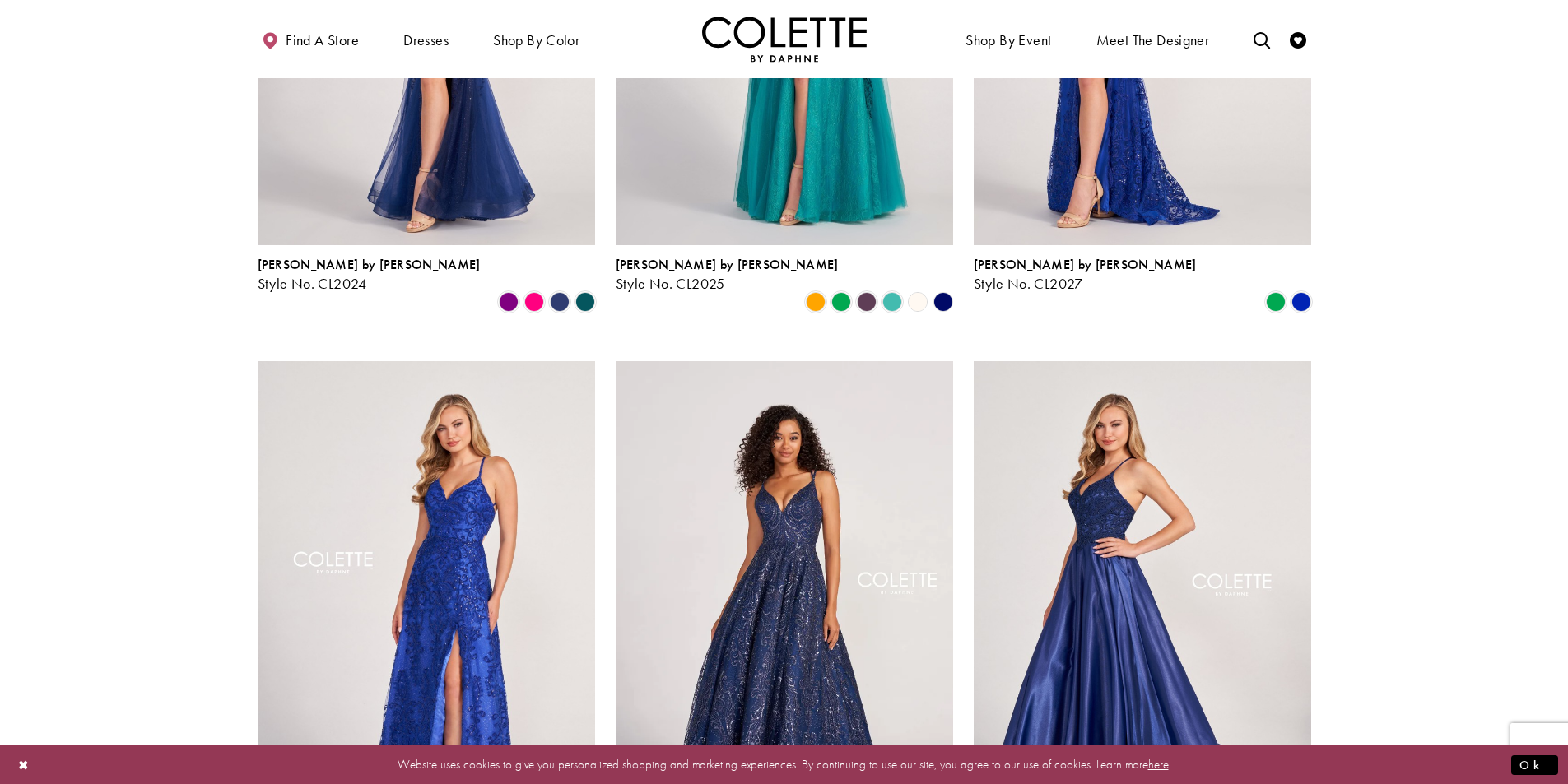
scroll to position [1159, 0]
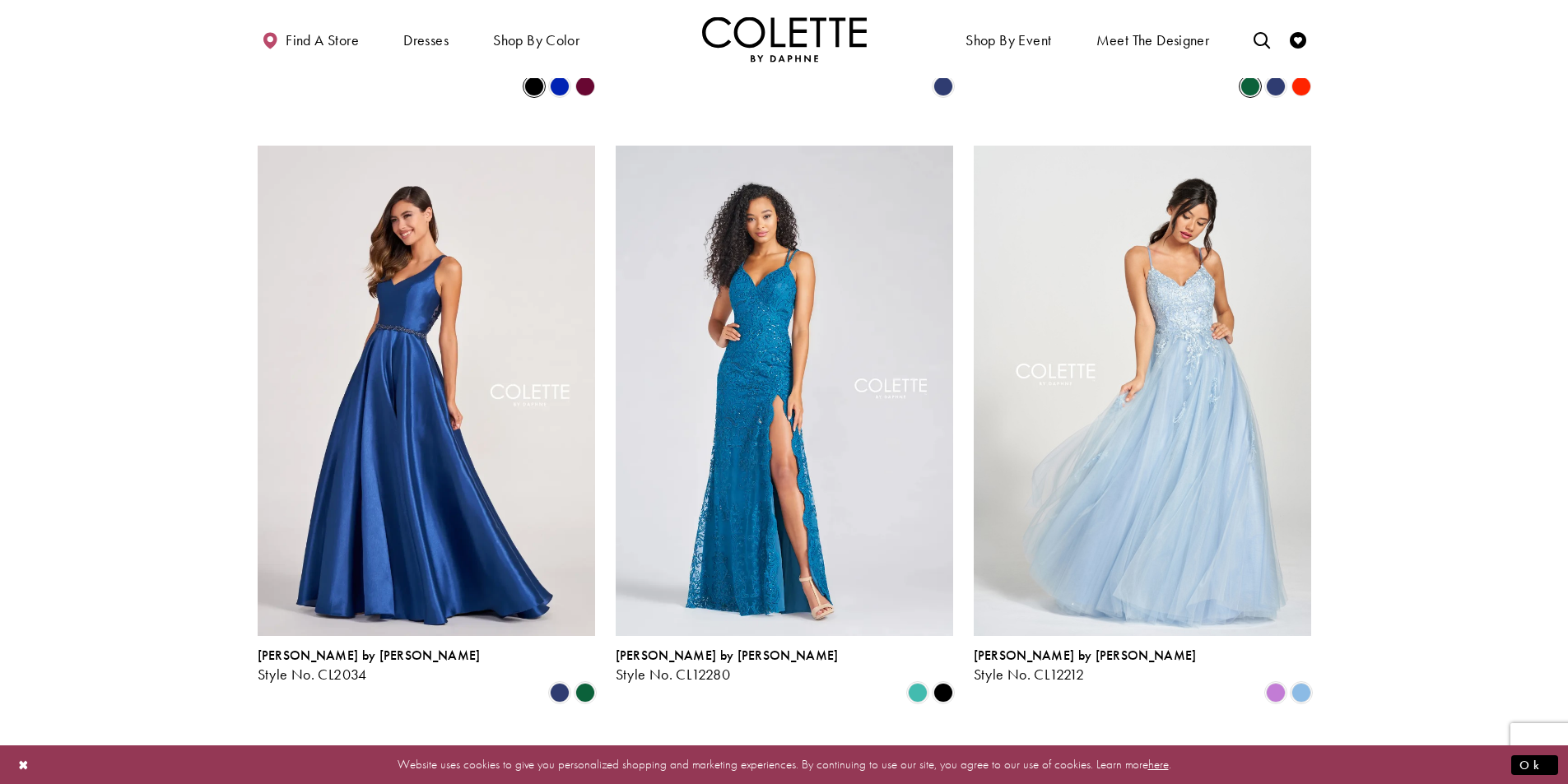
scroll to position [1899, 0]
click at [588, 682] on span "Product List" at bounding box center [585, 692] width 19 height 19
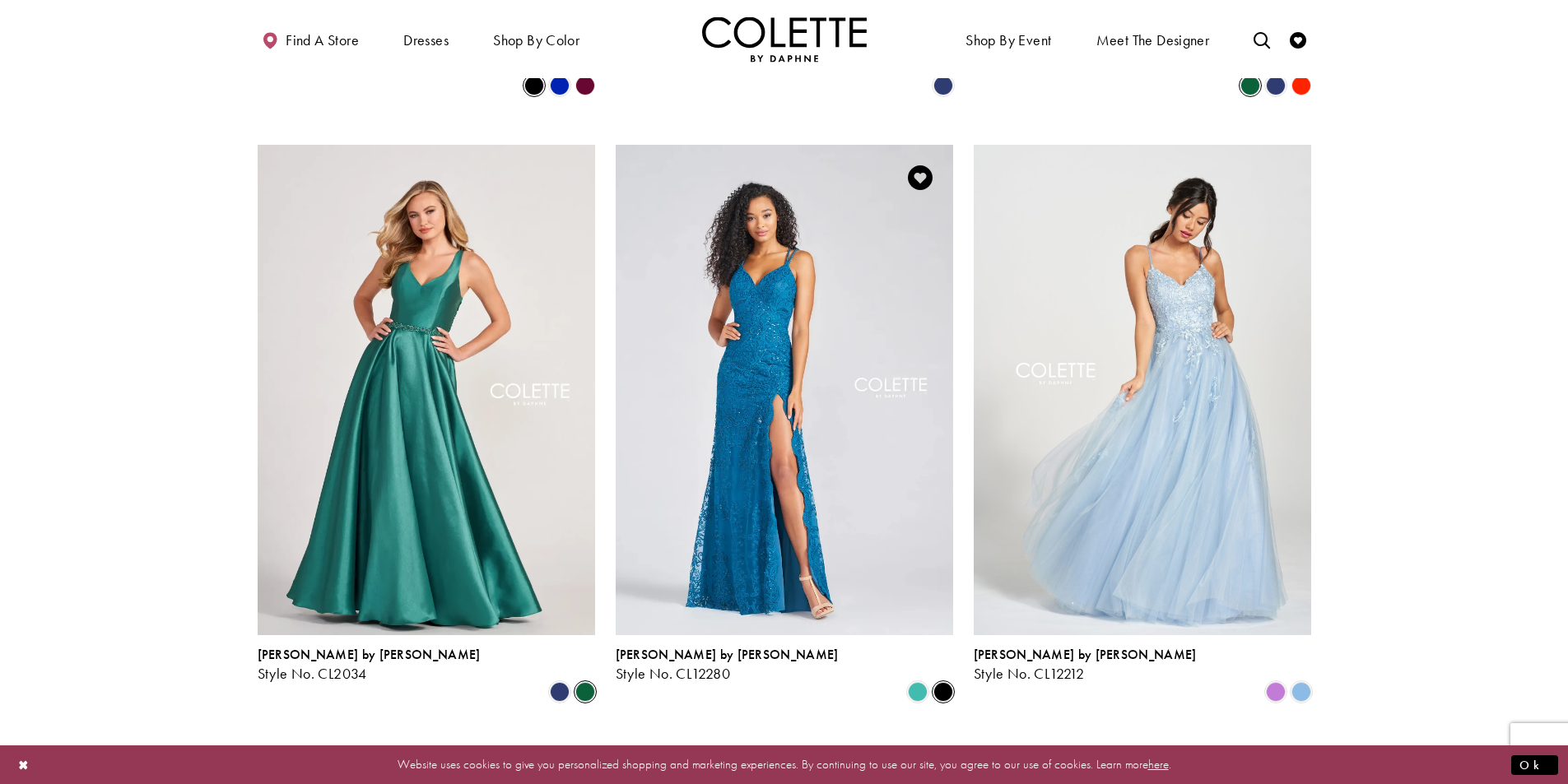
click at [937, 682] on span "Product List" at bounding box center [943, 692] width 19 height 19
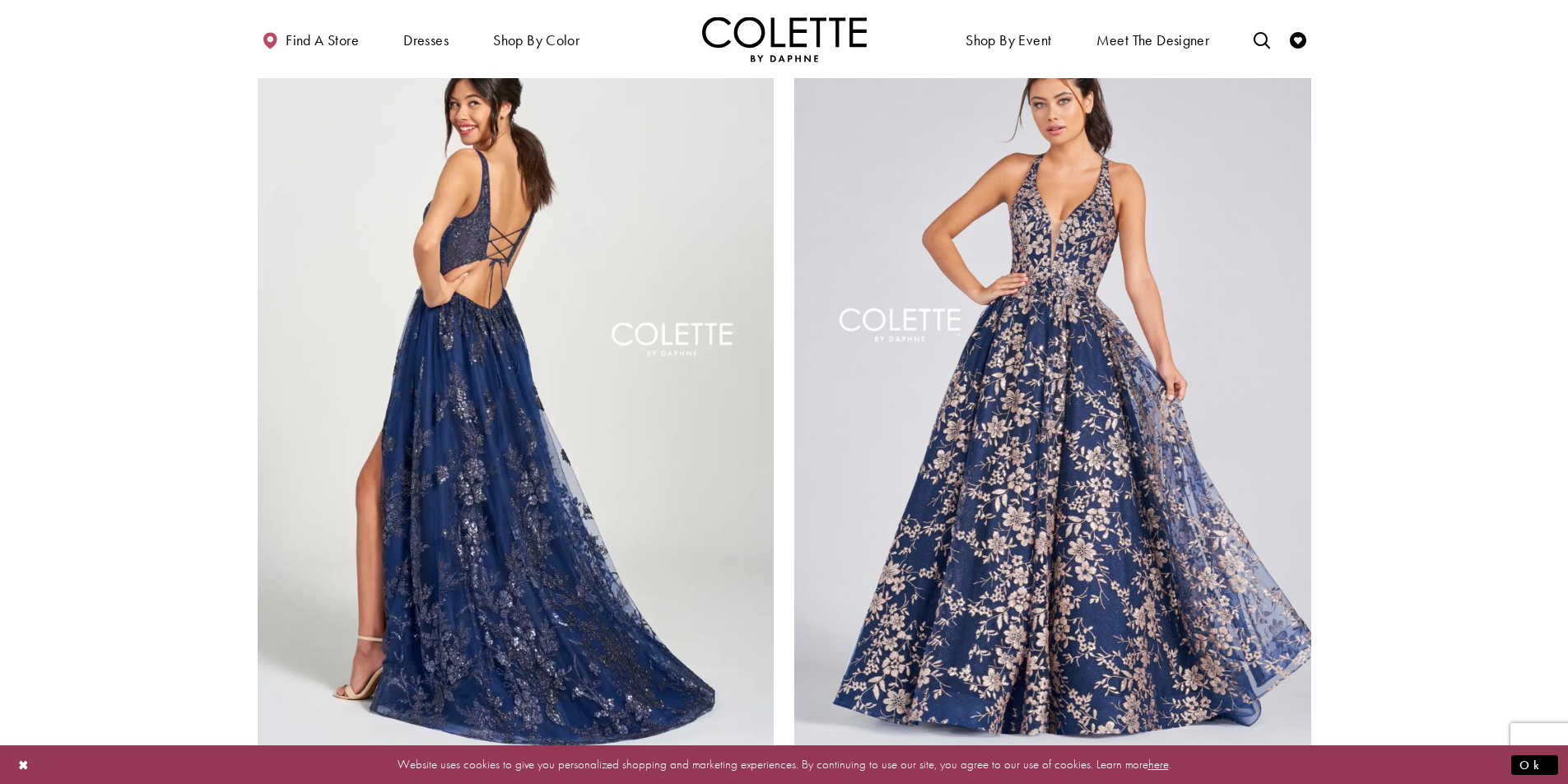
scroll to position [2722, 0]
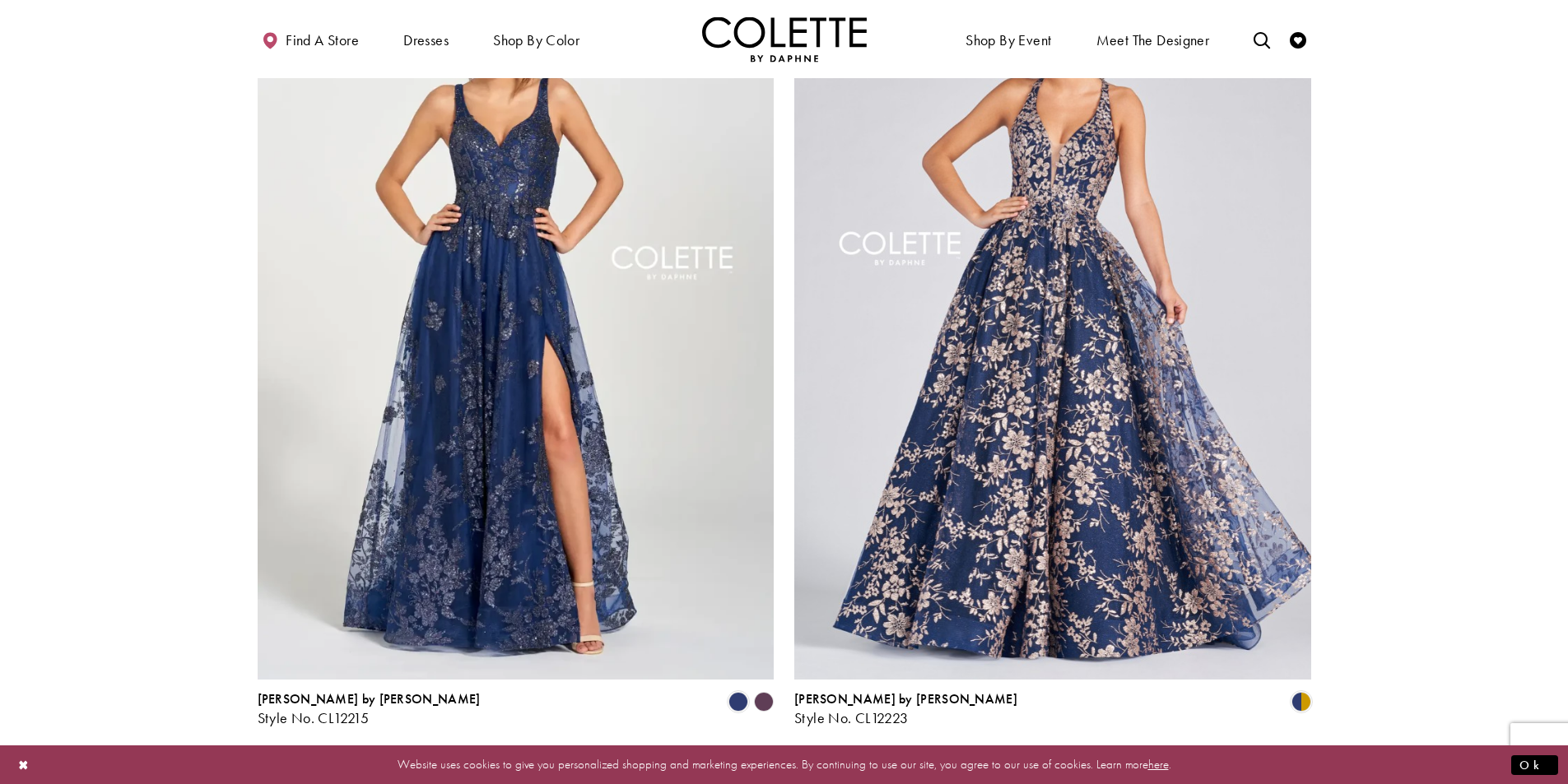
click at [851, 762] on span "6" at bounding box center [847, 771] width 7 height 18
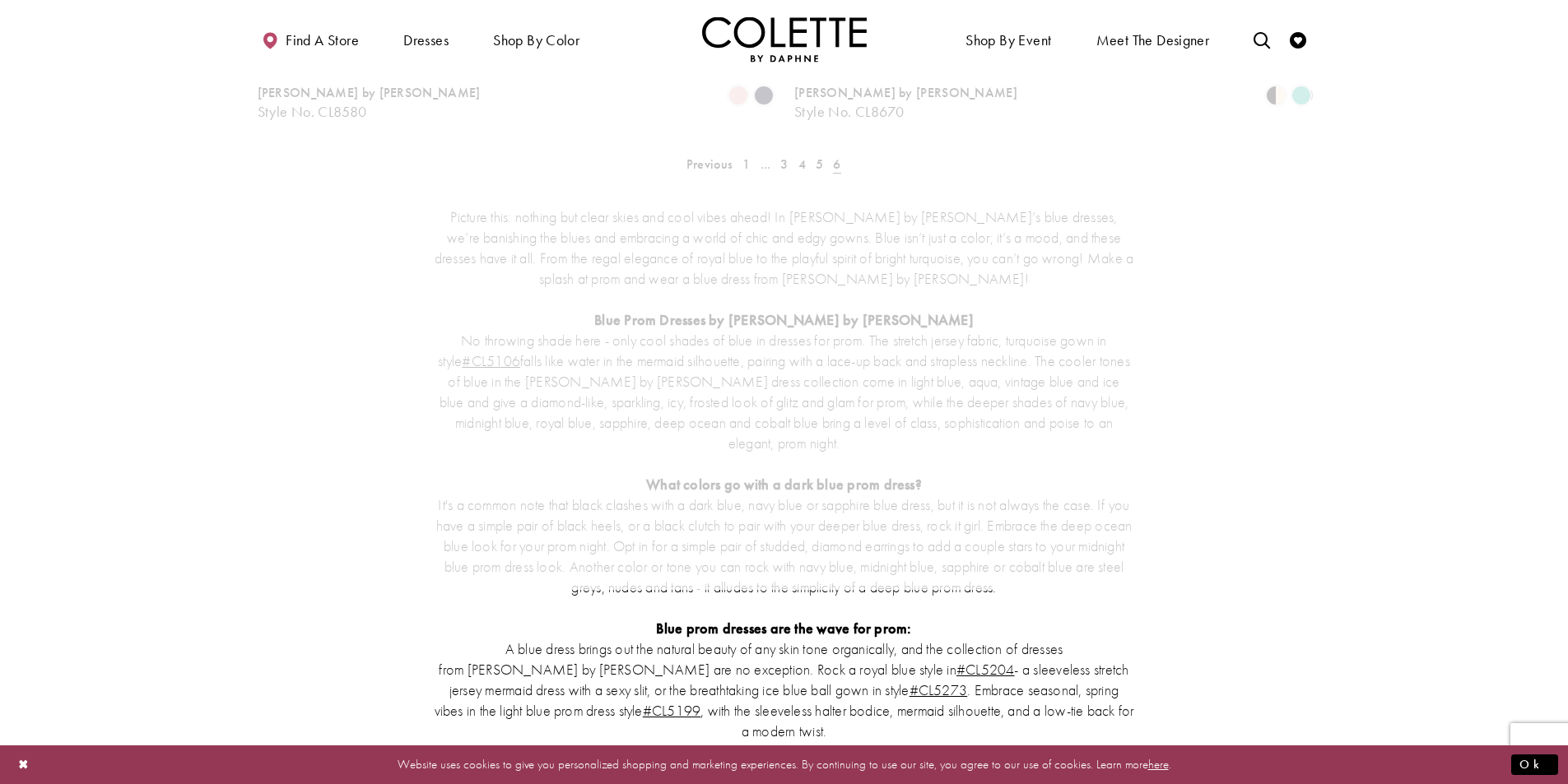
scroll to position [89, 0]
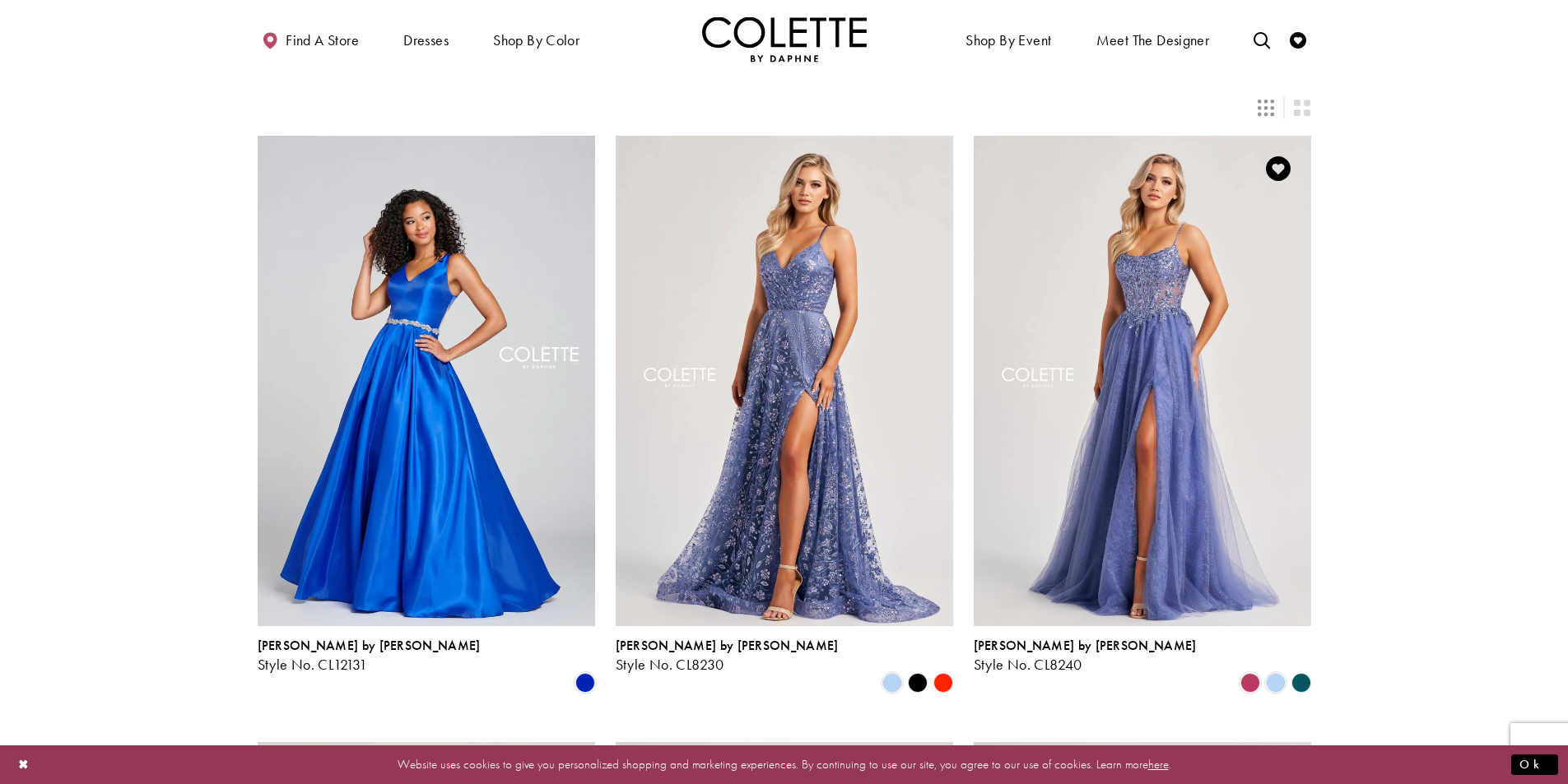
click at [1300, 670] on polygon "Product List" at bounding box center [1300, 683] width 26 height 26
click at [1266, 673] on span "Product List" at bounding box center [1275, 683] width 19 height 19
click at [1243, 673] on span "Product List" at bounding box center [1250, 683] width 19 height 19
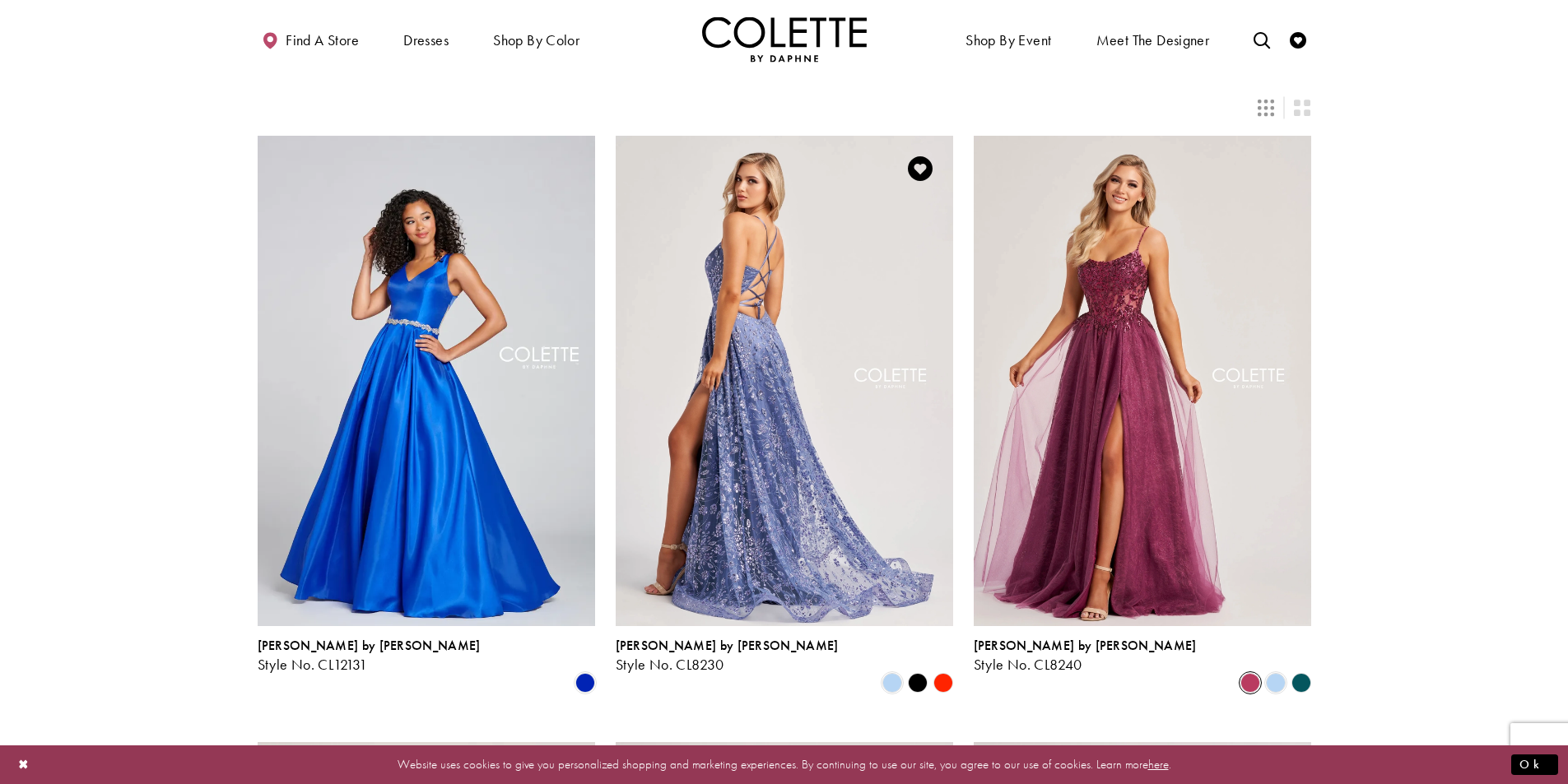
click at [836, 503] on img "Visit Colette by Daphne Style No. CL8230 Page" at bounding box center [784, 381] width 338 height 491
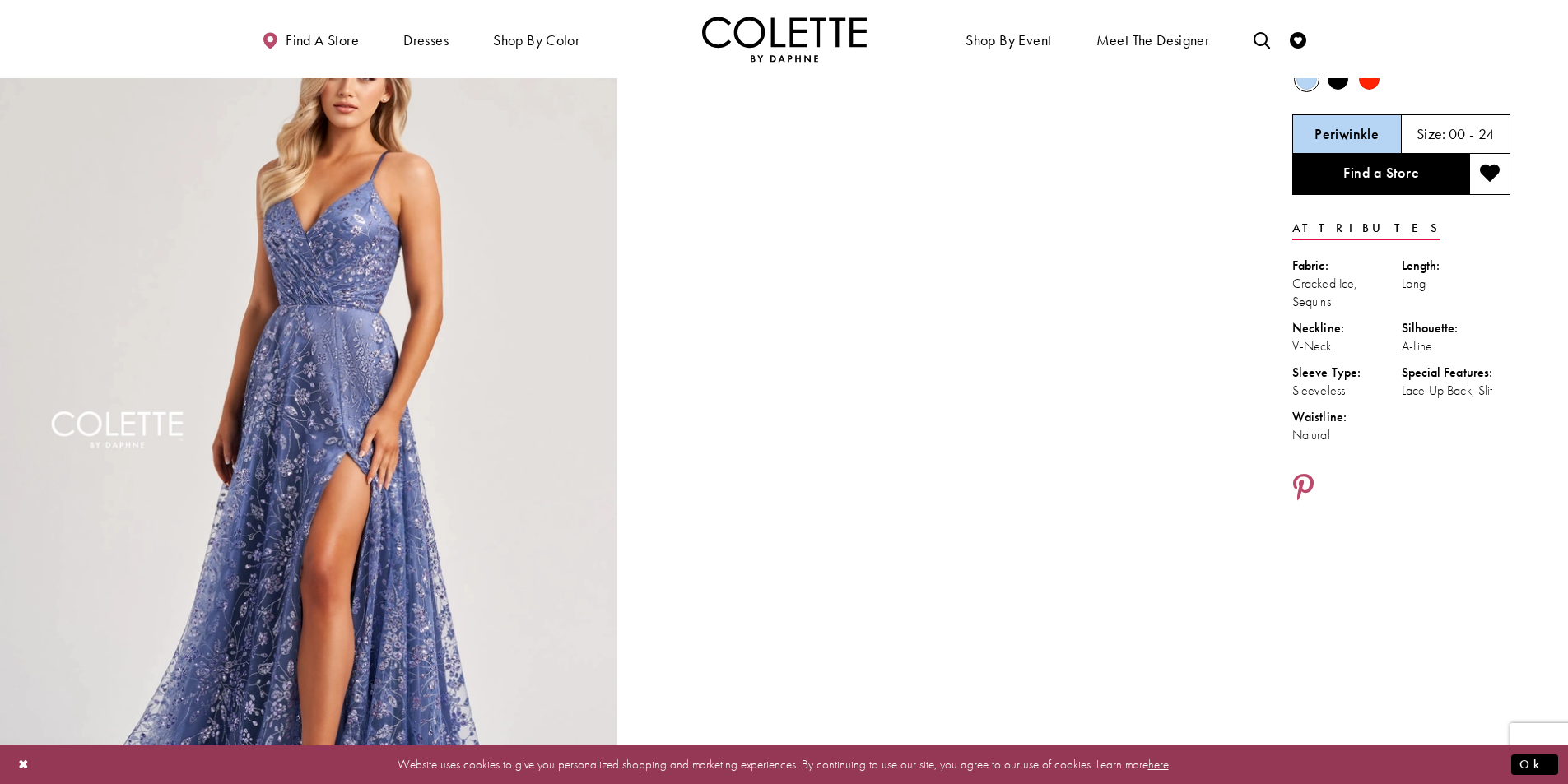
scroll to position [82, 0]
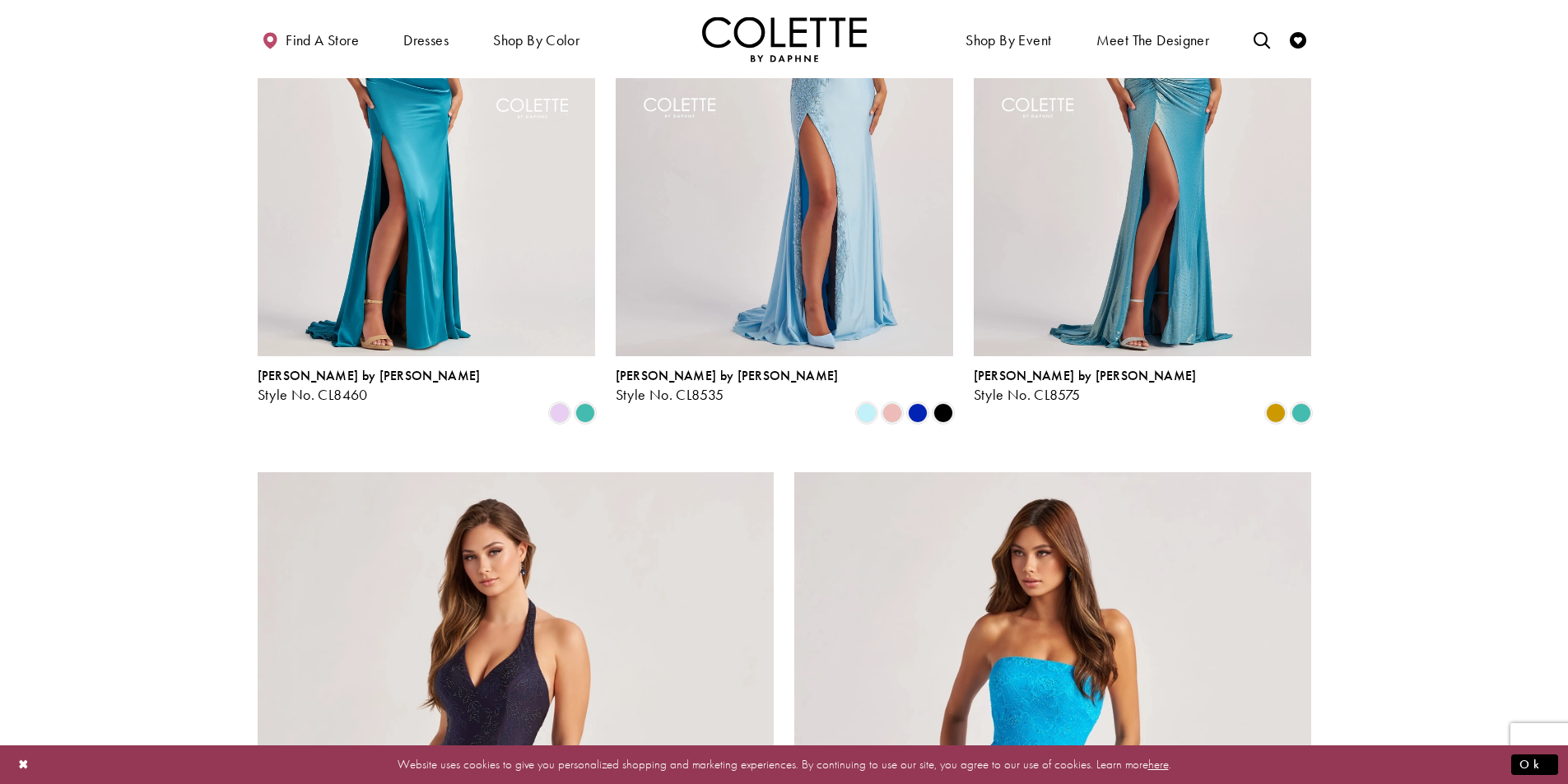
scroll to position [1983, 0]
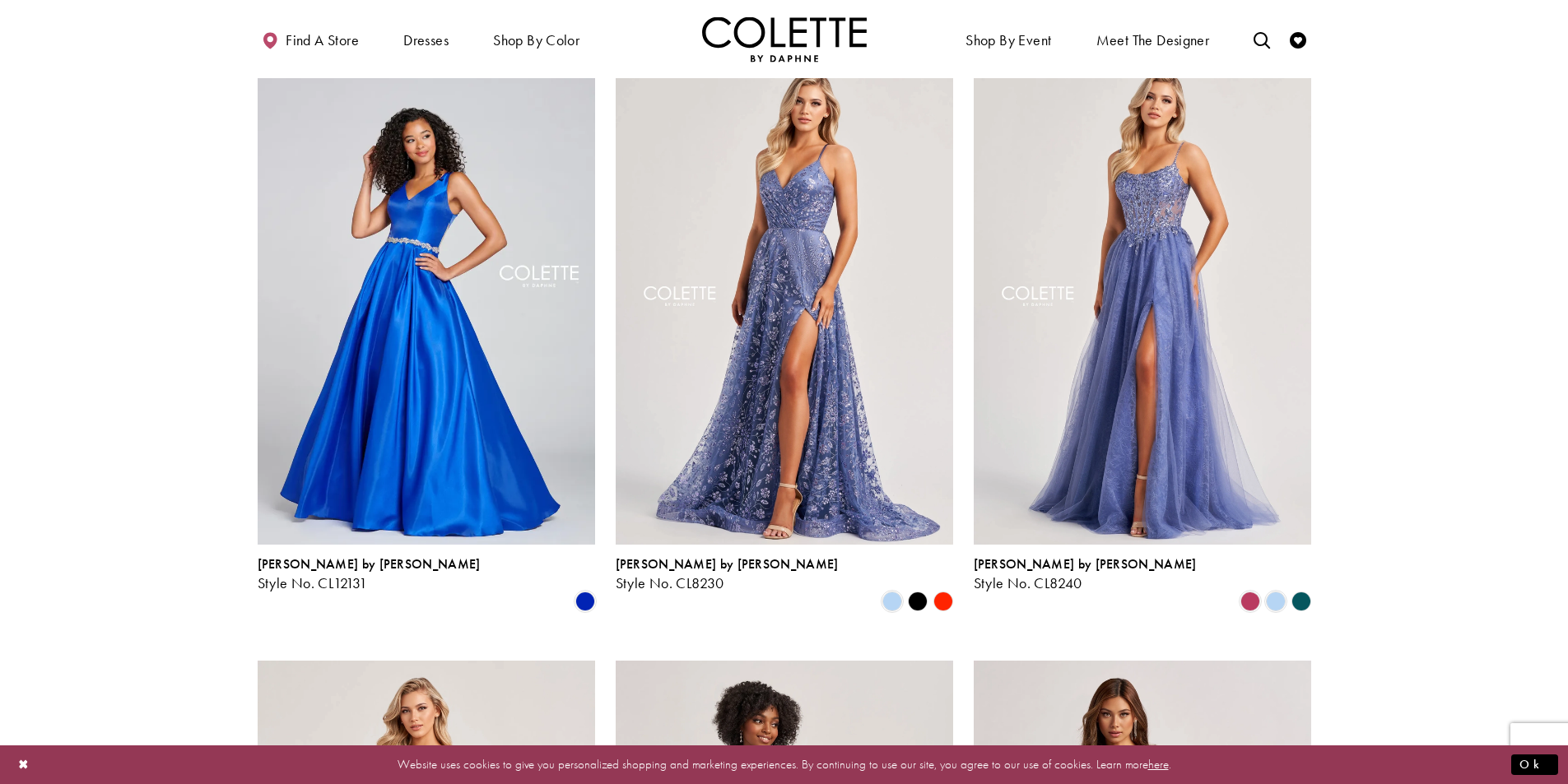
scroll to position [92, 0]
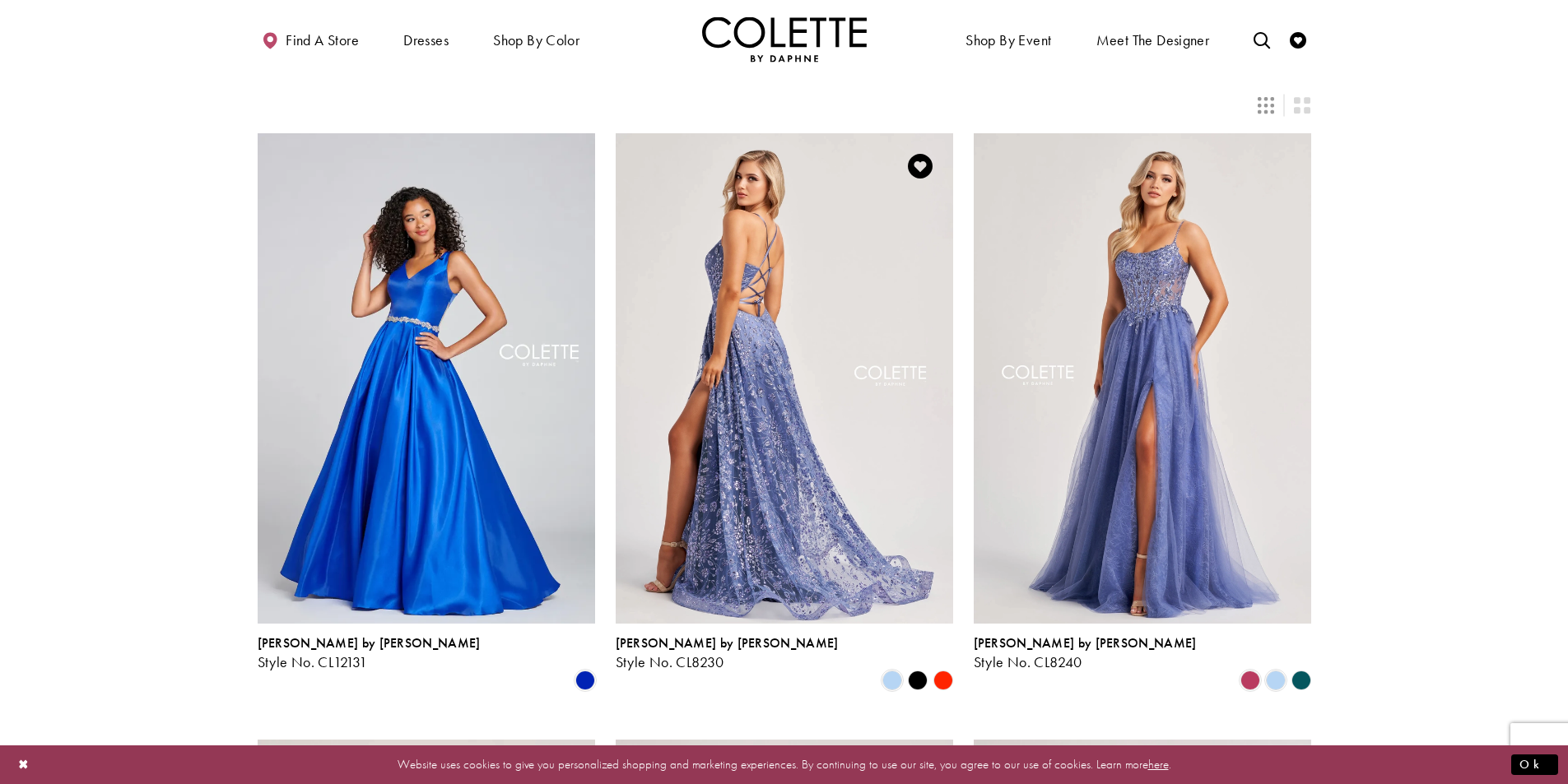
click at [814, 373] on img "Visit Colette by Daphne Style No. CL8230 Page" at bounding box center [784, 378] width 338 height 491
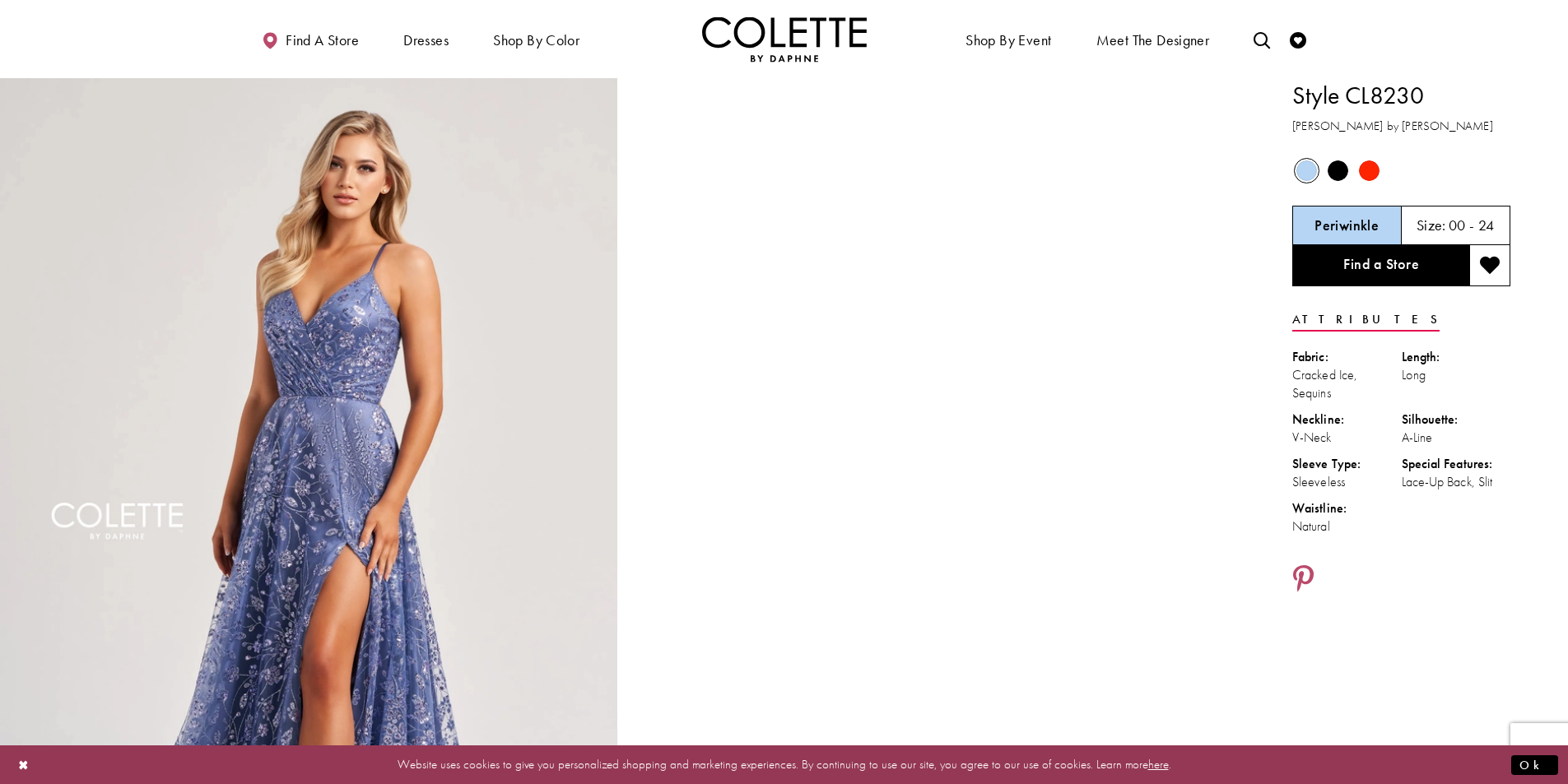
click at [1340, 179] on span "Product color controls state depends on size chosen" at bounding box center [1337, 170] width 20 height 20
click at [1337, 170] on span "Product color controls state depends on size chosen" at bounding box center [1337, 170] width 20 height 20
click at [1371, 170] on span "Product color controls state depends on size chosen" at bounding box center [1369, 170] width 20 height 20
click at [1312, 170] on span "Product color controls state depends on size chosen" at bounding box center [1306, 170] width 20 height 20
